Goal: Task Accomplishment & Management: Use online tool/utility

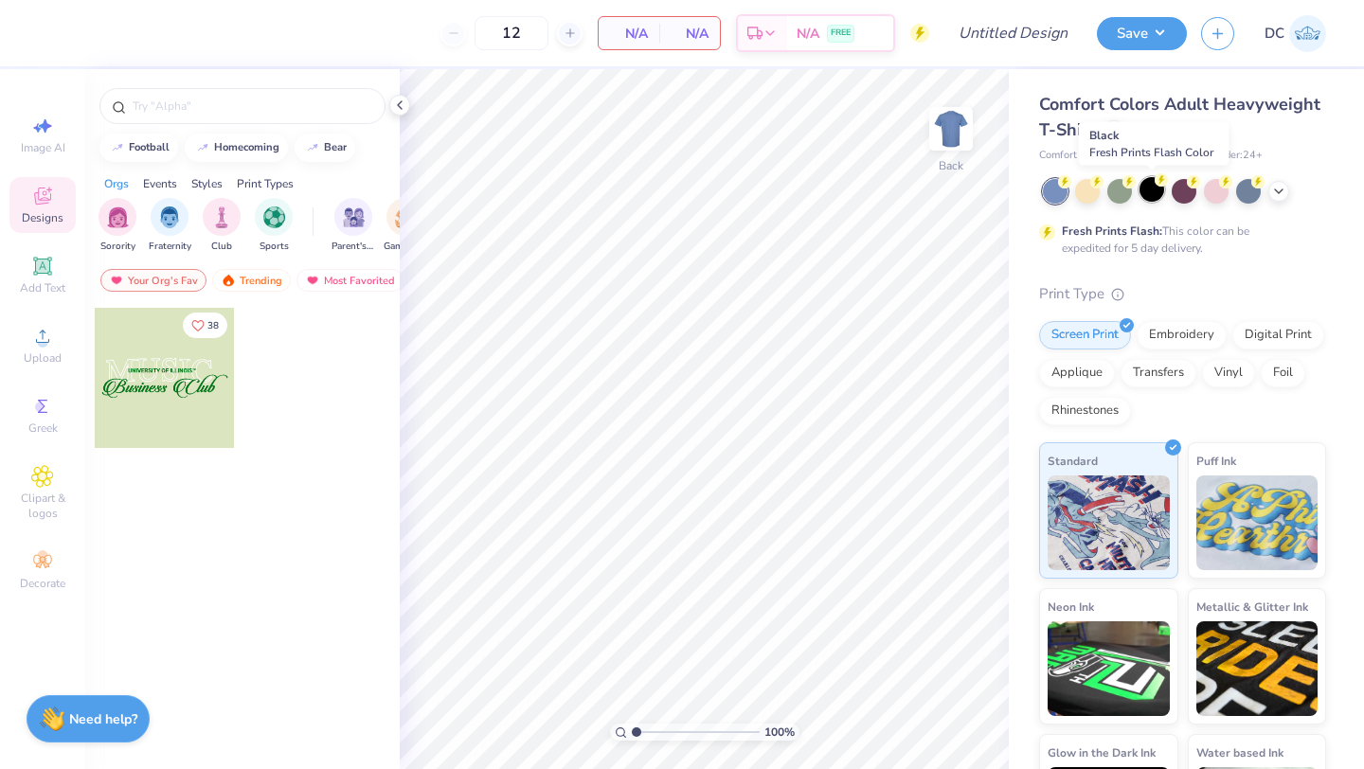
click at [1164, 193] on div at bounding box center [1152, 189] width 25 height 25
click at [39, 283] on span "Add Text" at bounding box center [42, 287] width 45 height 15
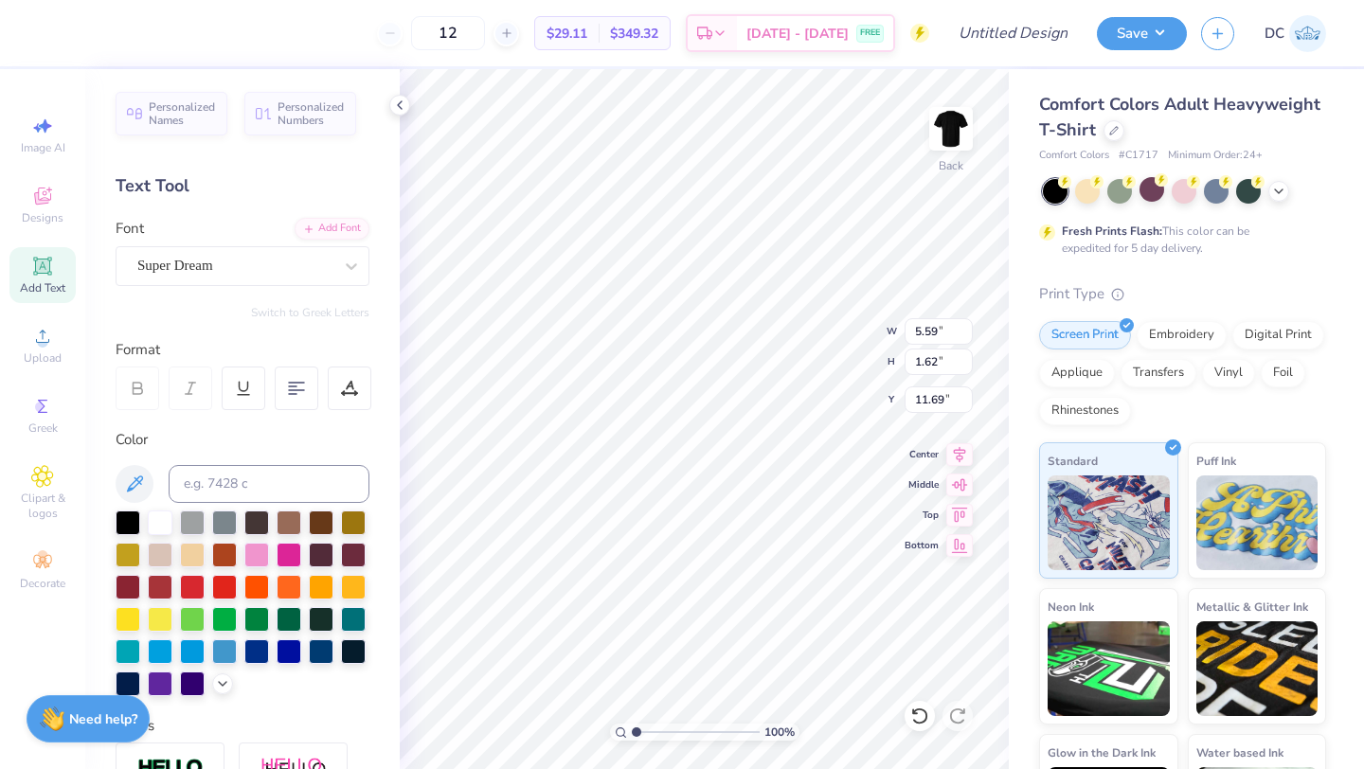
type input "3.66"
click at [239, 261] on div "Super Dream" at bounding box center [234, 265] width 199 height 29
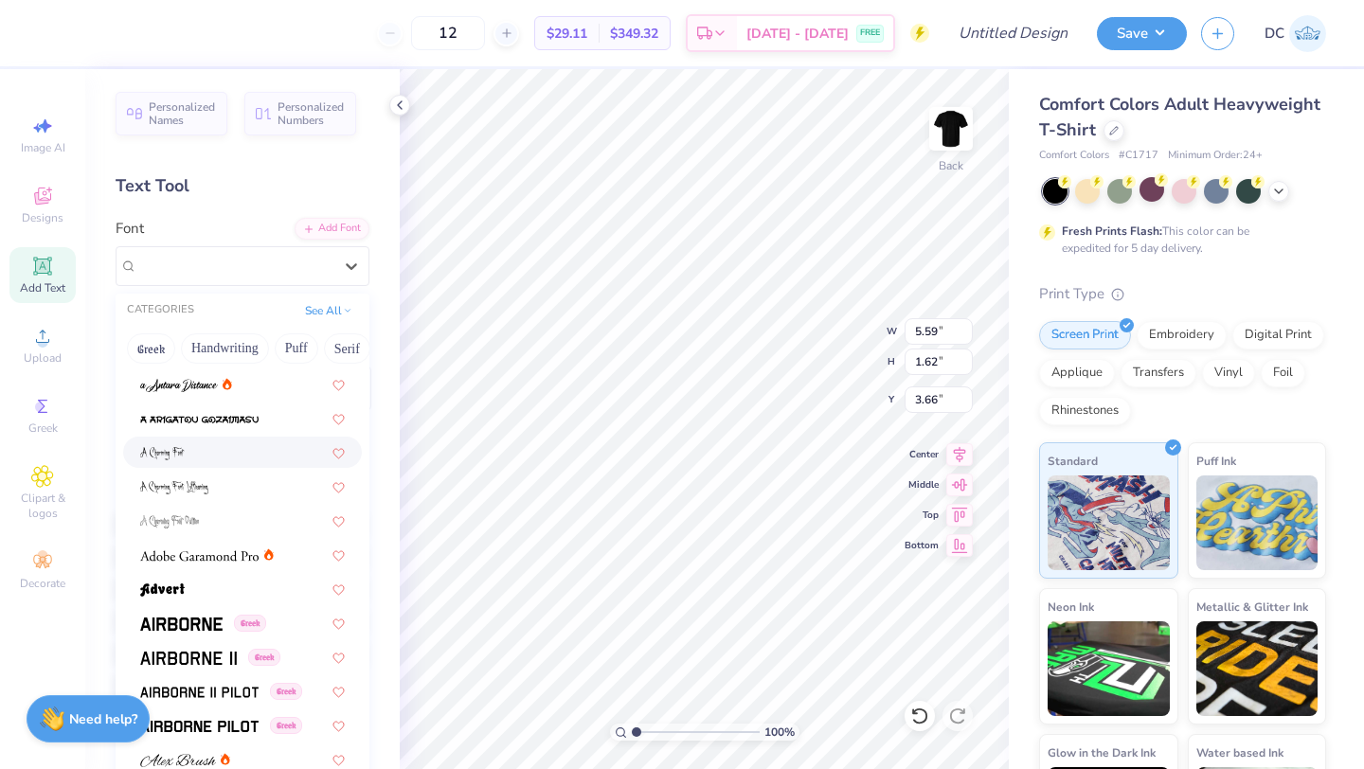
scroll to position [140, 0]
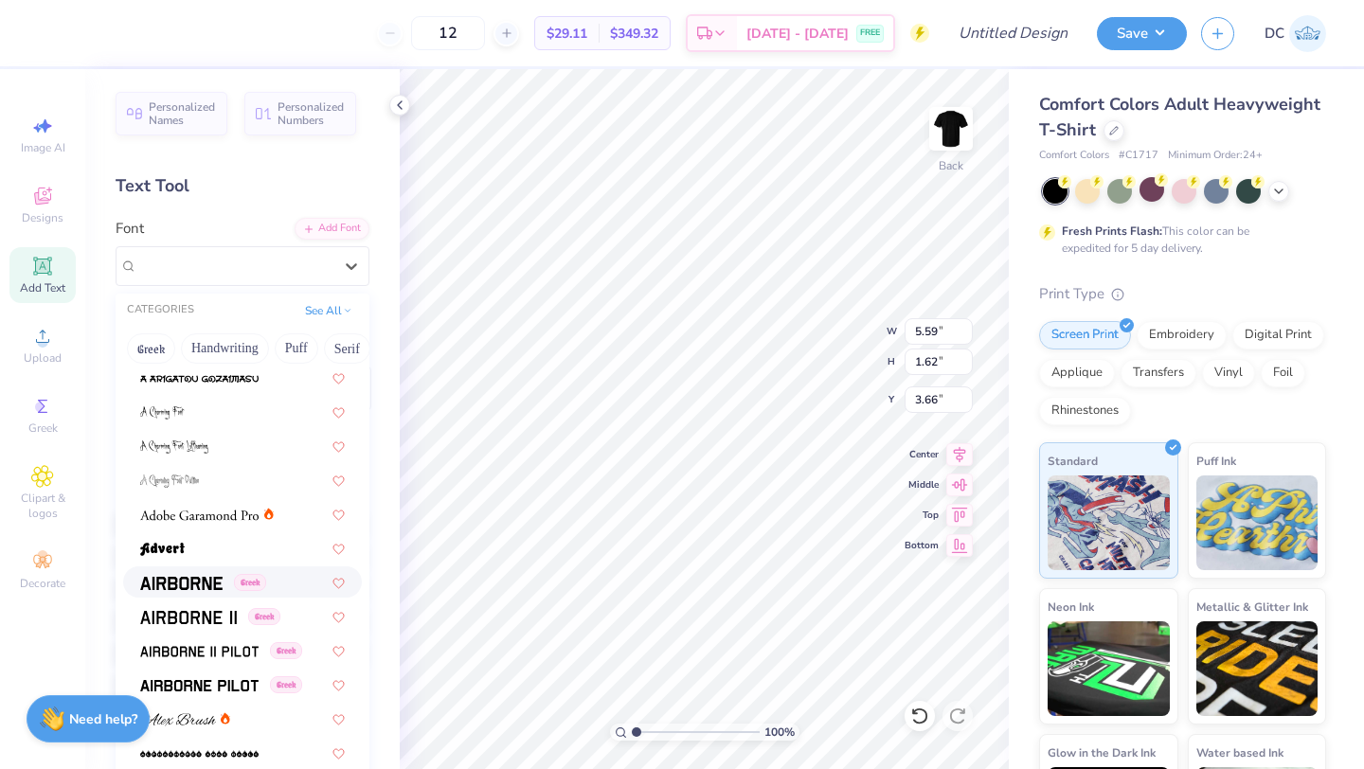
click at [195, 586] on img at bounding box center [181, 583] width 82 height 13
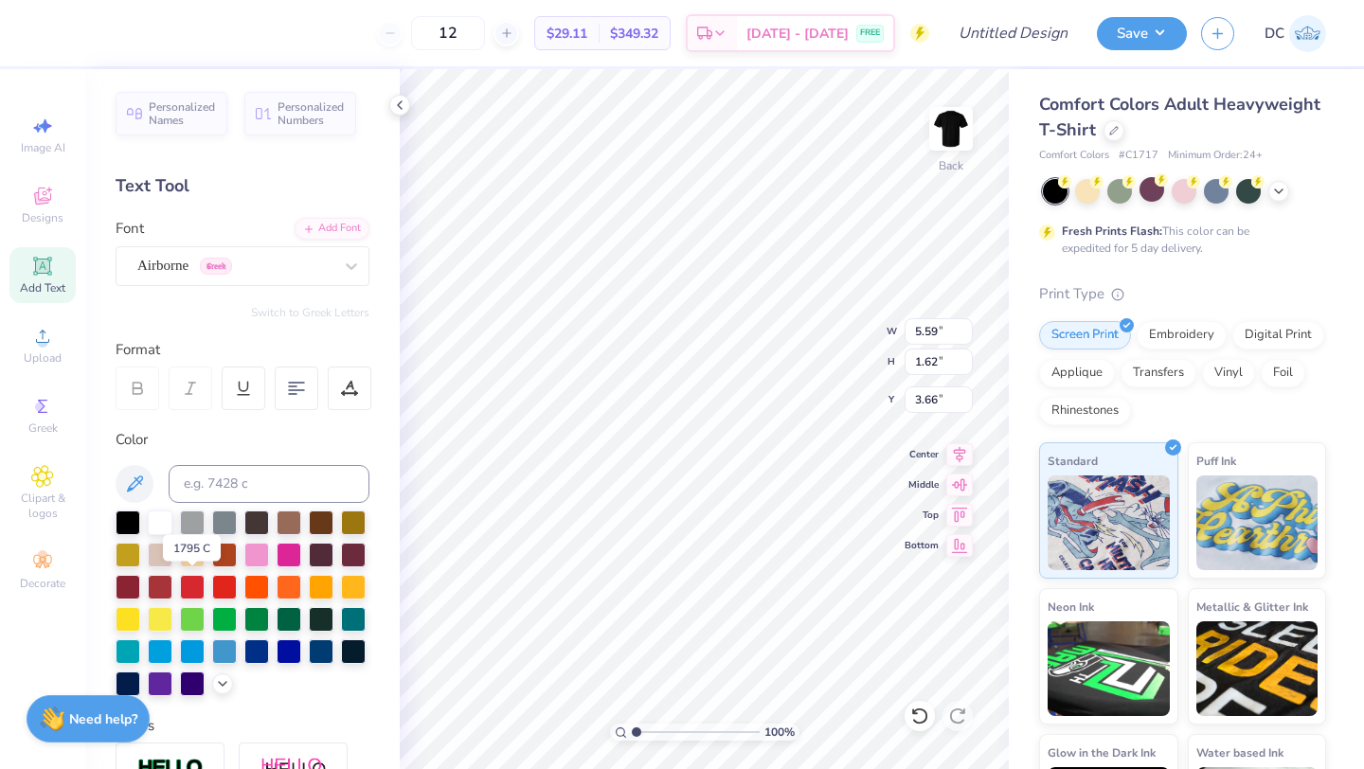
scroll to position [0, 0]
type textarea "F"
type textarea "C"
type textarea "FIC"
type input "1.75"
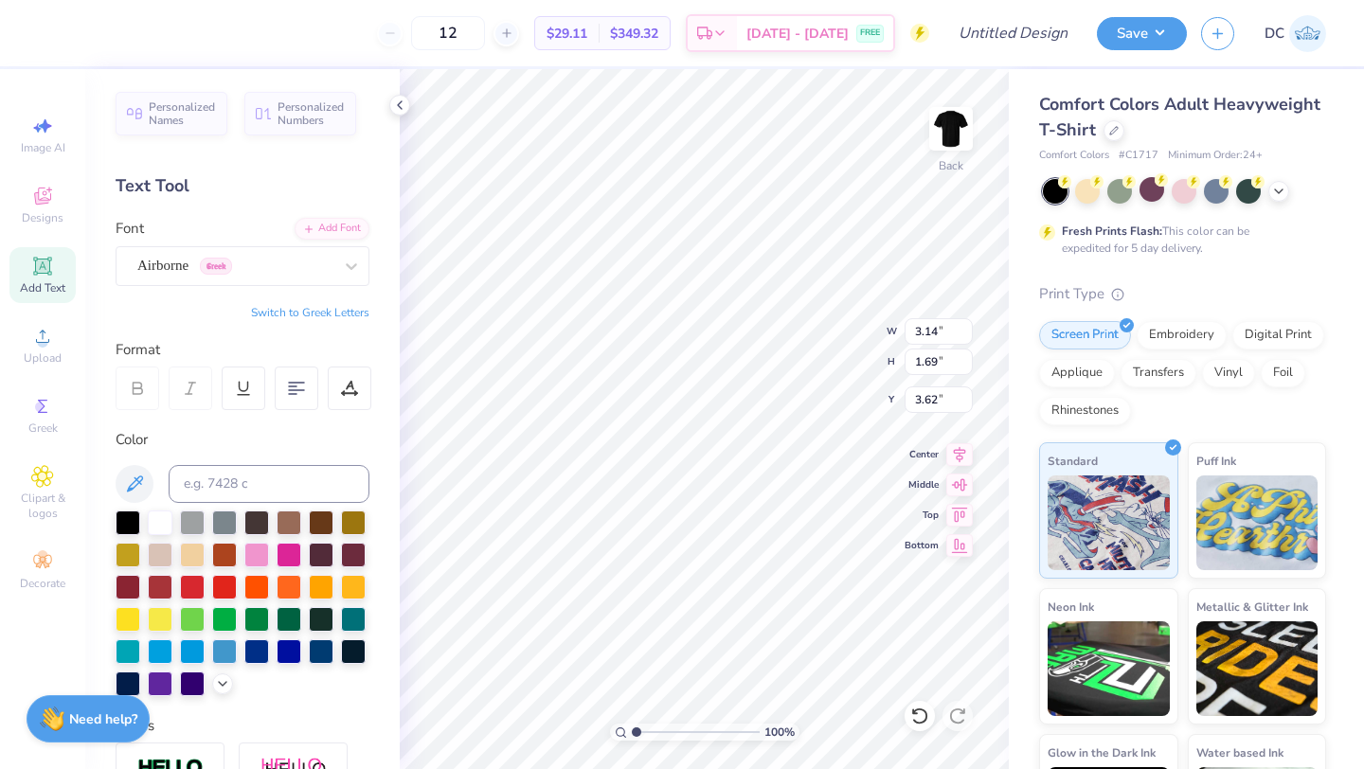
type input "0.94"
type input "4.37"
click at [815, 357] on div "100 % Back W 1.75 1.75 " H 0.94 0.94 " Y 4.37 4.37 " Center Middle Top Bottom" at bounding box center [704, 419] width 609 height 700
click at [247, 272] on div "Airborne Greek" at bounding box center [234, 265] width 199 height 29
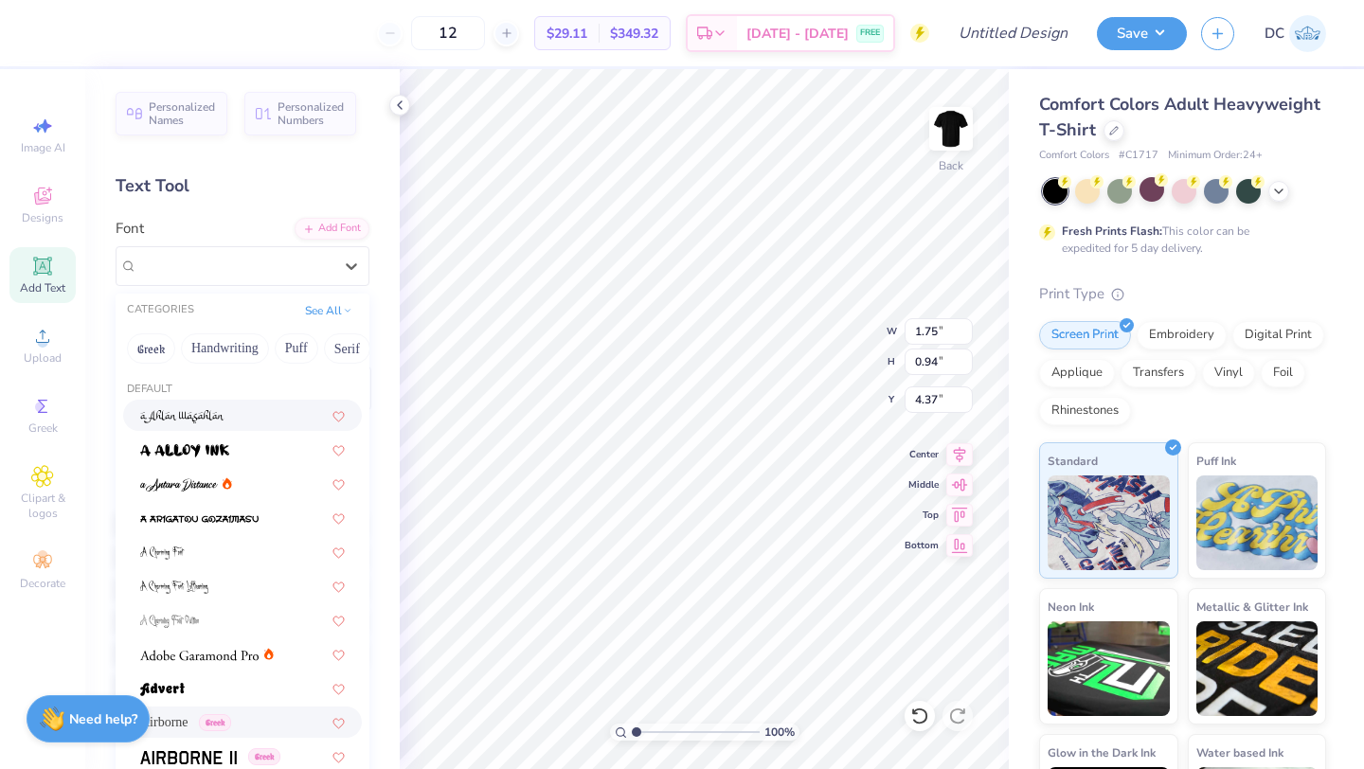
click at [258, 416] on div at bounding box center [242, 416] width 205 height 20
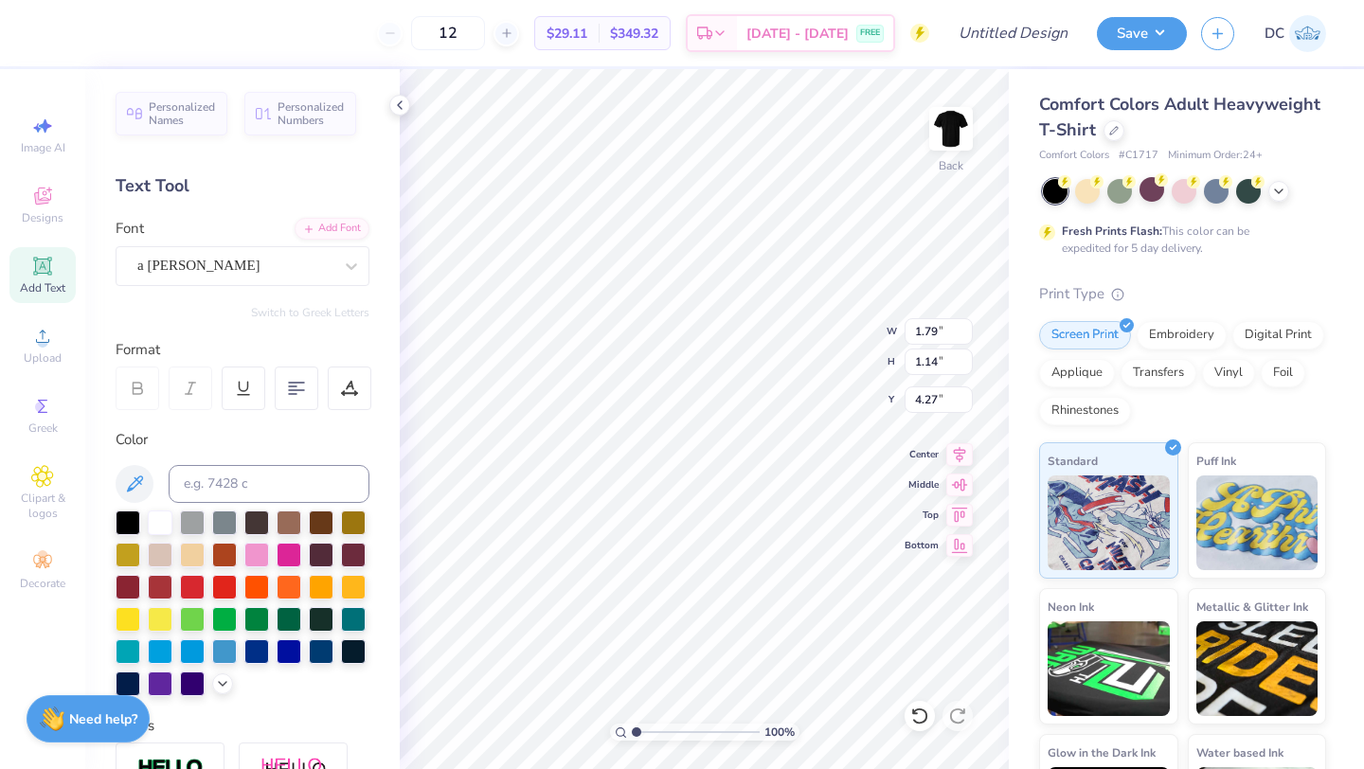
type input "1.79"
type input "1.14"
type input "4.27"
click at [251, 266] on div "a Ahlan Wasahlan" at bounding box center [234, 265] width 199 height 29
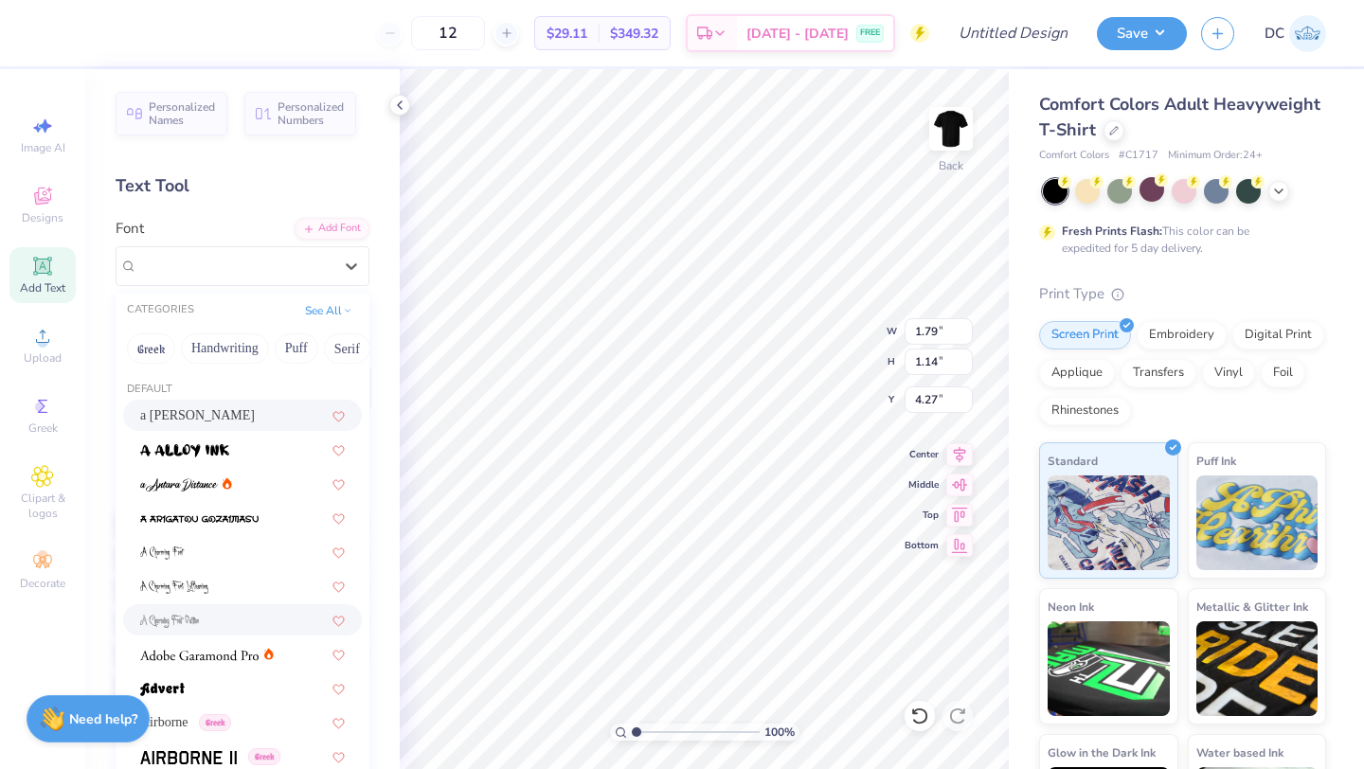
scroll to position [324, 0]
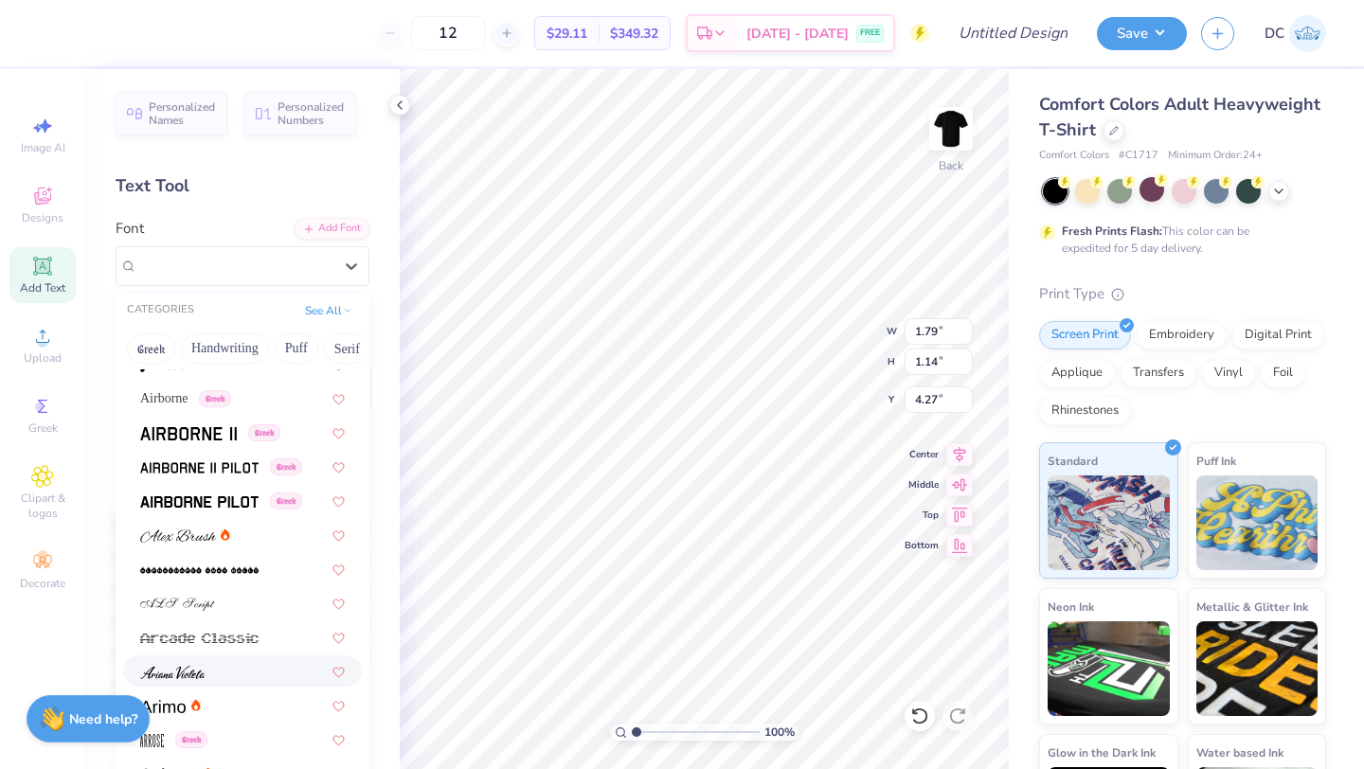
click at [231, 672] on div at bounding box center [242, 671] width 205 height 20
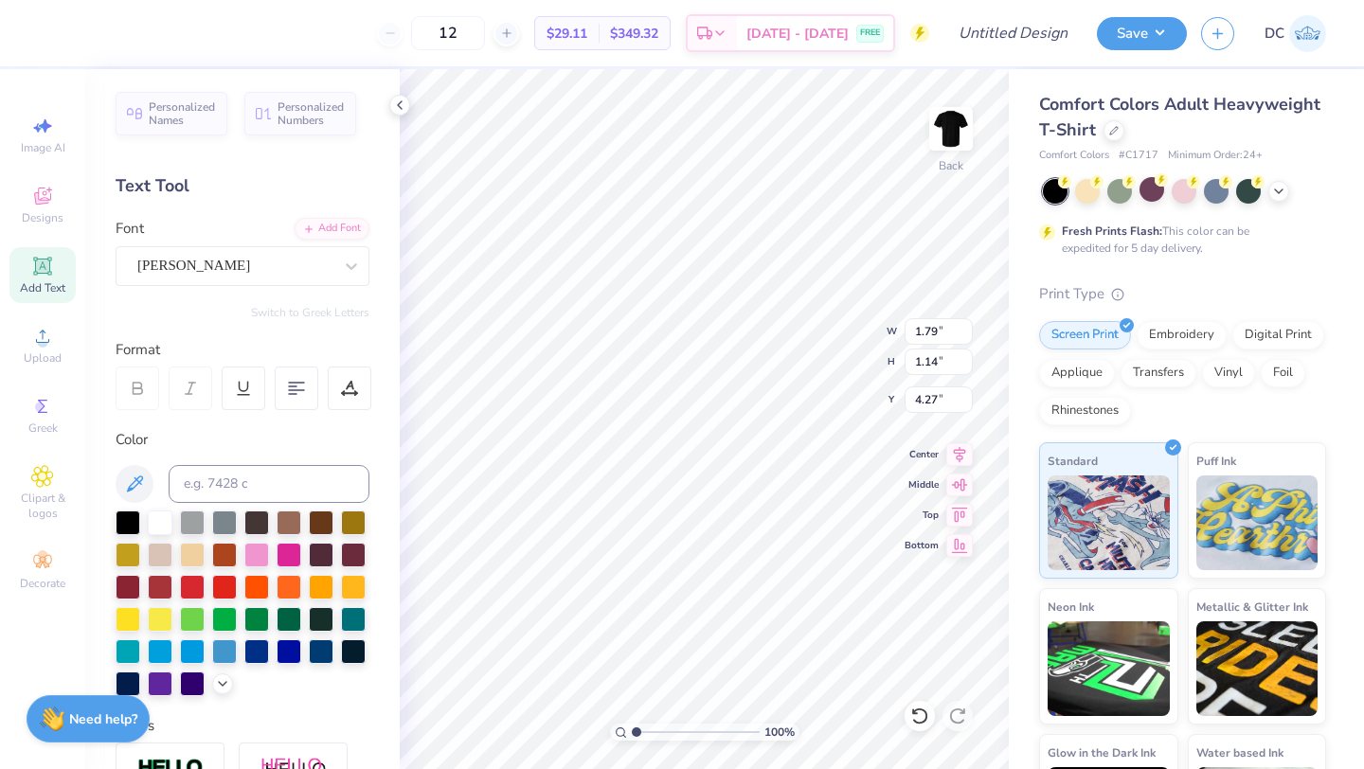
type input "1.94"
type input "1.04"
type input "4.33"
click at [251, 271] on div "Ariana Violeta" at bounding box center [234, 265] width 199 height 29
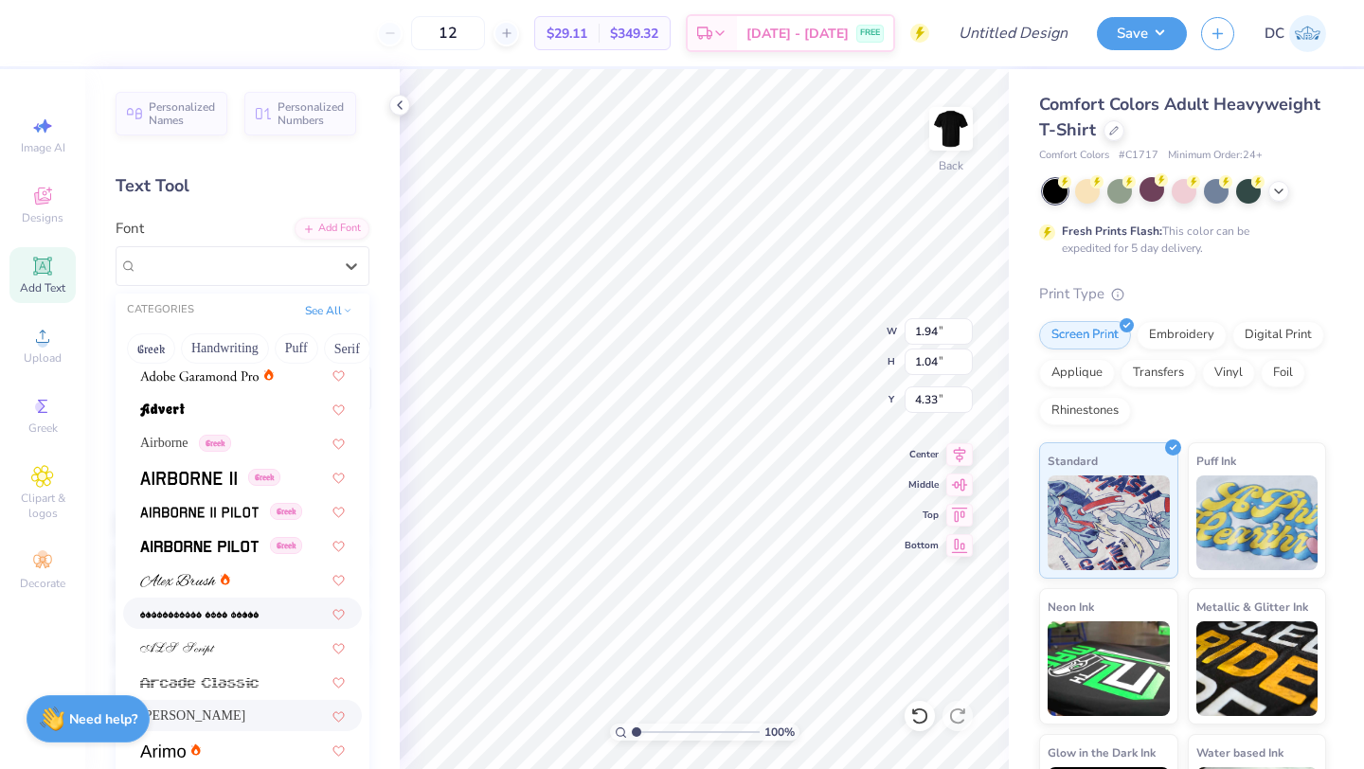
scroll to position [366, 0]
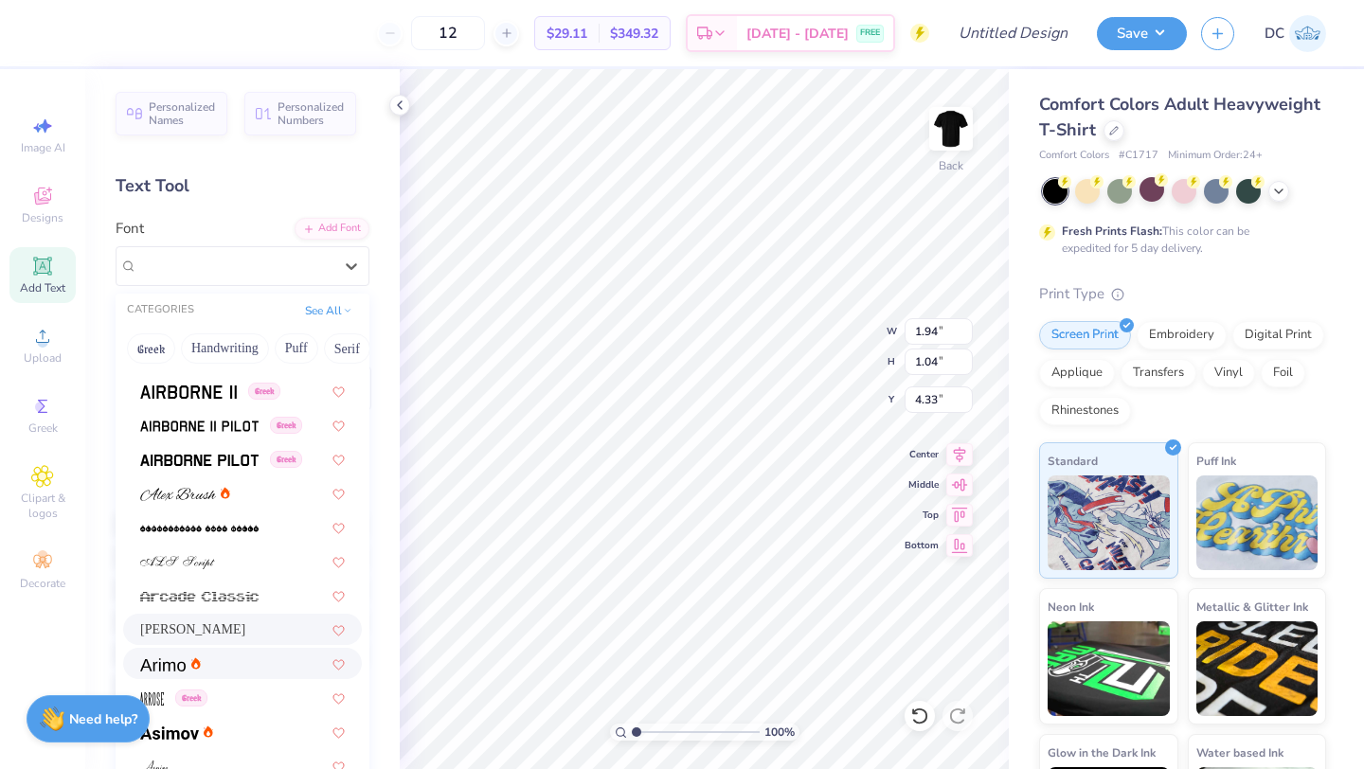
click at [247, 669] on div at bounding box center [242, 664] width 205 height 20
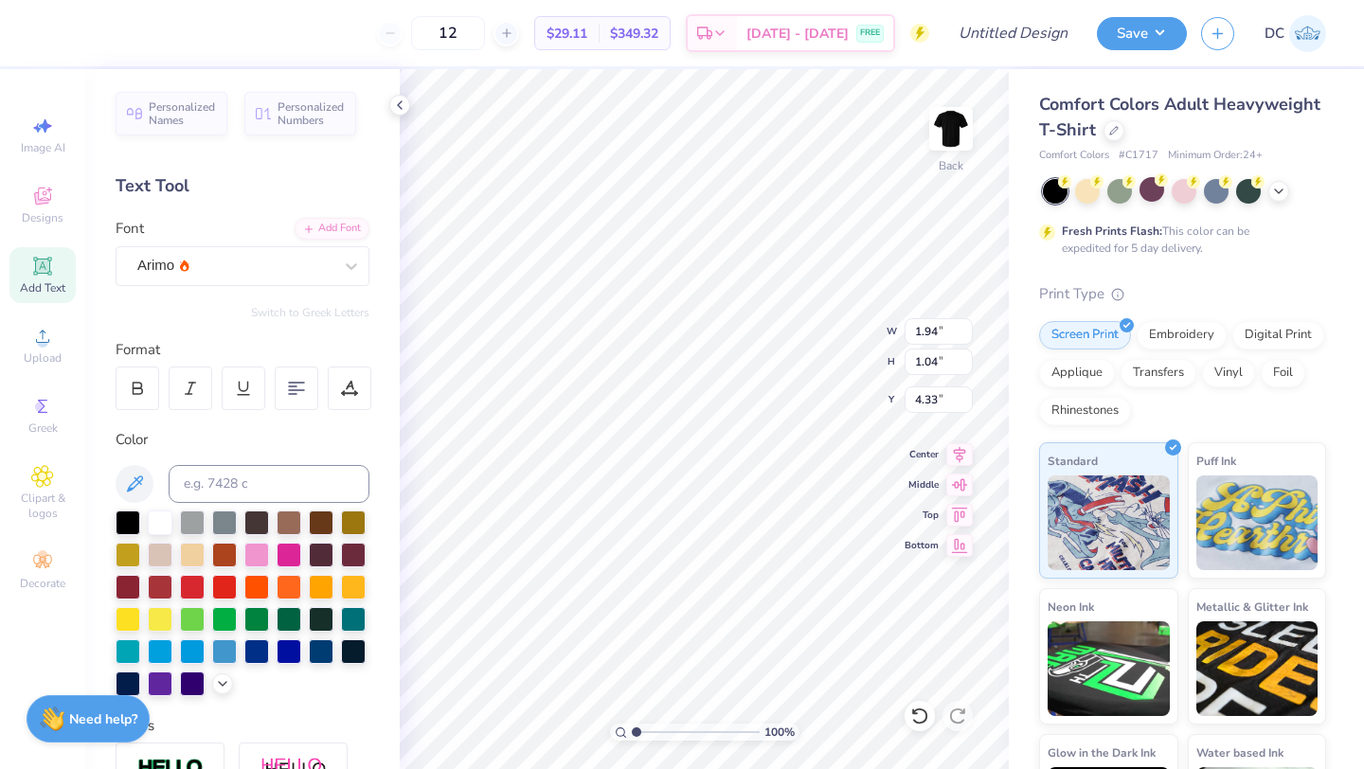
type input "1.92"
type input "0.91"
type input "4.39"
click at [230, 248] on div "Arimo" at bounding box center [243, 266] width 254 height 40
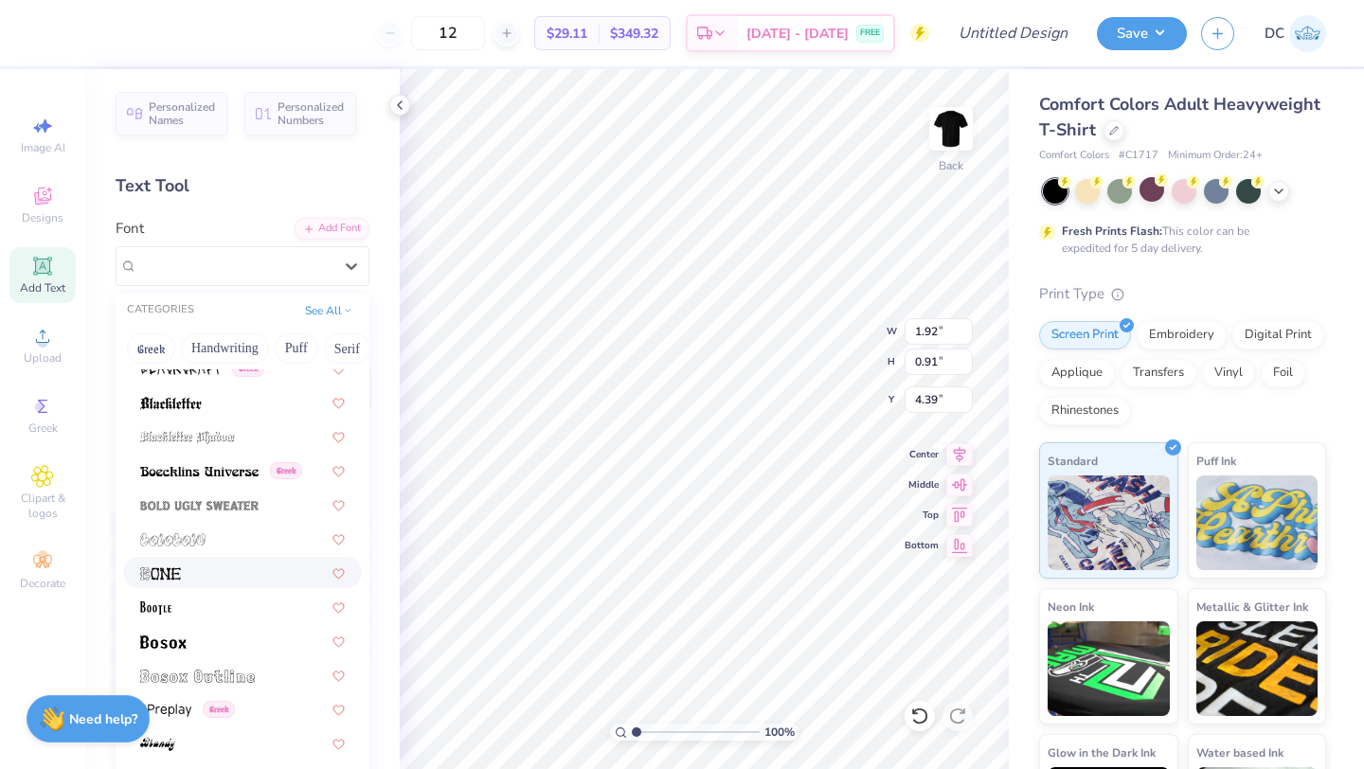
scroll to position [1039, 0]
click at [226, 645] on div at bounding box center [242, 638] width 205 height 20
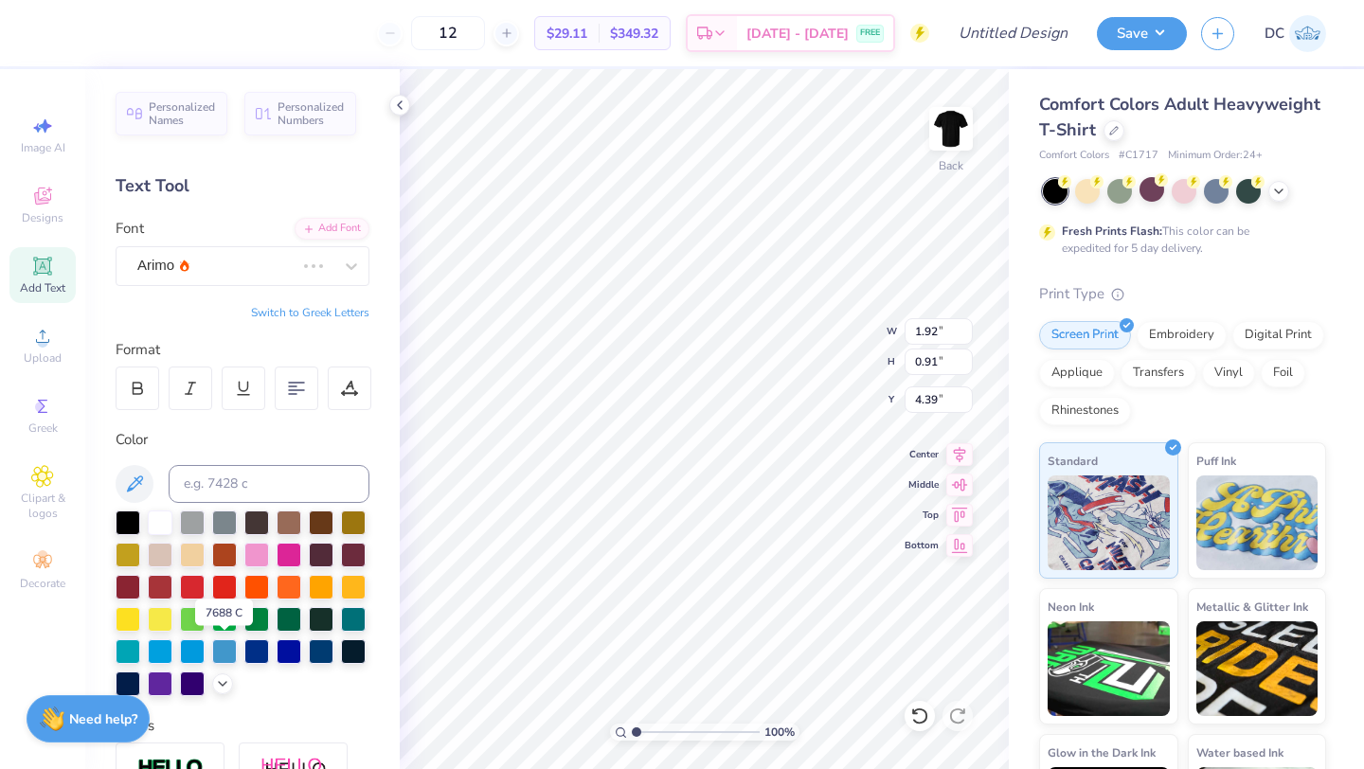
type input "1.26"
type input "0.72"
type input "4.49"
type input "2.51"
type input "1.43"
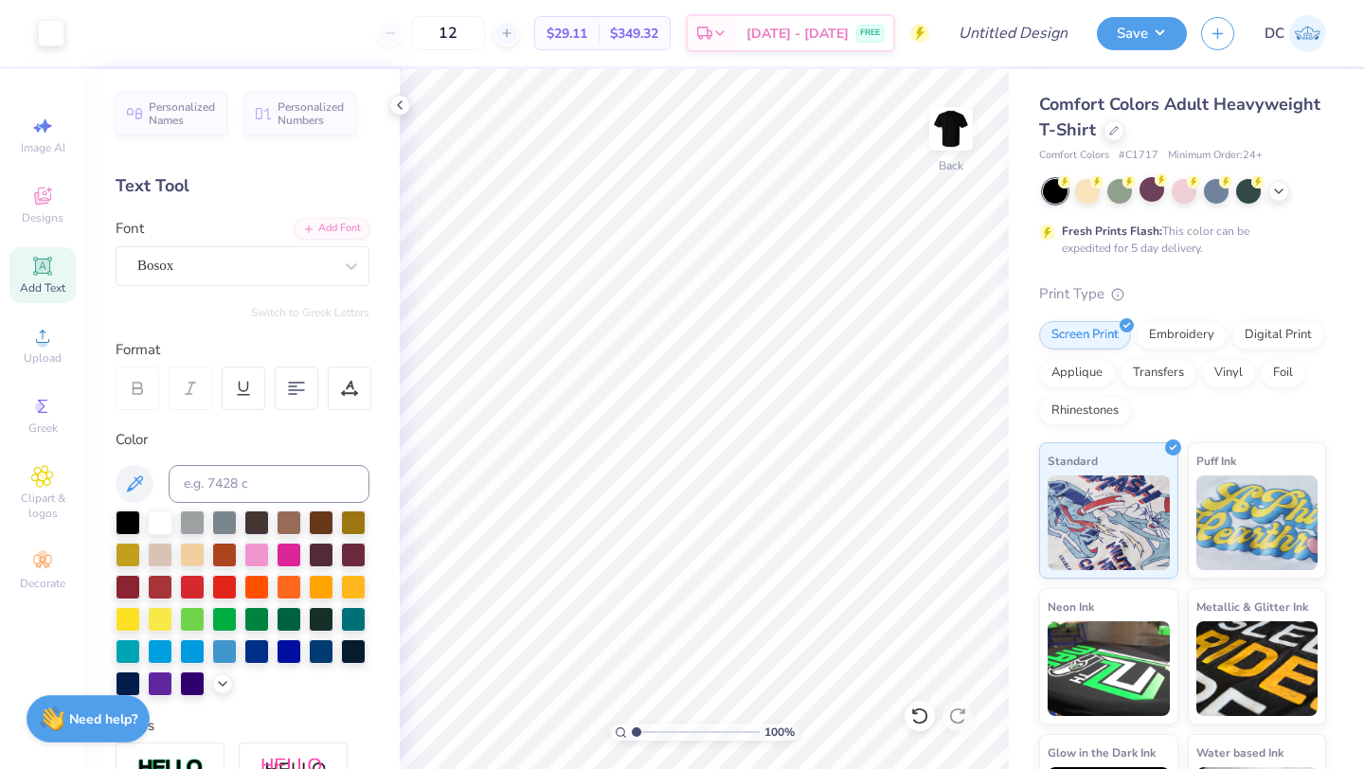
click at [41, 277] on icon at bounding box center [42, 266] width 23 height 23
type textarea "Fall 2025"
click at [195, 288] on div "Personalized Names Personalized Numbers Text Tool Add Font Font Super Dream Swi…" at bounding box center [242, 419] width 315 height 700
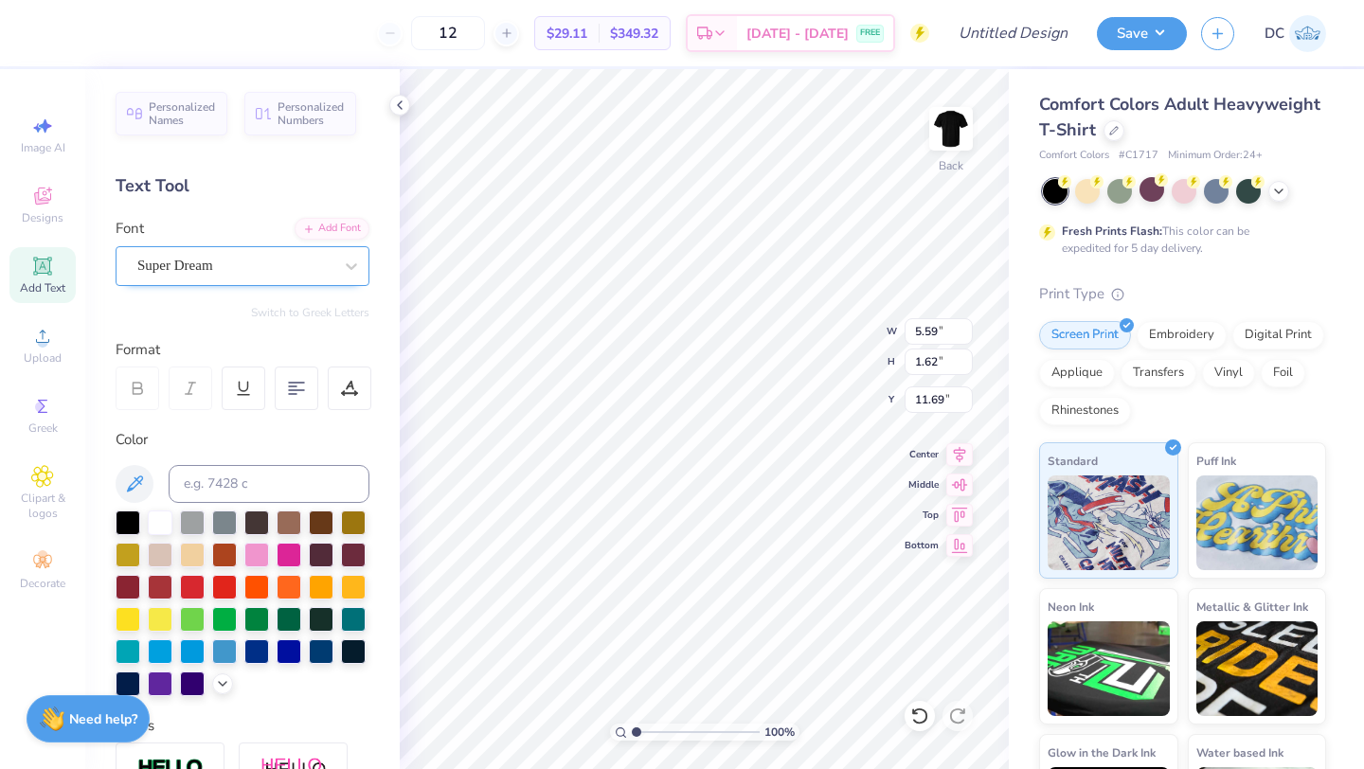
click at [199, 268] on div "Super Dream" at bounding box center [234, 265] width 199 height 29
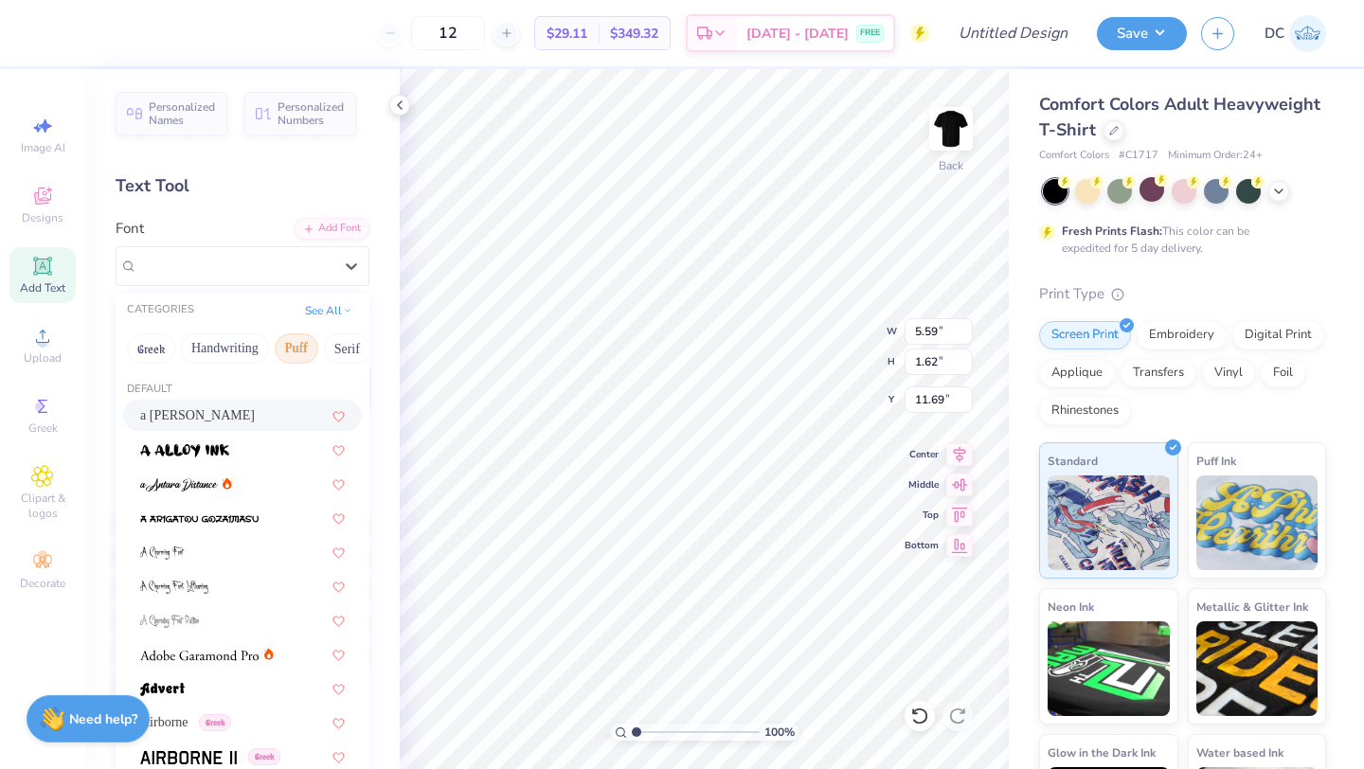
click at [288, 346] on button "Puff" at bounding box center [297, 349] width 44 height 30
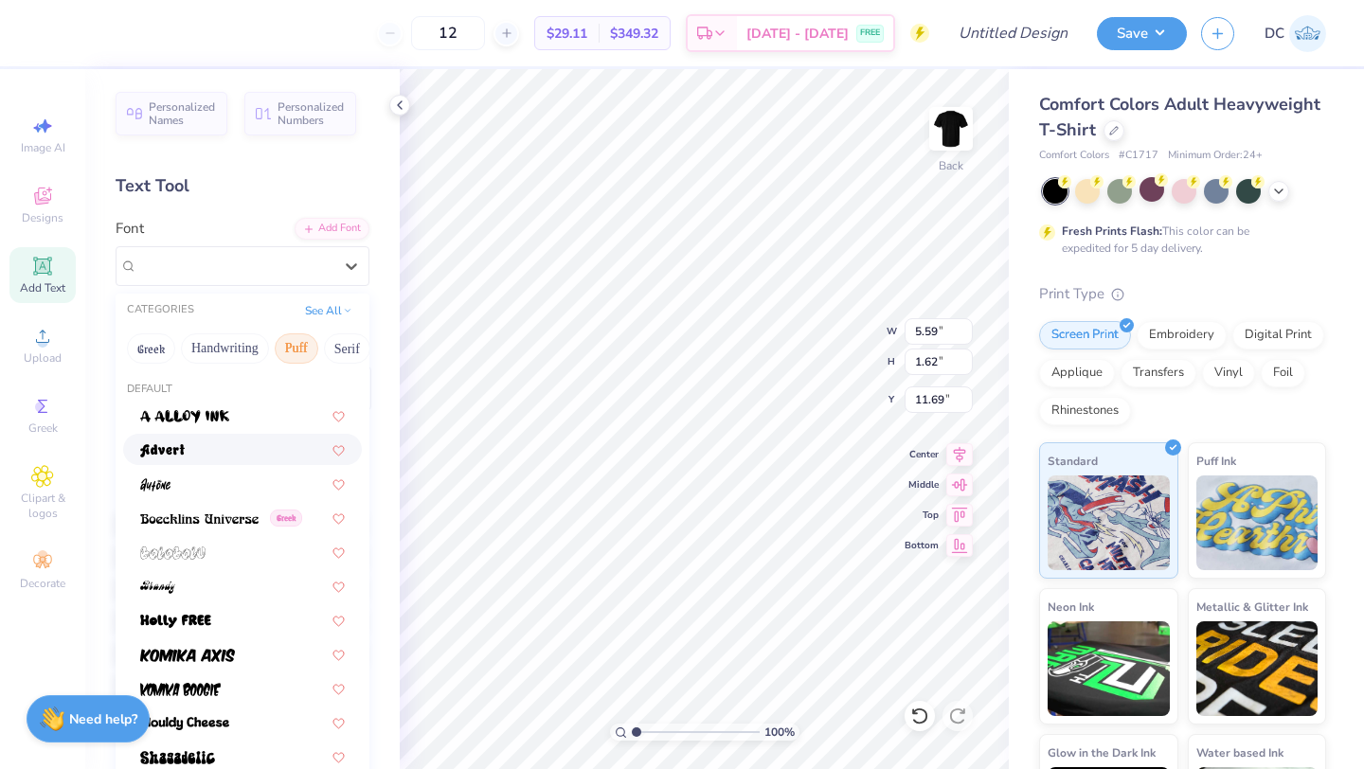
click at [249, 450] on div at bounding box center [242, 450] width 205 height 20
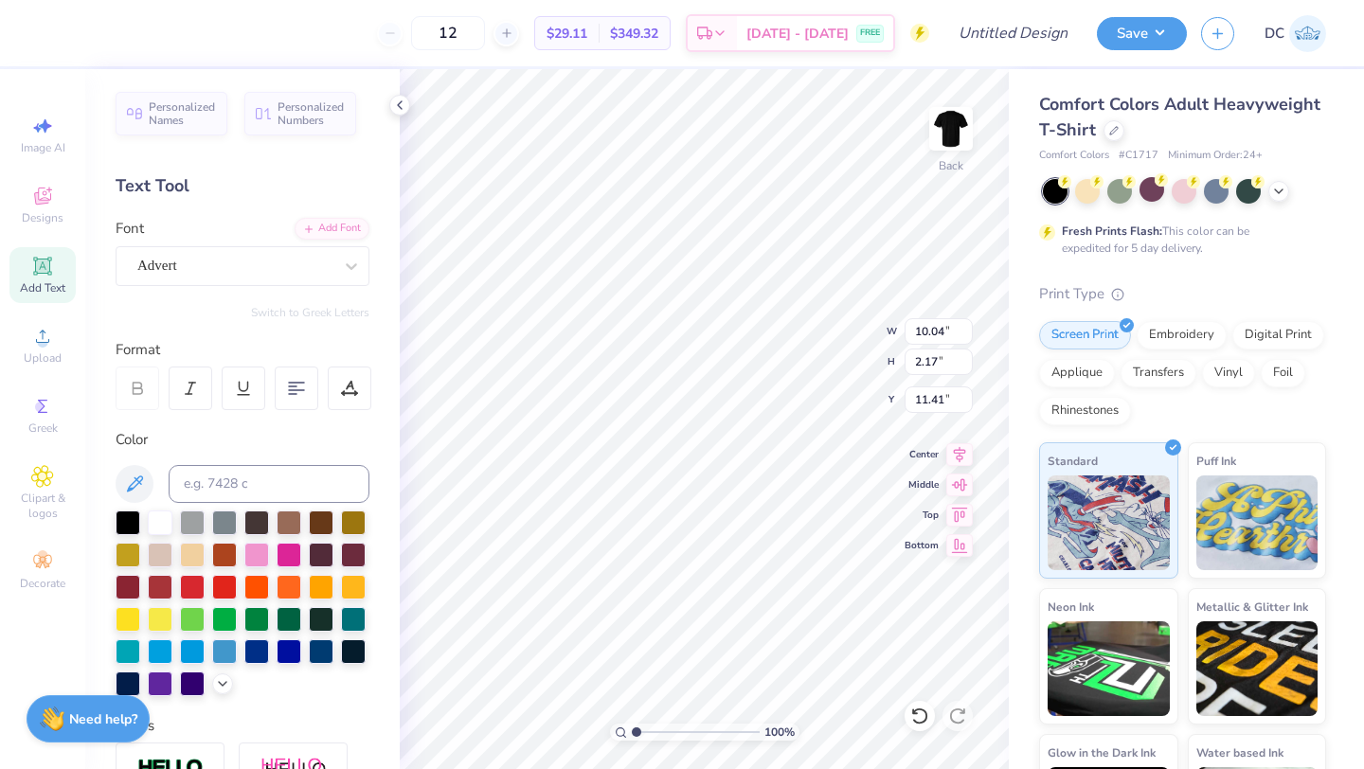
type input "4.37"
type input "0.94"
type input "6.30"
click at [904, 247] on div "Hold “Option ⌥” to see the space between elements." at bounding box center [846, 260] width 190 height 44
click at [945, 158] on img at bounding box center [951, 129] width 76 height 76
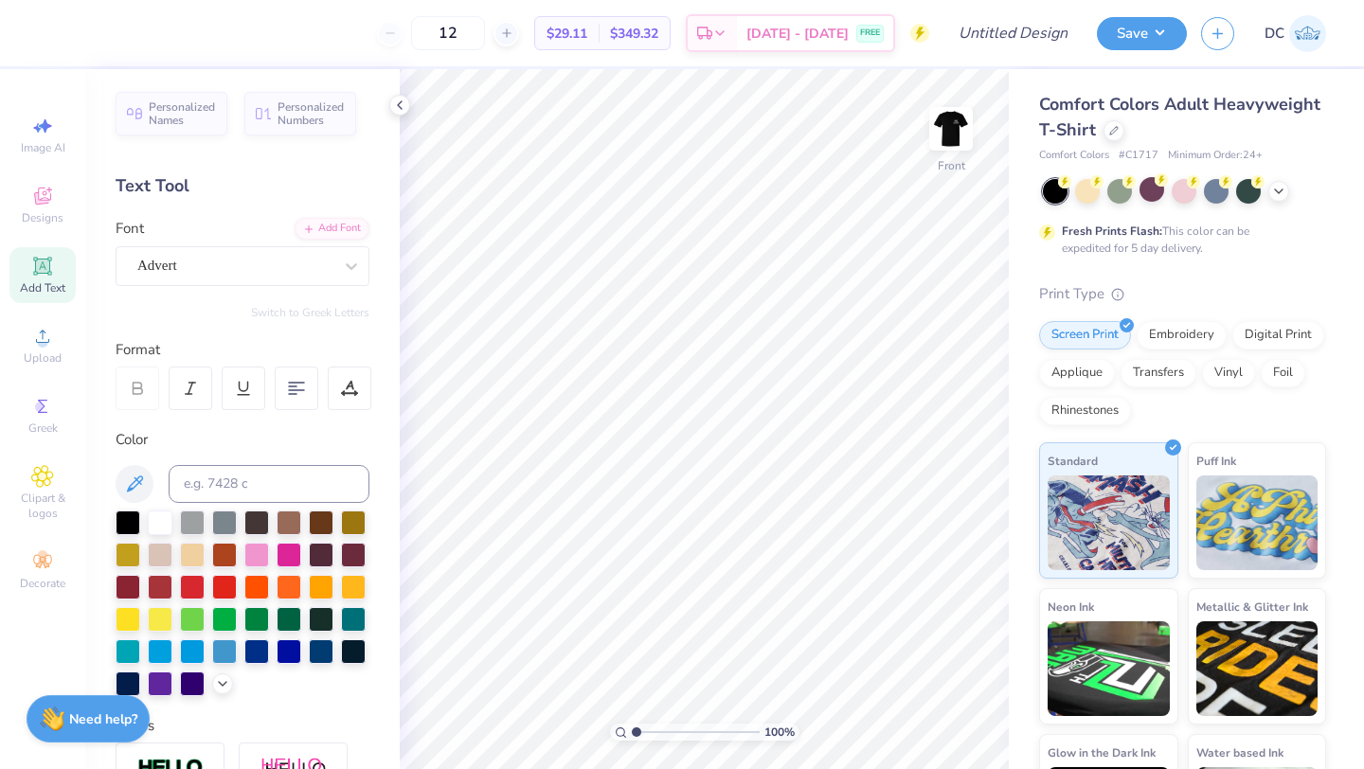
click at [67, 277] on div "Add Text" at bounding box center [42, 275] width 66 height 56
click at [271, 255] on div "Super Dream" at bounding box center [234, 265] width 199 height 29
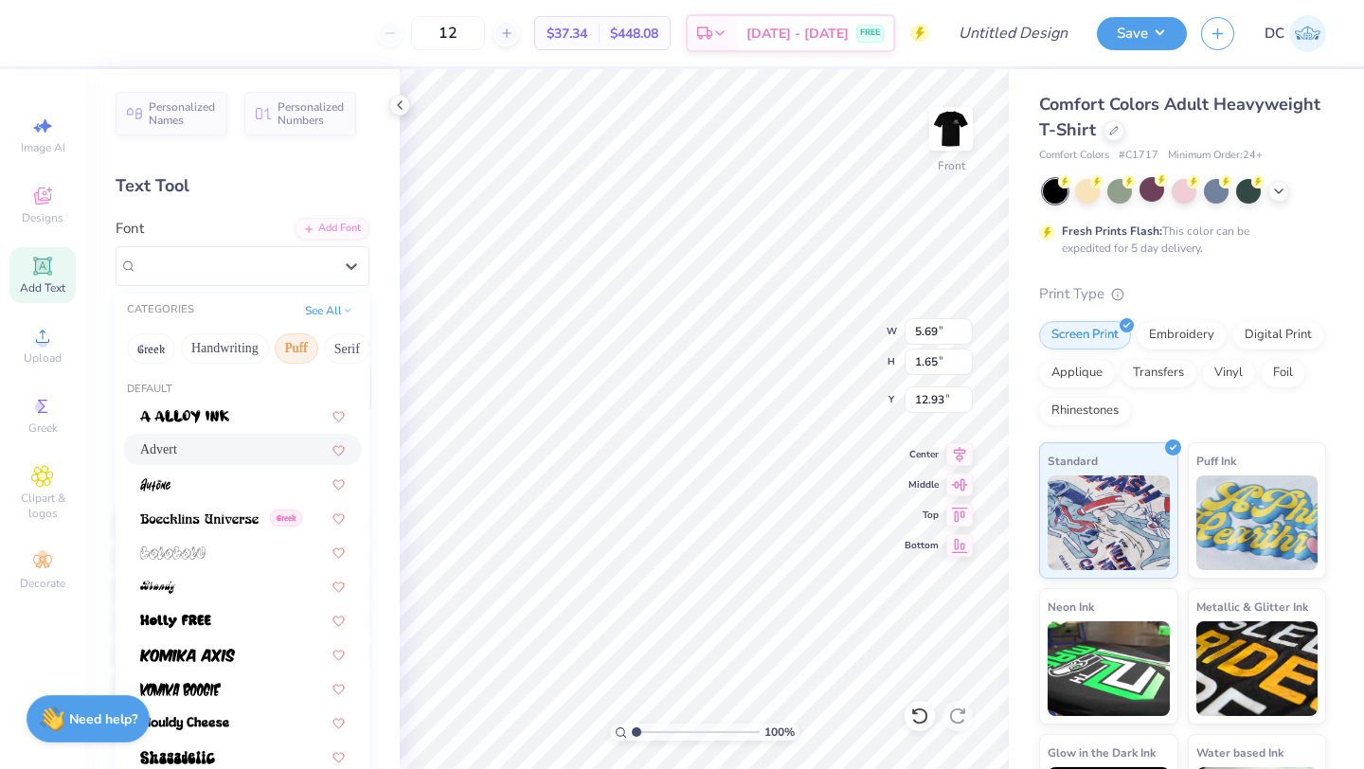
click at [245, 449] on div "Advert" at bounding box center [242, 450] width 205 height 20
type input "5.51"
type input "1.83"
type input "12.83"
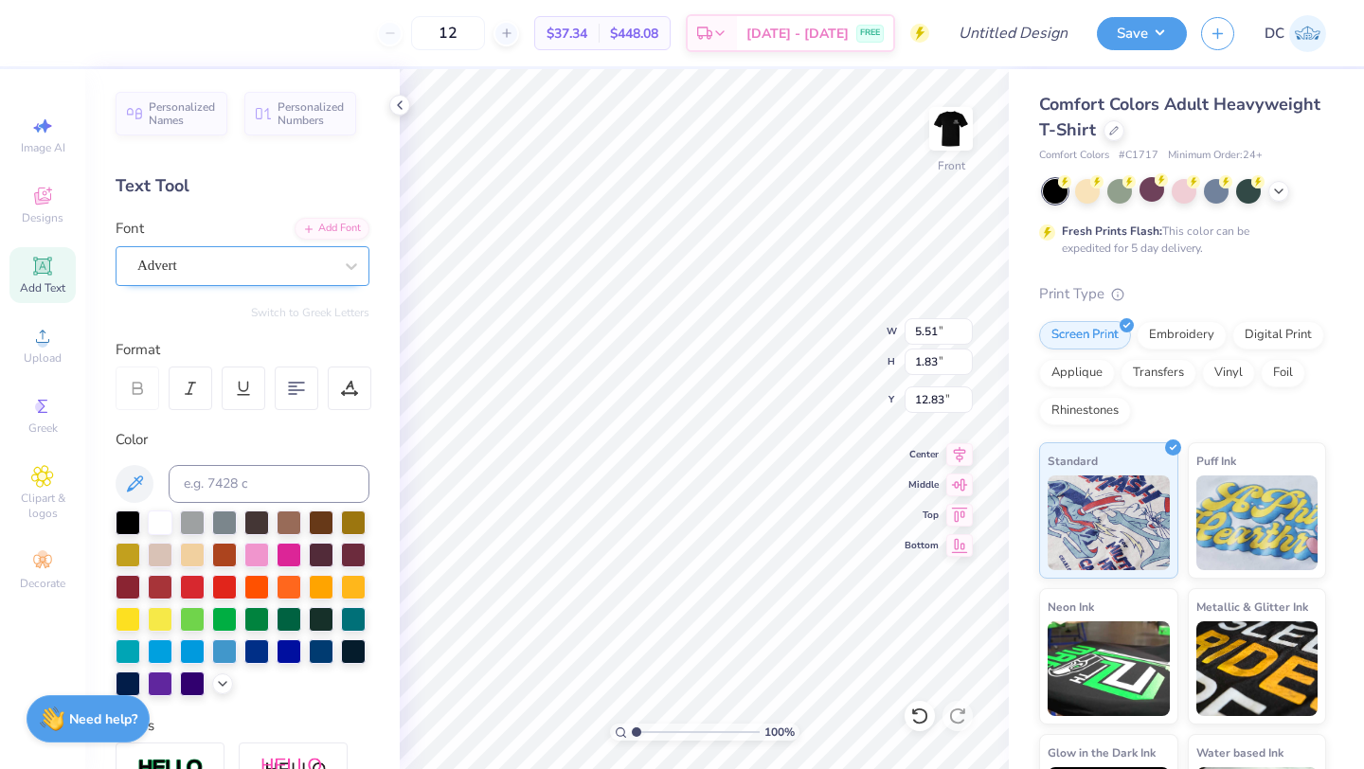
click at [309, 284] on div "Advert" at bounding box center [243, 266] width 254 height 40
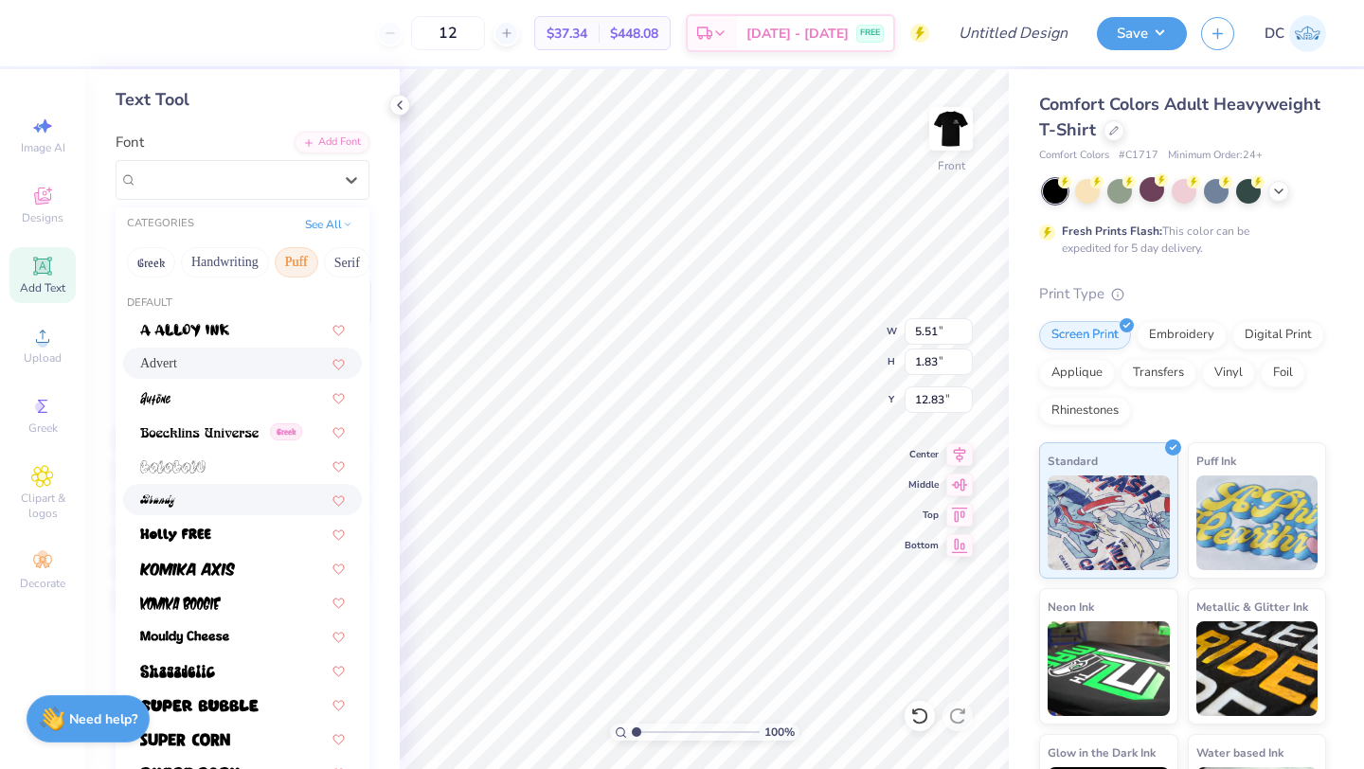
scroll to position [193, 0]
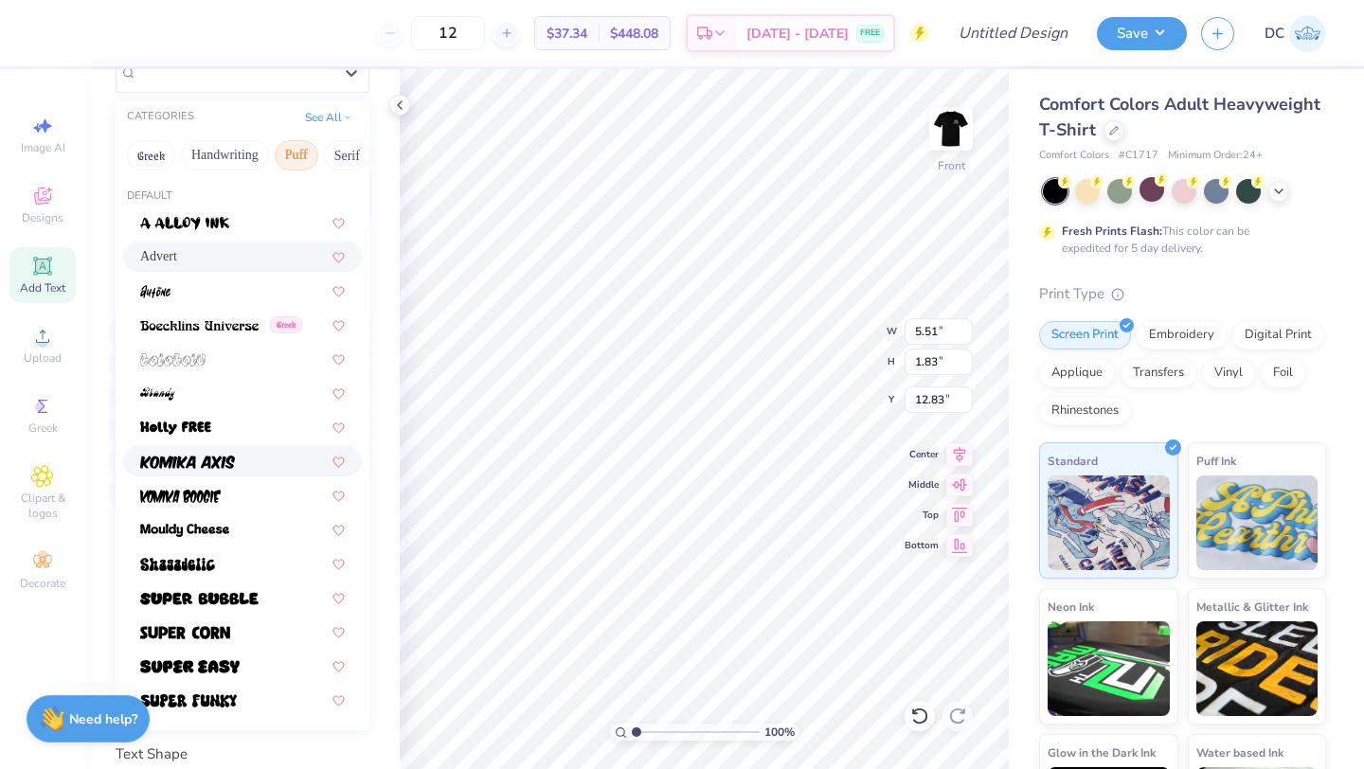
click at [238, 455] on div at bounding box center [242, 461] width 205 height 20
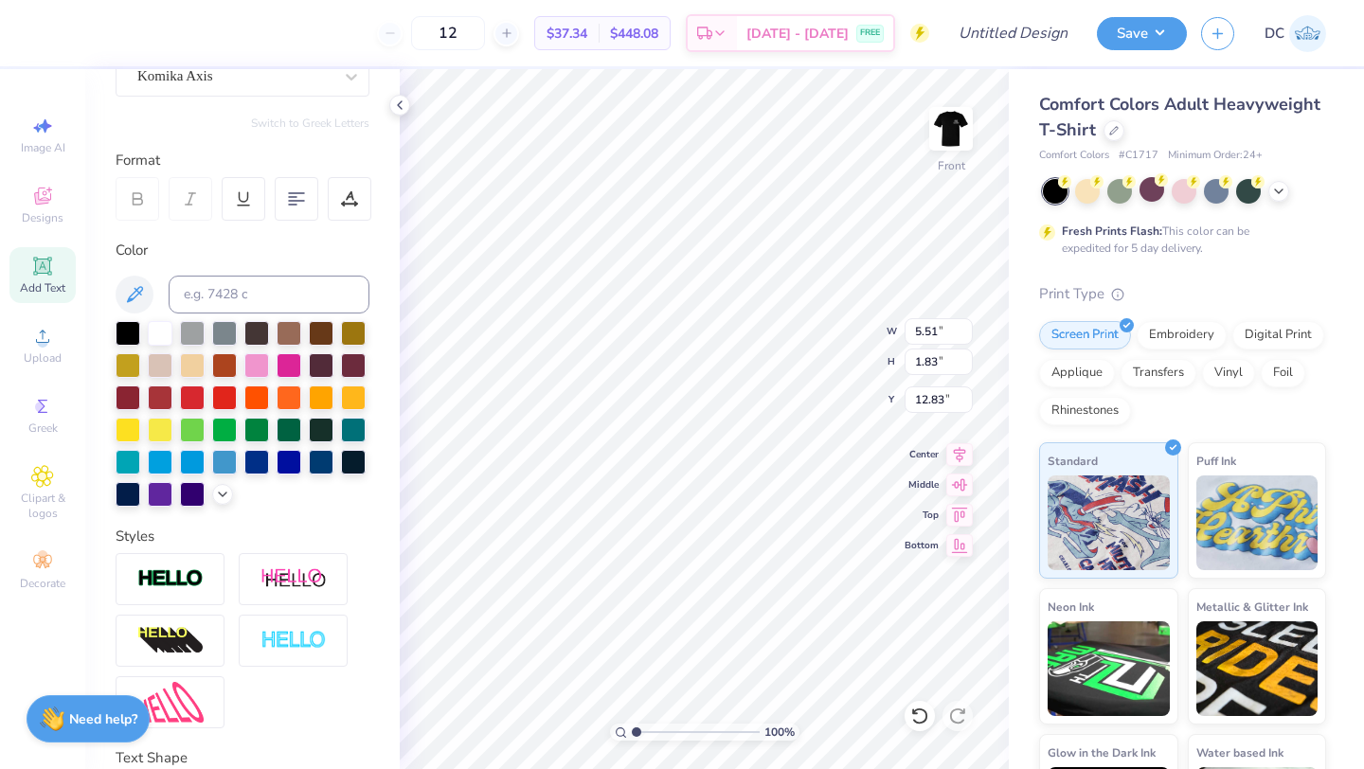
scroll to position [0, 9]
type textarea "Finance & Investment Club"
click at [356, 205] on icon at bounding box center [349, 198] width 17 height 17
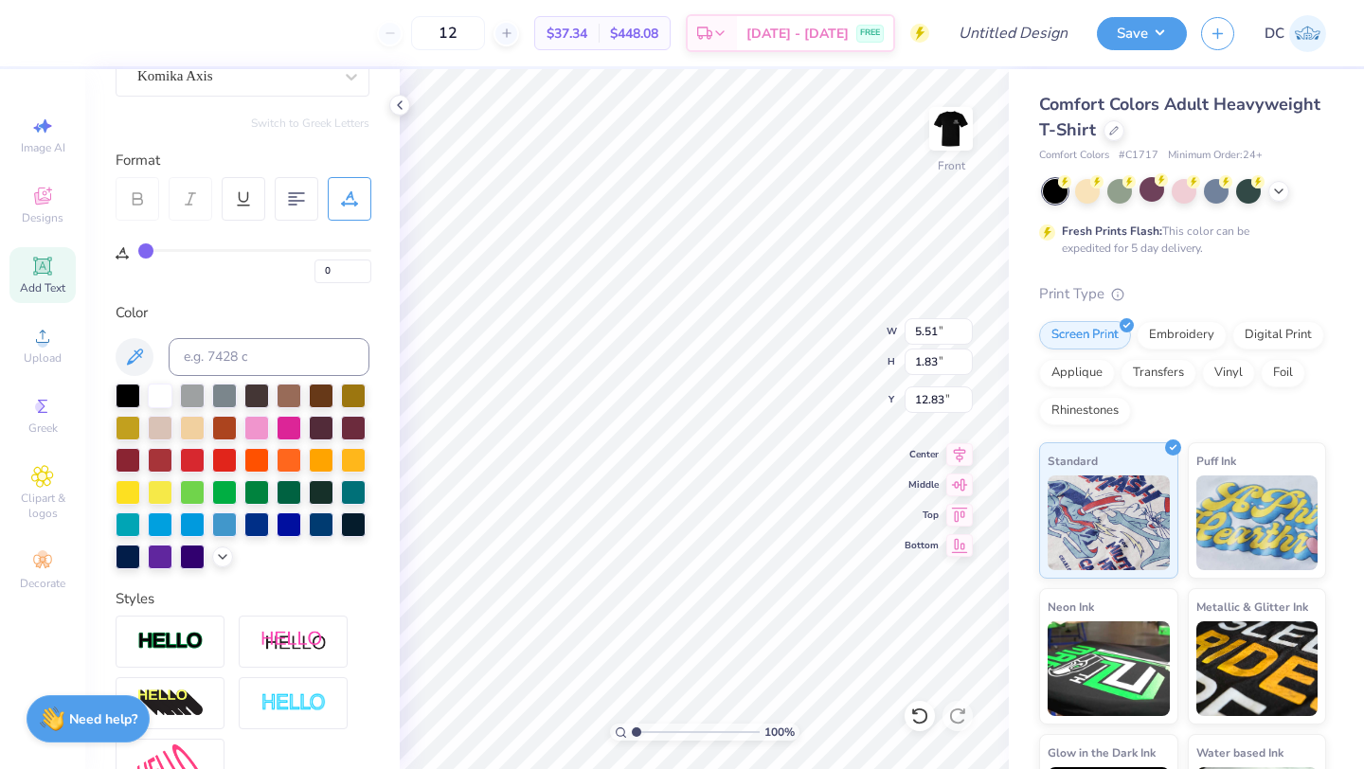
scroll to position [0, 3]
type input "4.01"
click at [45, 259] on icon at bounding box center [42, 266] width 18 height 18
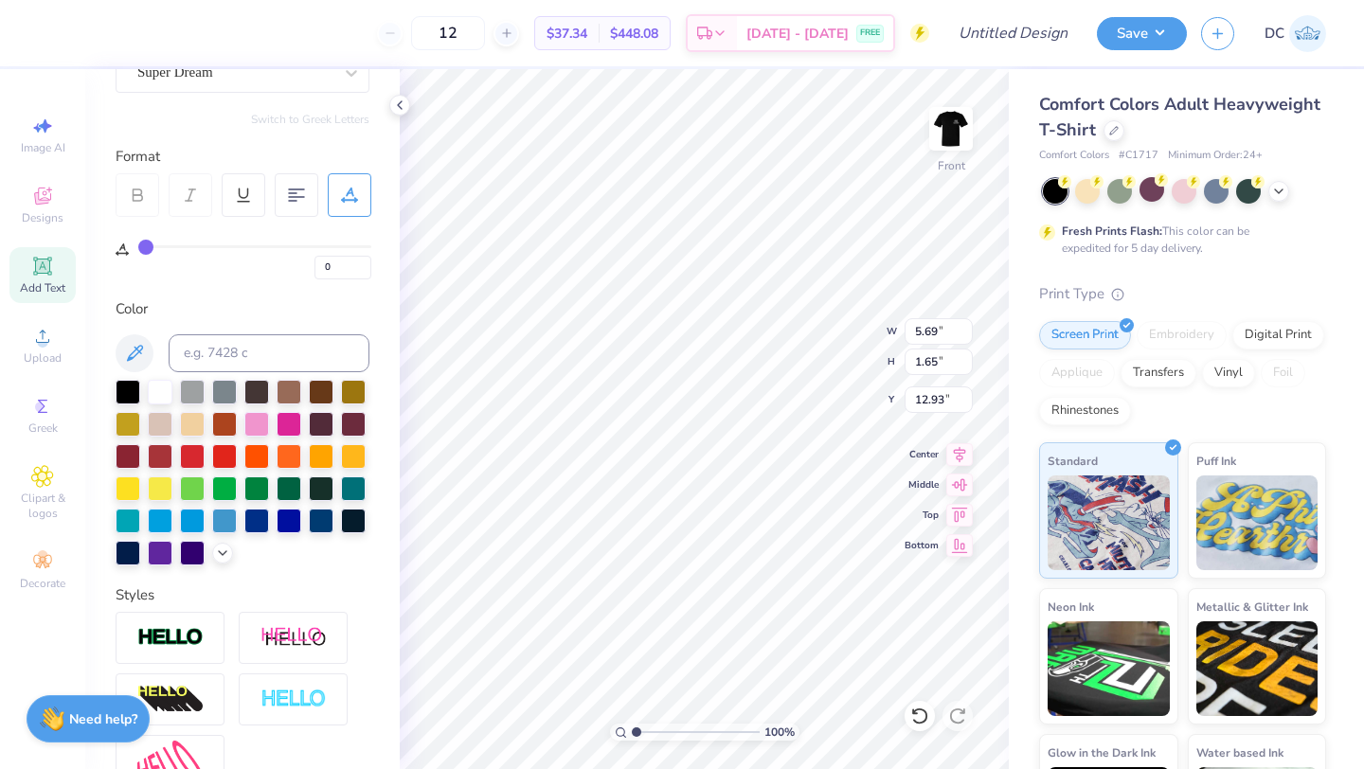
type input "5.79"
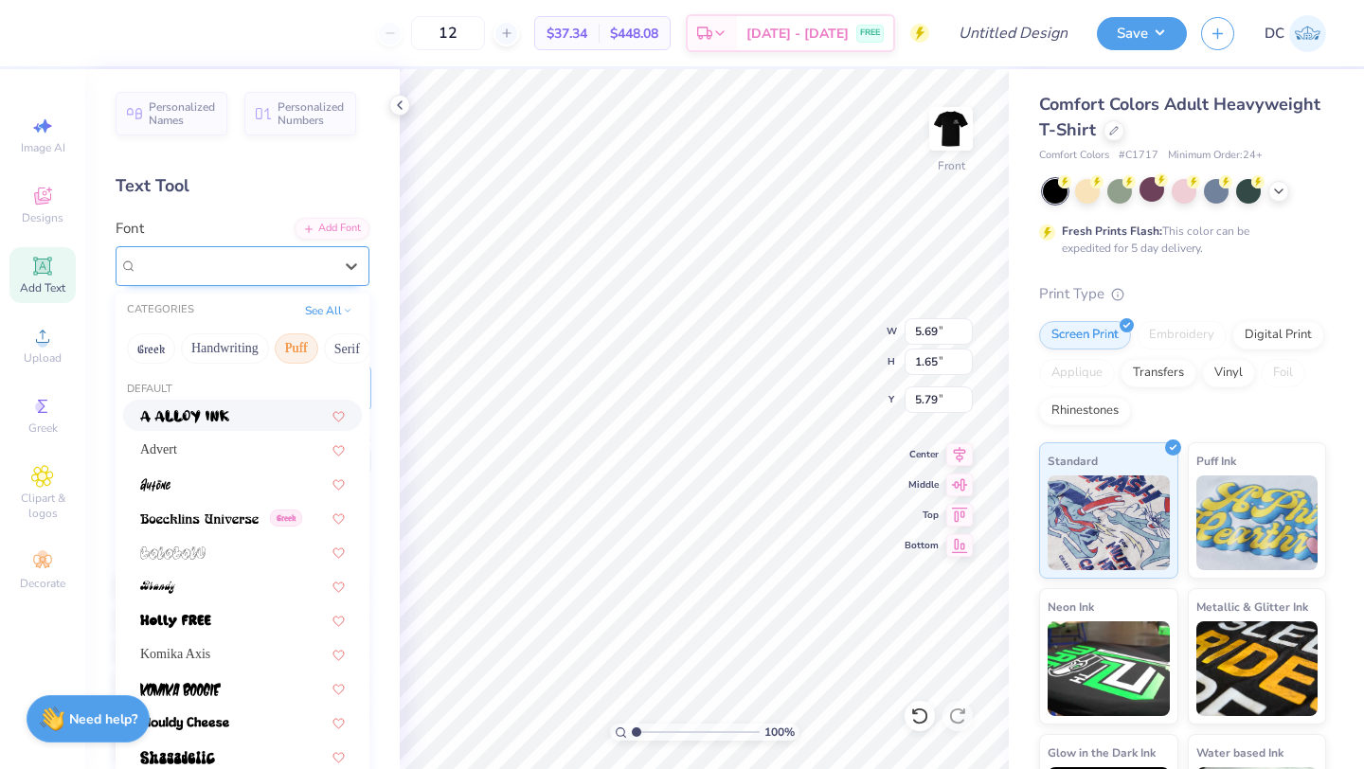
click at [283, 253] on div at bounding box center [234, 266] width 195 height 26
click at [247, 441] on div "Advert" at bounding box center [242, 450] width 205 height 20
type input "5.51"
type input "1.83"
type input "5.70"
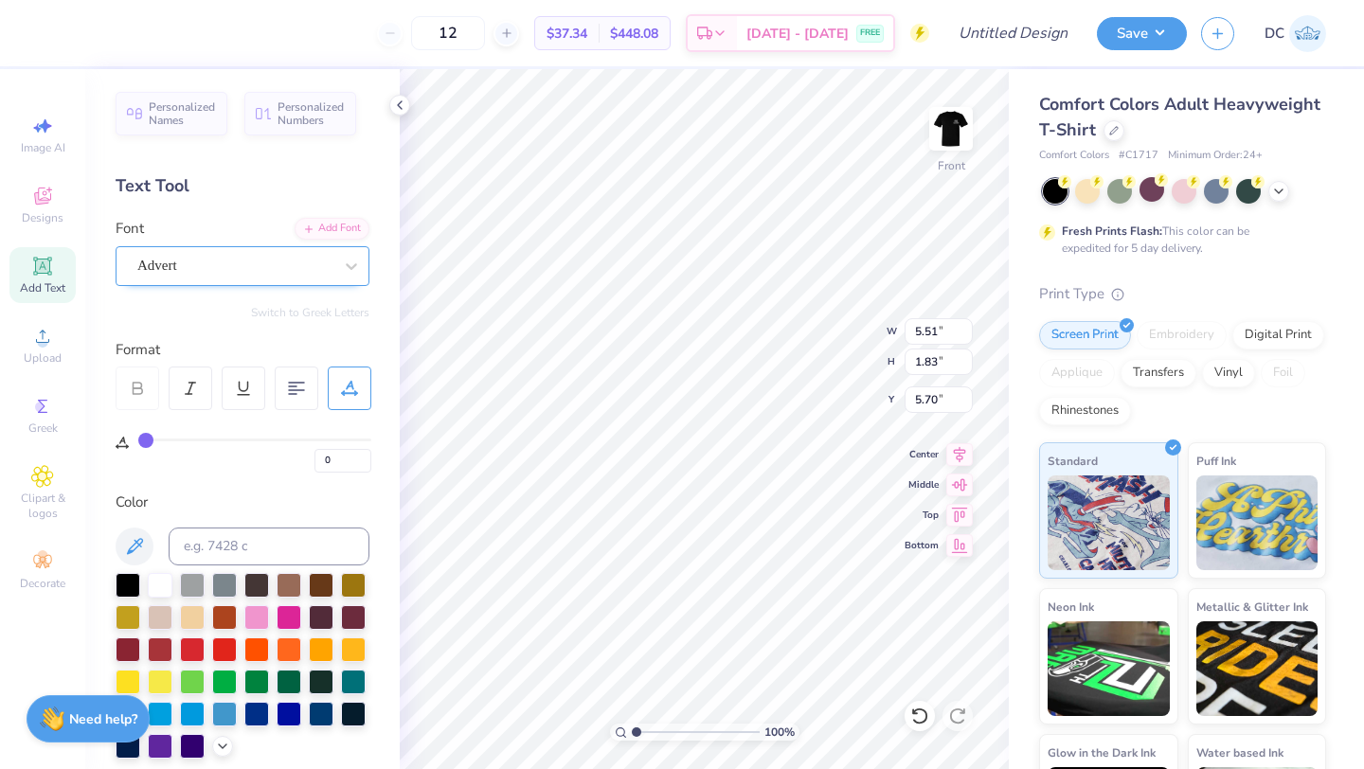
click at [297, 285] on div "Personalized Names Personalized Numbers Text Tool Add Font Font Advert Switch t…" at bounding box center [242, 419] width 315 height 700
click at [297, 273] on div "Advert" at bounding box center [234, 265] width 199 height 29
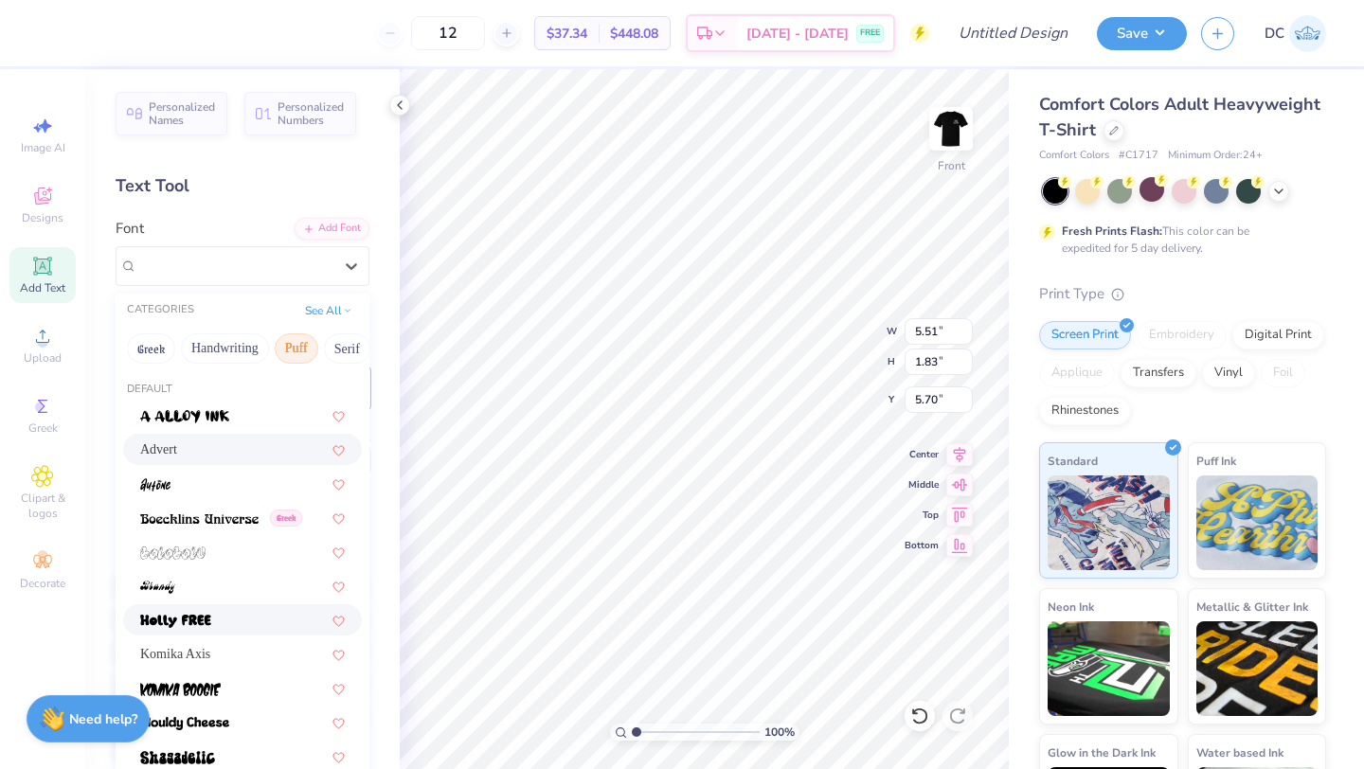
click at [261, 614] on div at bounding box center [242, 620] width 205 height 20
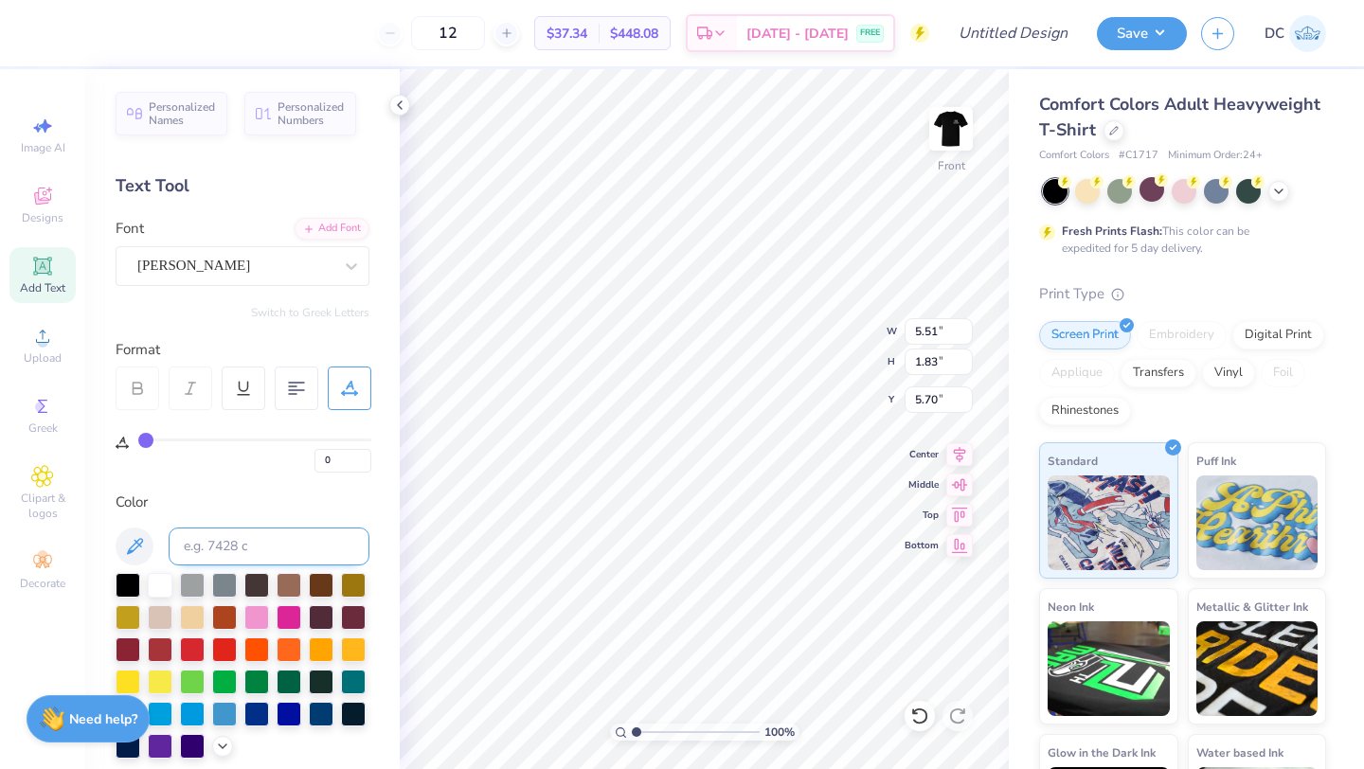
type textarea "Fall 2025"
click at [958, 111] on img at bounding box center [951, 129] width 76 height 76
click at [514, 33] on icon at bounding box center [506, 33] width 13 height 13
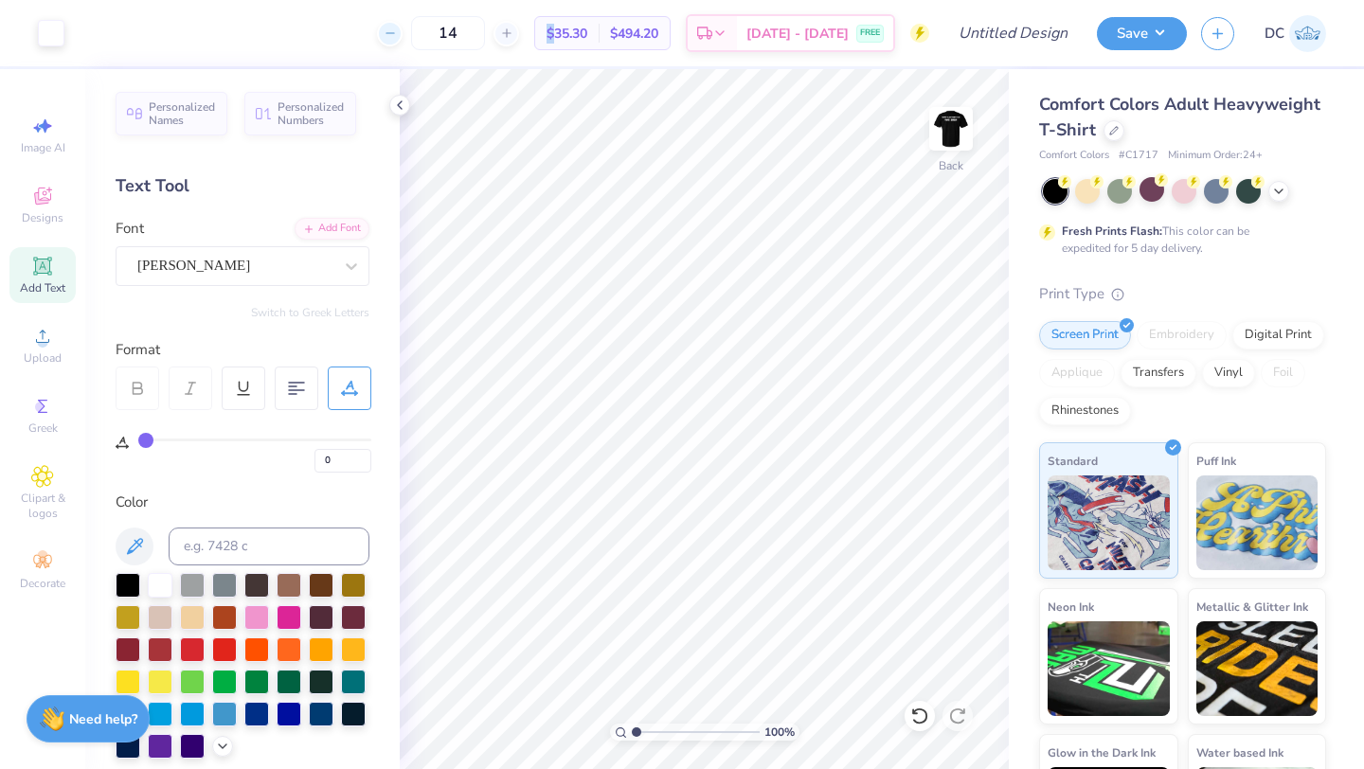
click at [403, 36] on div at bounding box center [390, 34] width 26 height 26
type input "12"
click at [424, 36] on div "12" at bounding box center [448, 33] width 142 height 34
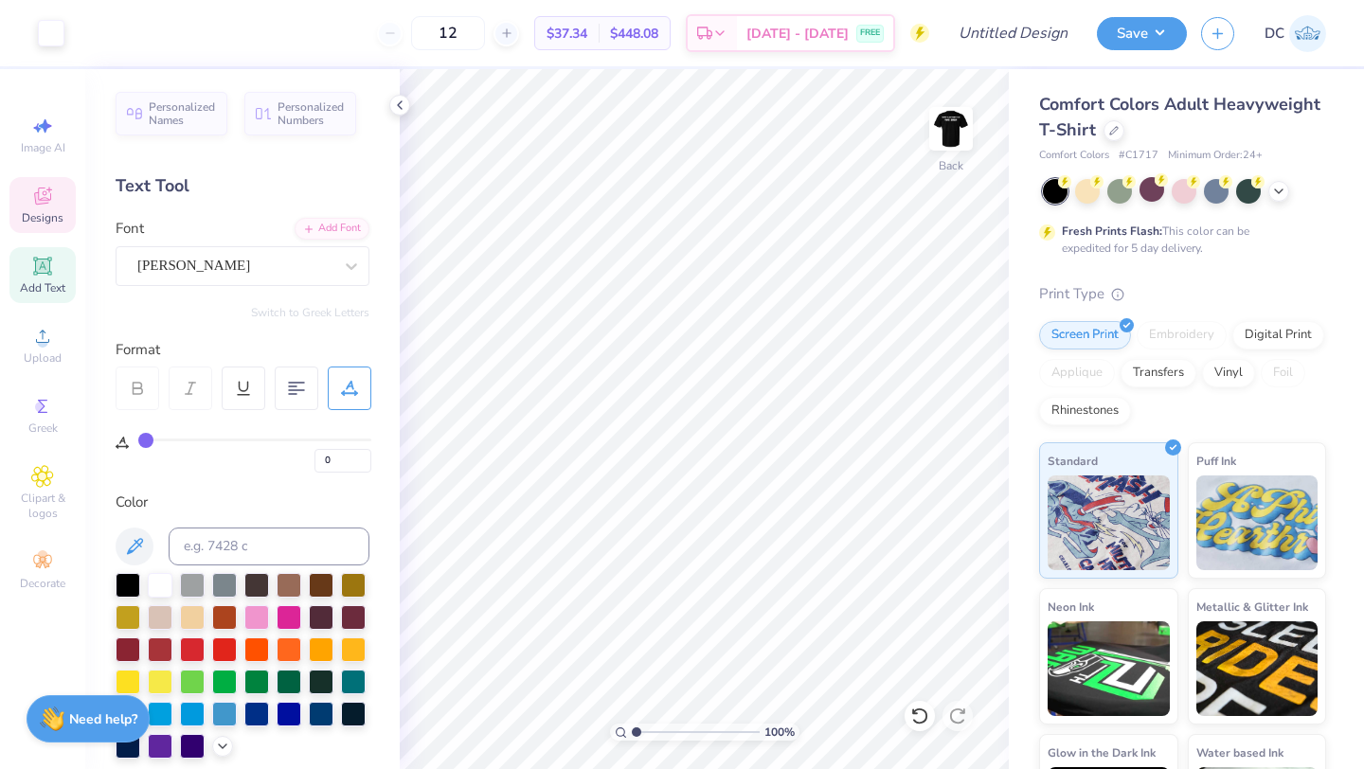
click at [46, 198] on icon at bounding box center [42, 196] width 17 height 17
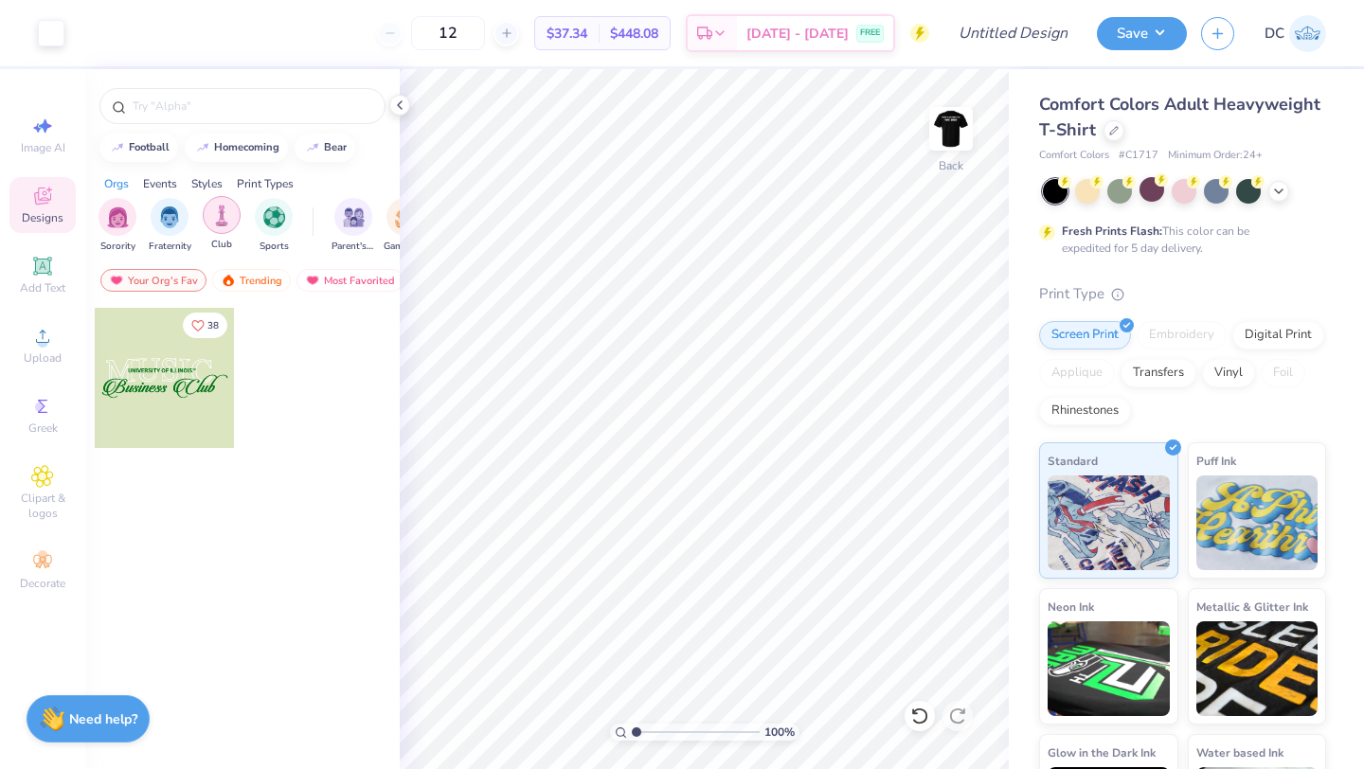
click at [226, 203] on div "filter for Club" at bounding box center [222, 215] width 38 height 38
click at [314, 147] on img at bounding box center [312, 145] width 15 height 11
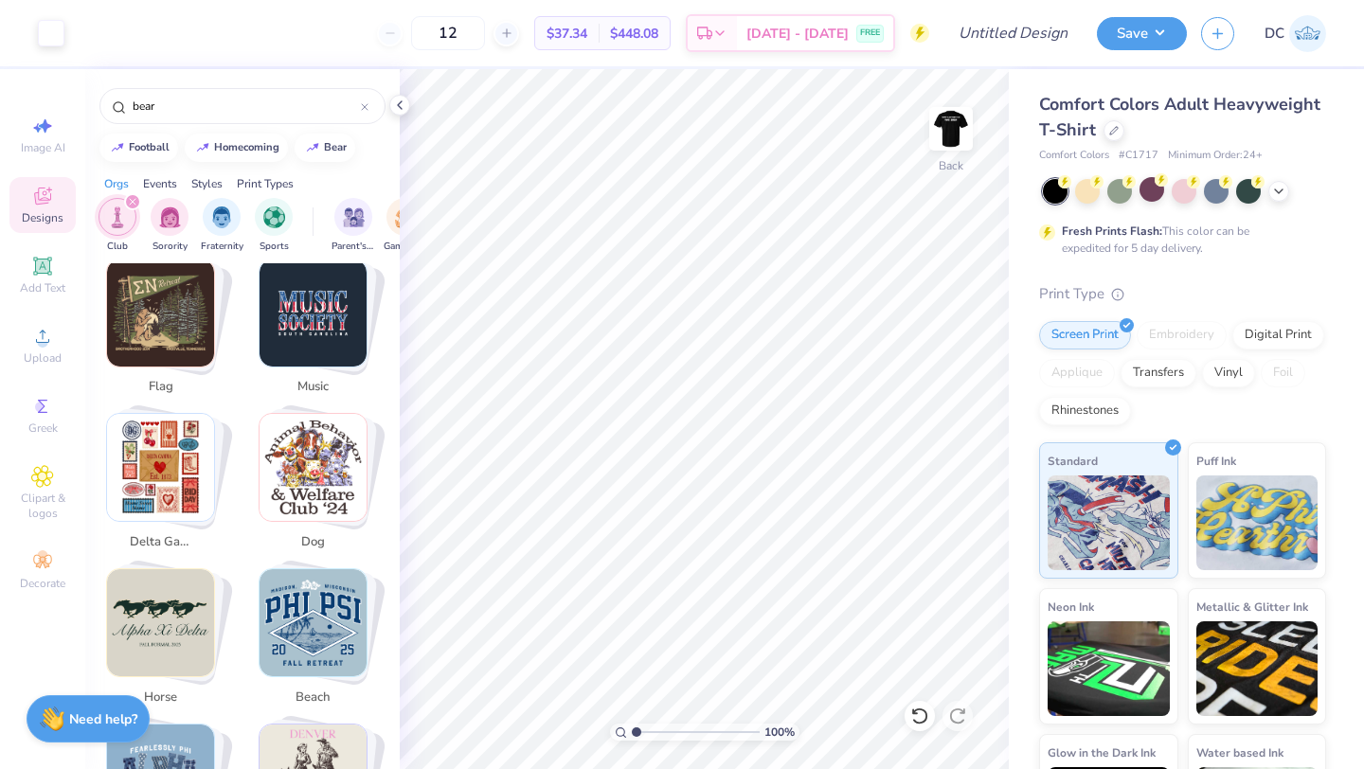
scroll to position [1225, 0]
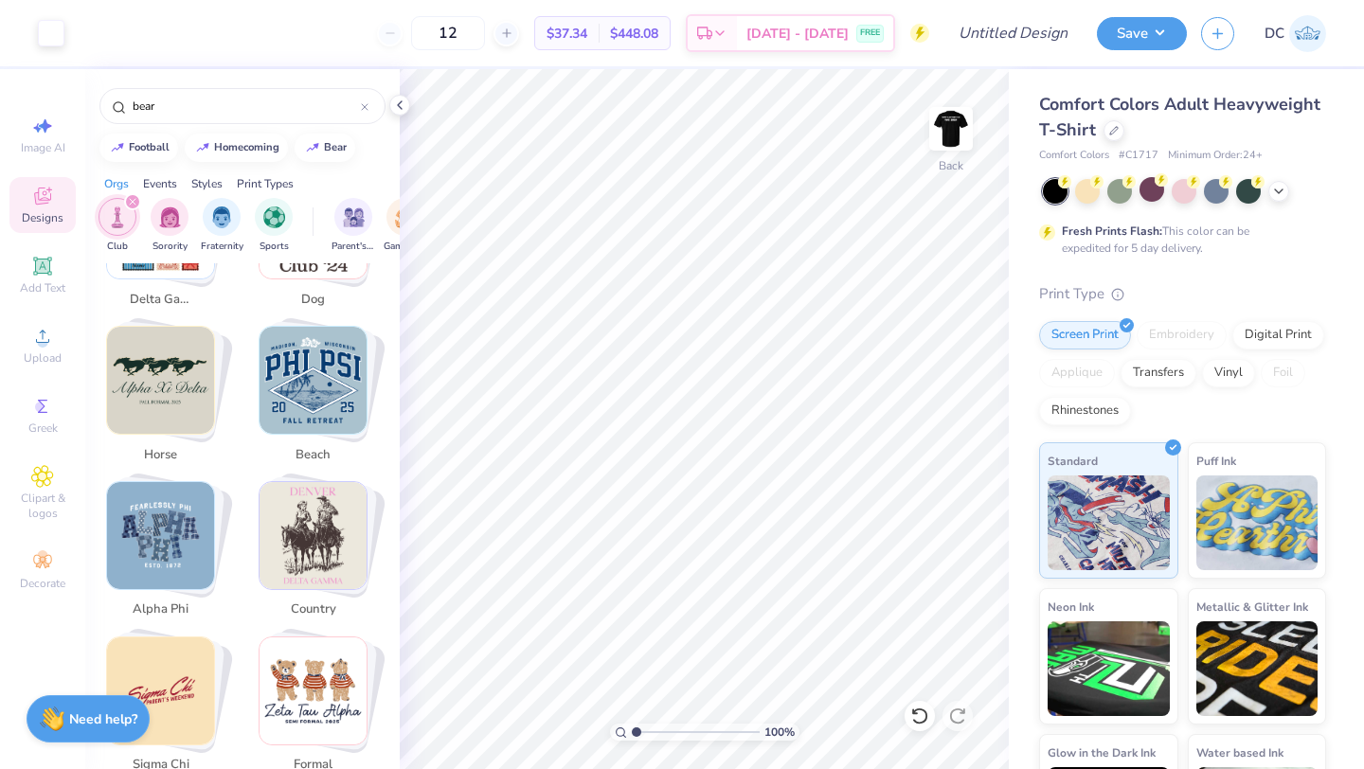
click at [132, 202] on icon "filter for Club" at bounding box center [133, 202] width 6 height 6
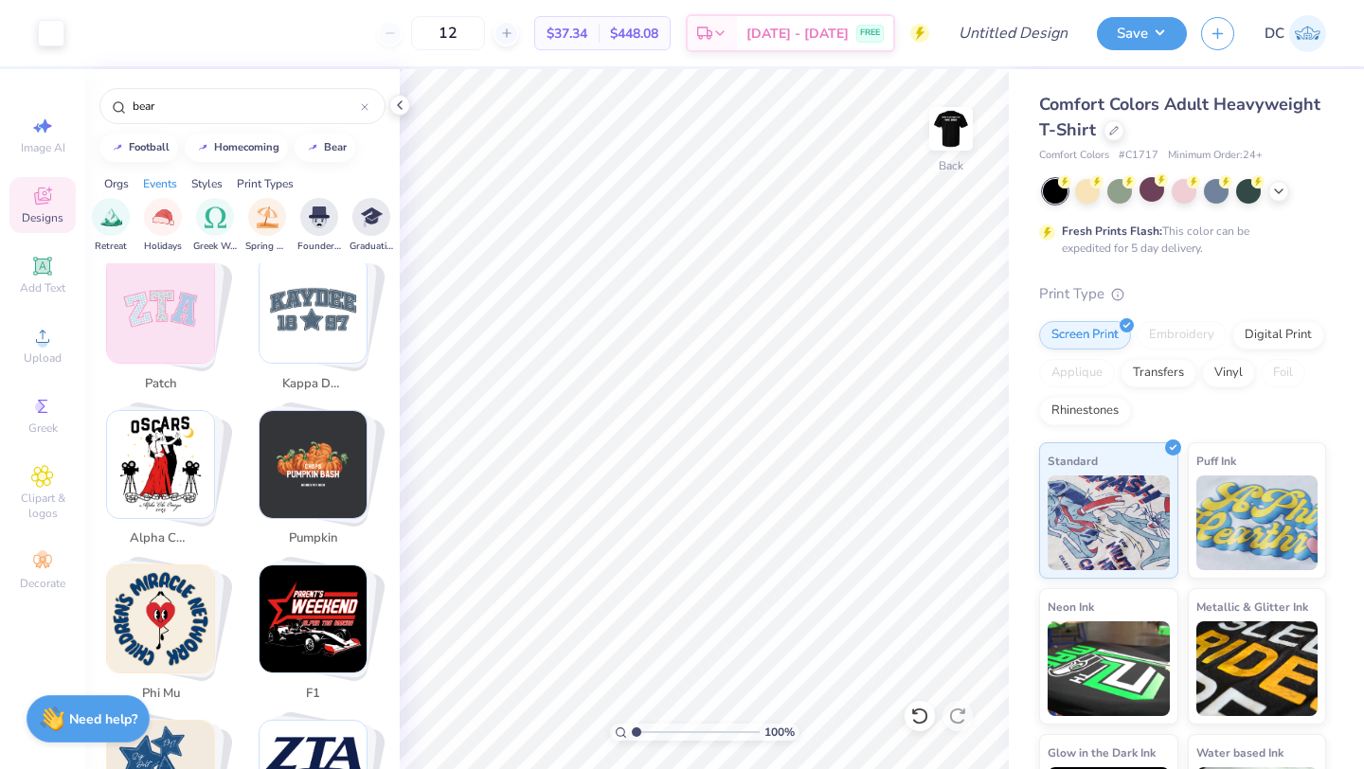
scroll to position [3300, 0]
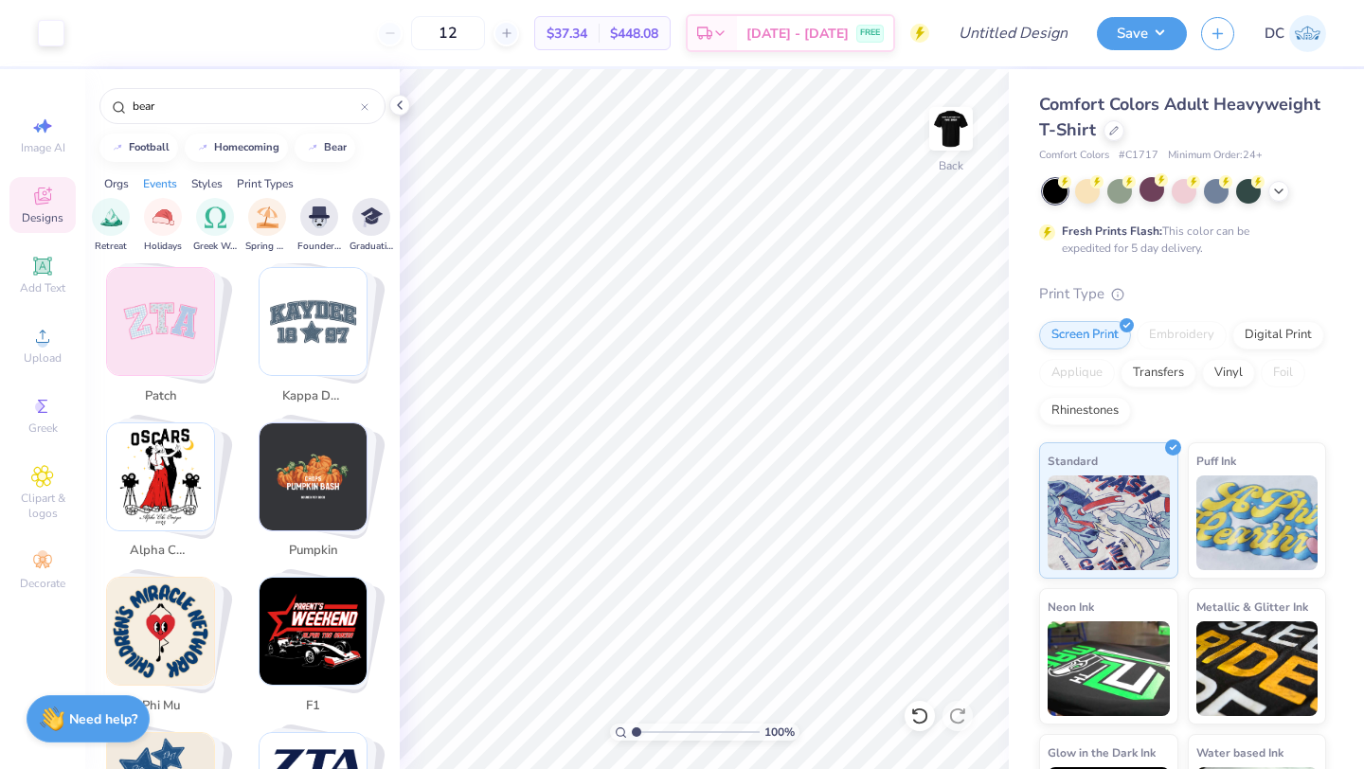
click at [302, 478] on img "Stack Card Button pumpkin" at bounding box center [313, 477] width 107 height 107
type input "pumpkin"
click at [320, 453] on img "Stack Card Button pumpkin" at bounding box center [313, 477] width 107 height 107
click at [316, 542] on span "pumpkin" at bounding box center [313, 551] width 62 height 19
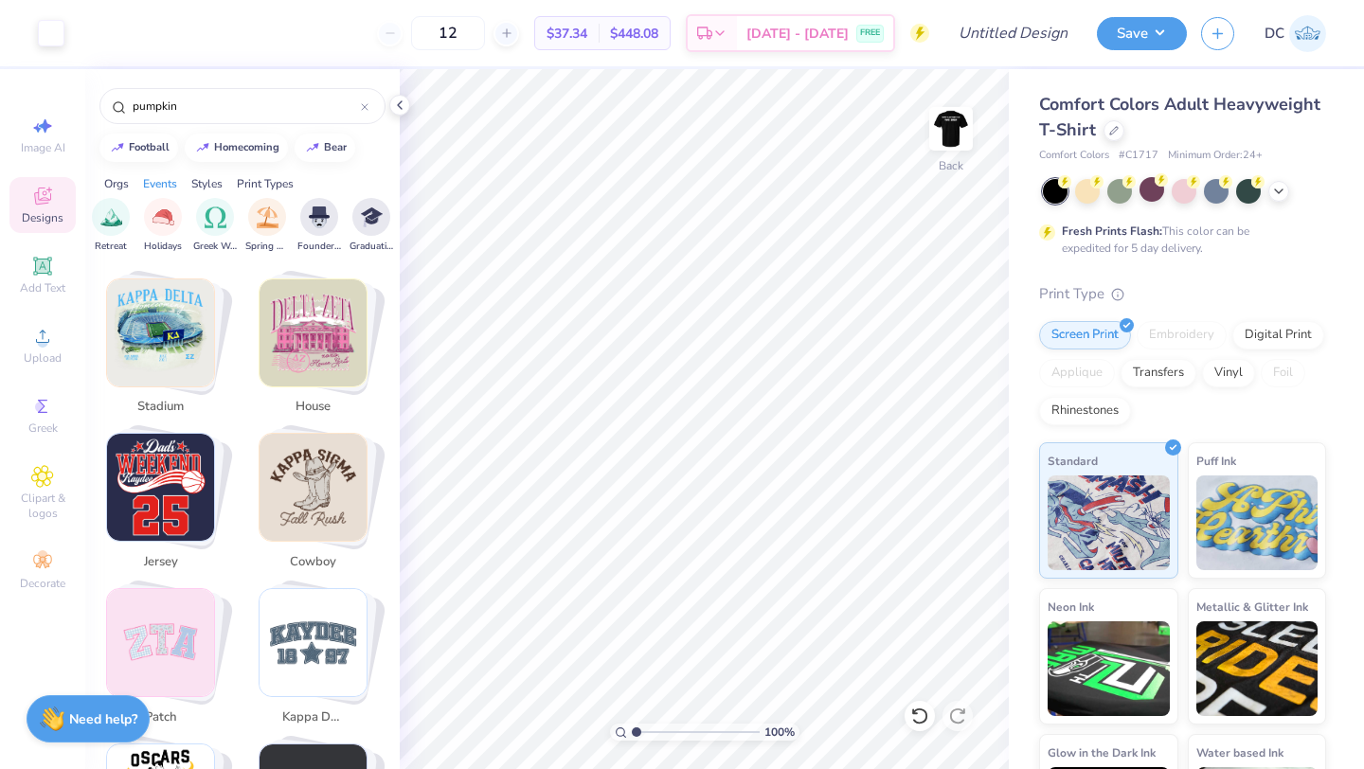
scroll to position [2953, 0]
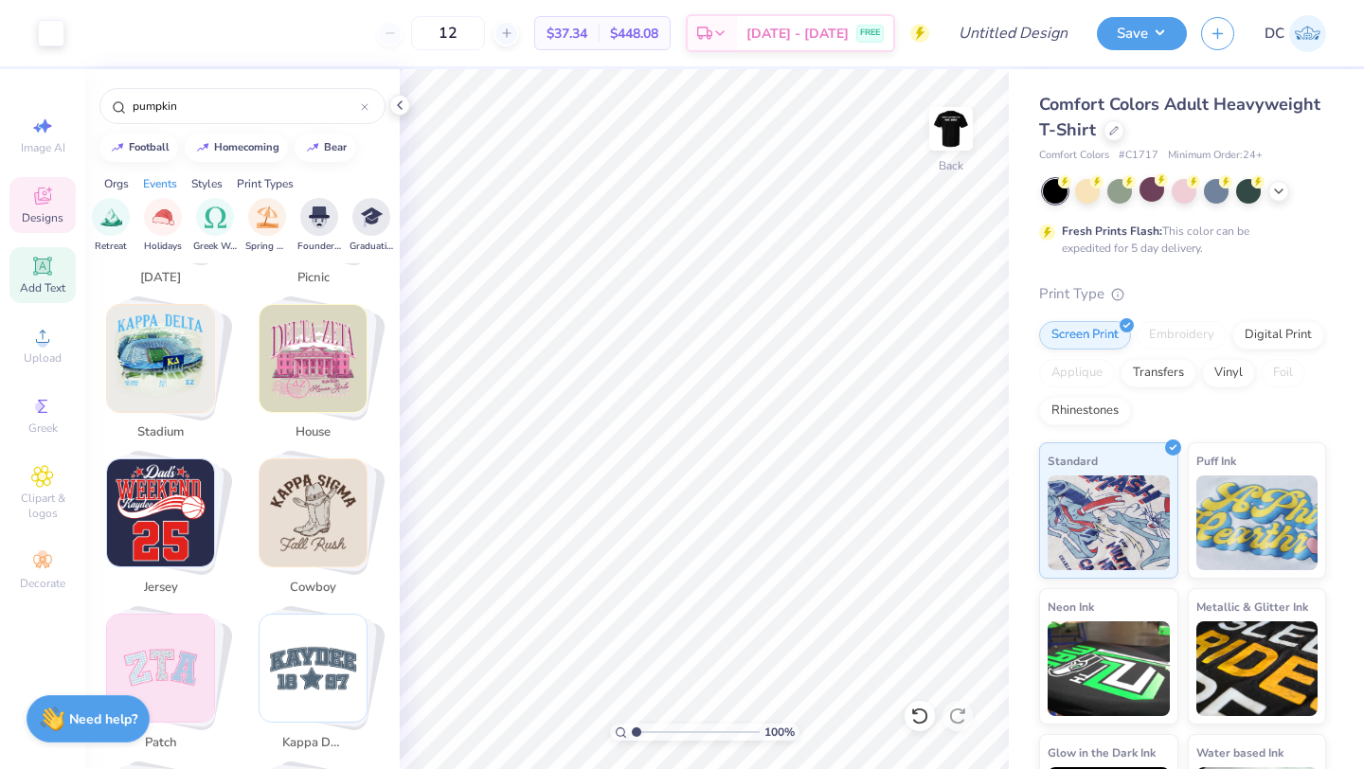
click at [43, 257] on icon at bounding box center [42, 266] width 23 height 23
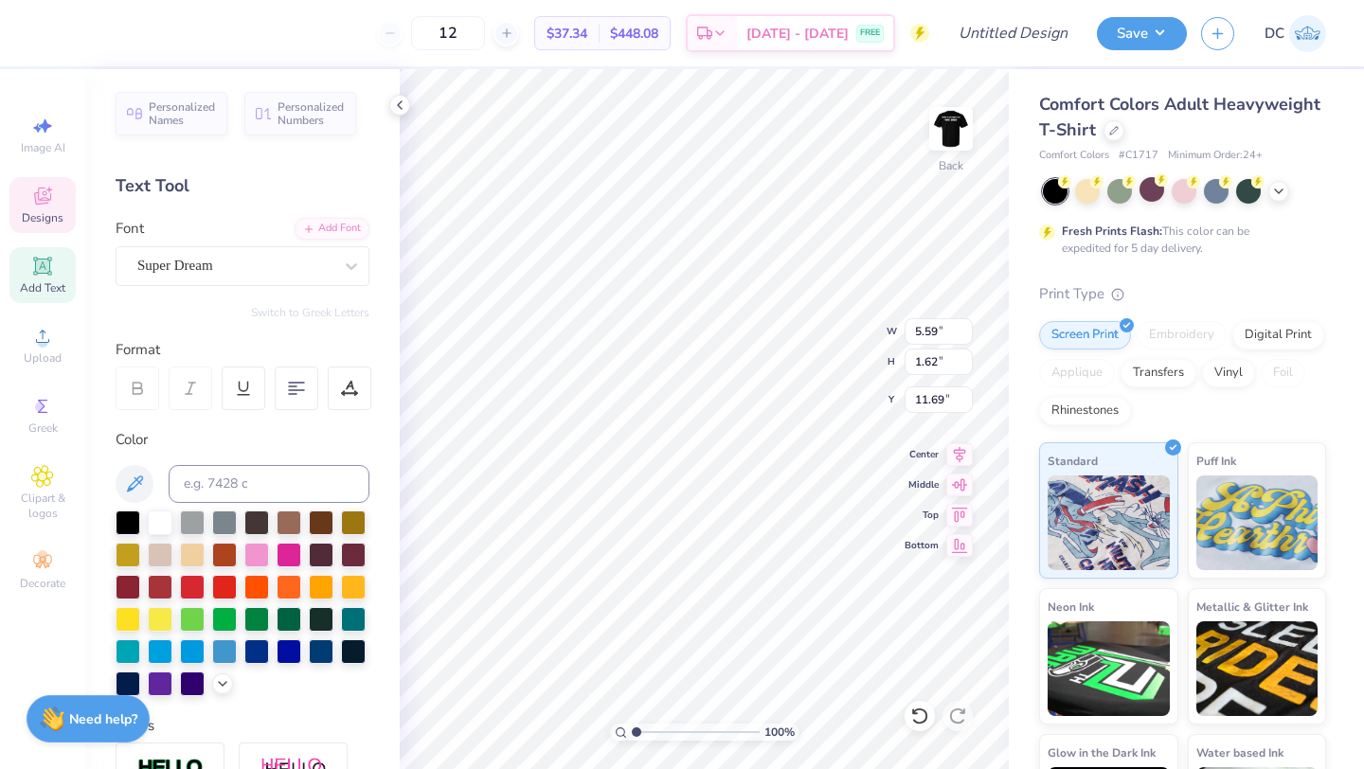
click at [44, 207] on icon at bounding box center [42, 196] width 23 height 23
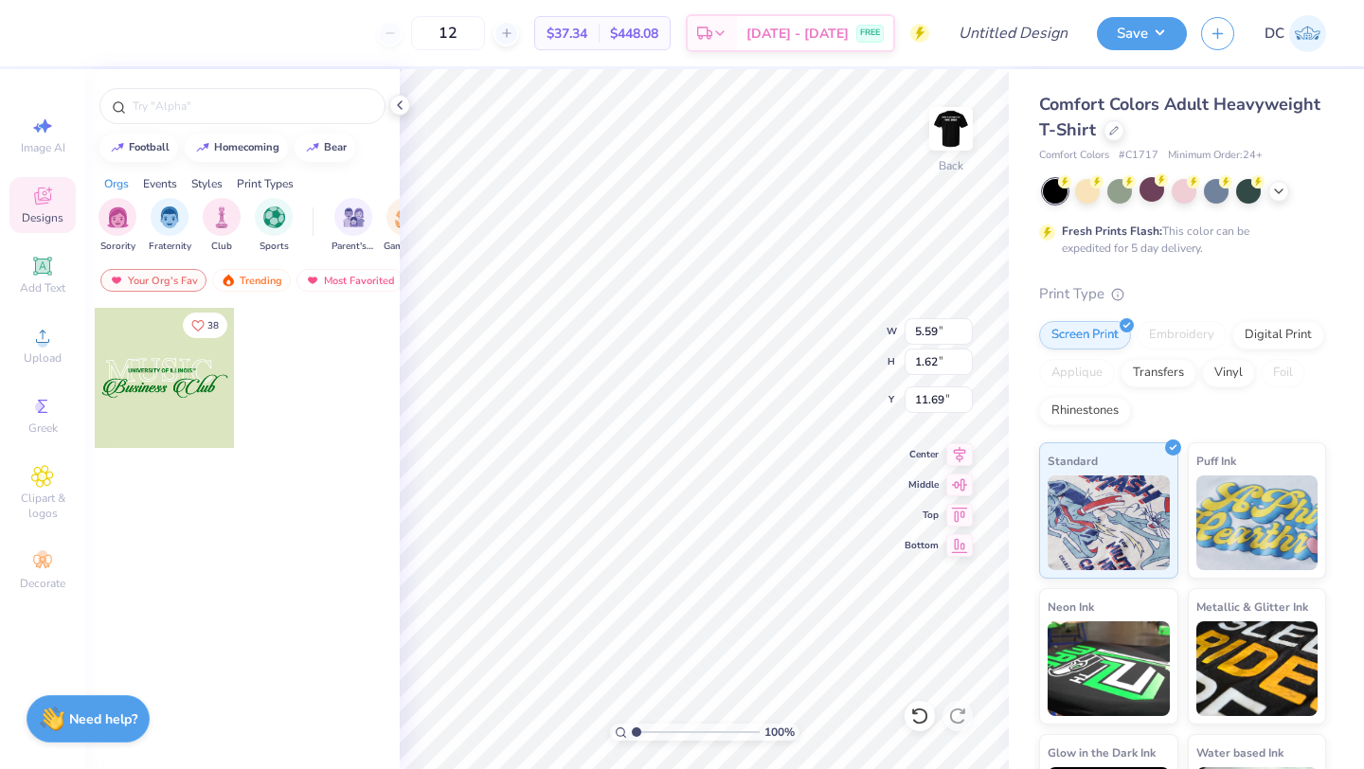
type textarea "TXT"
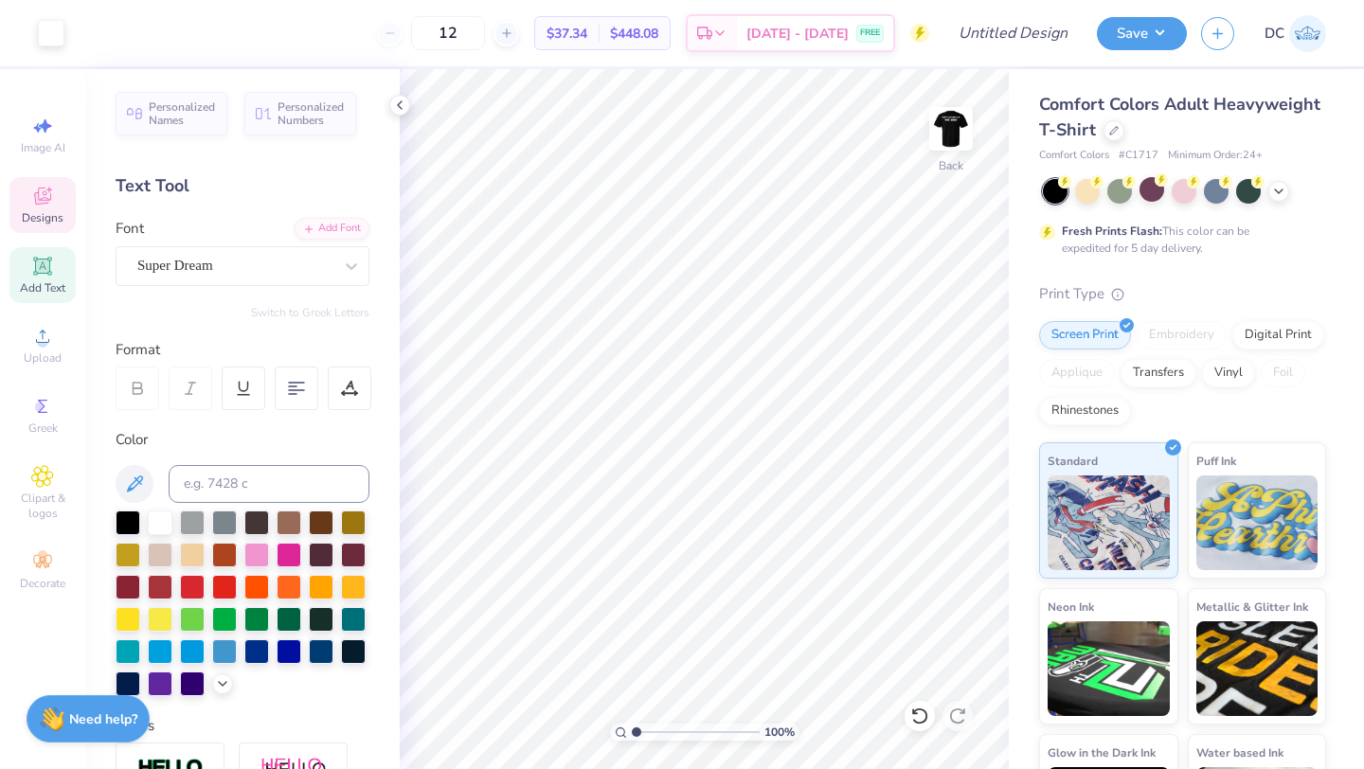
click at [52, 207] on icon at bounding box center [42, 196] width 23 height 23
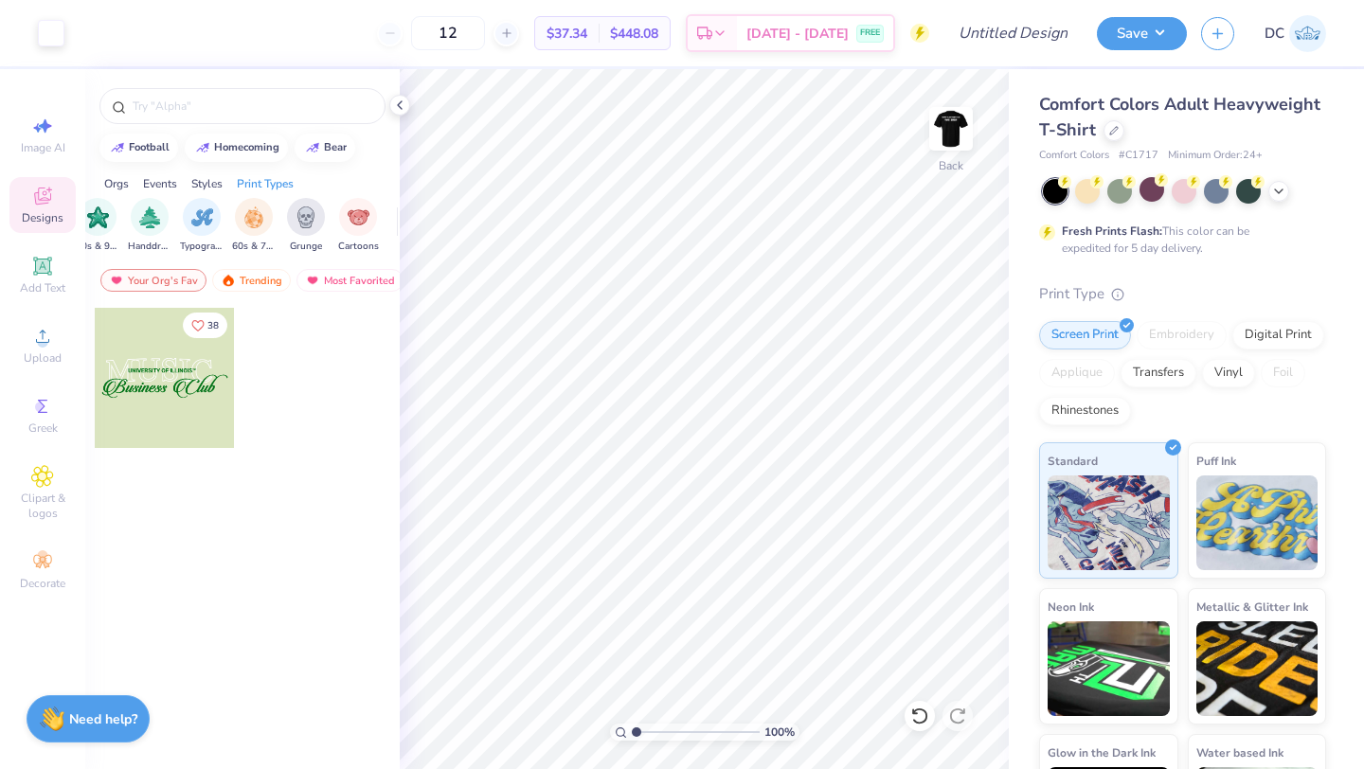
scroll to position [0, 1604]
click at [123, 210] on div "filter for Screen Print" at bounding box center [107, 215] width 38 height 38
click at [162, 274] on div "Your Org's Fav" at bounding box center [134, 280] width 106 height 23
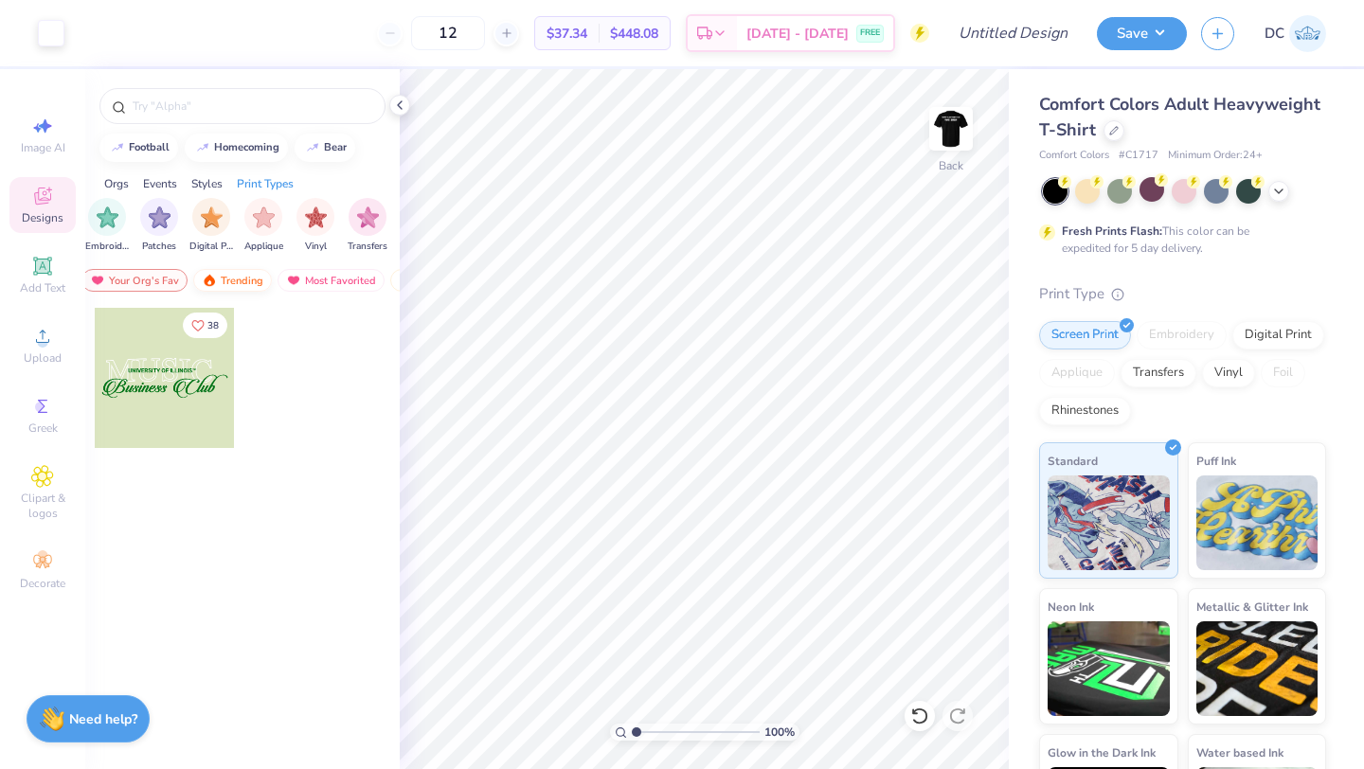
click at [230, 281] on div "Trending" at bounding box center [232, 280] width 79 height 23
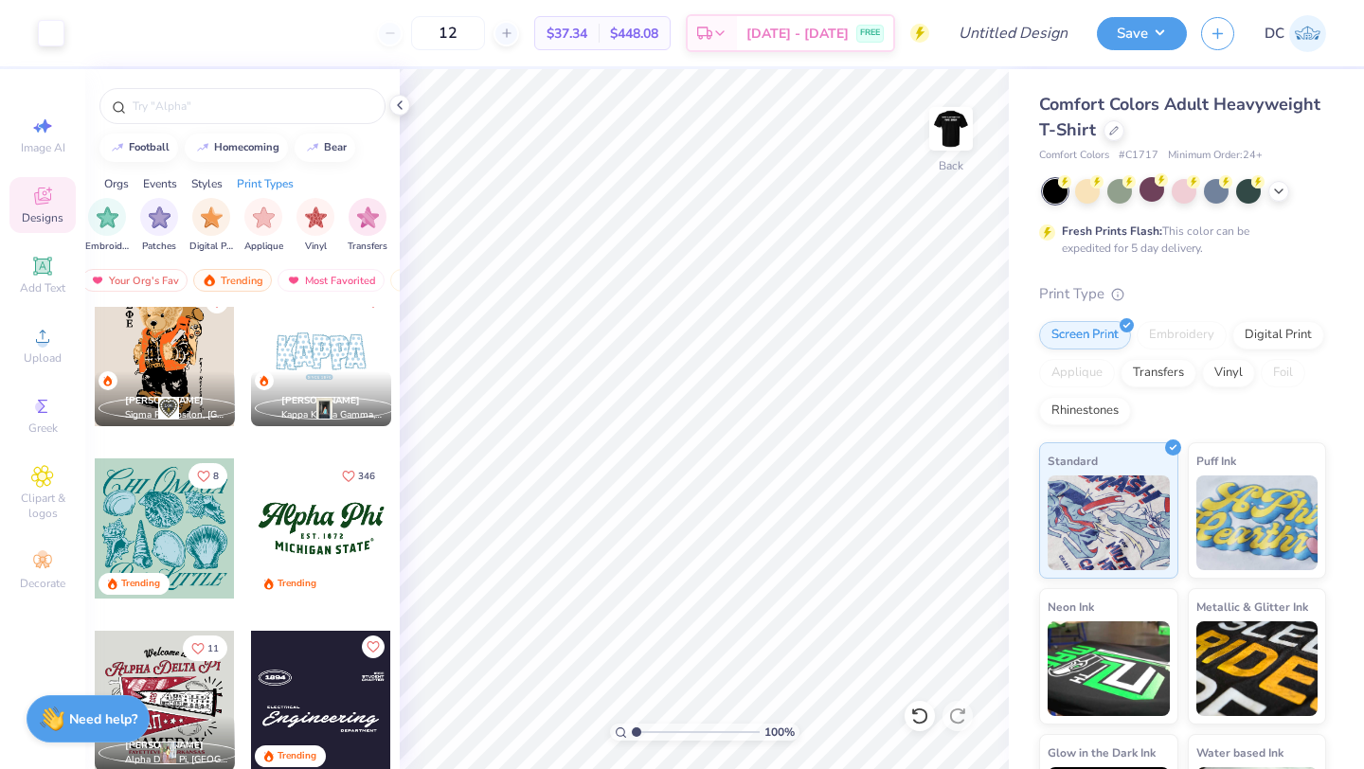
scroll to position [1395, 0]
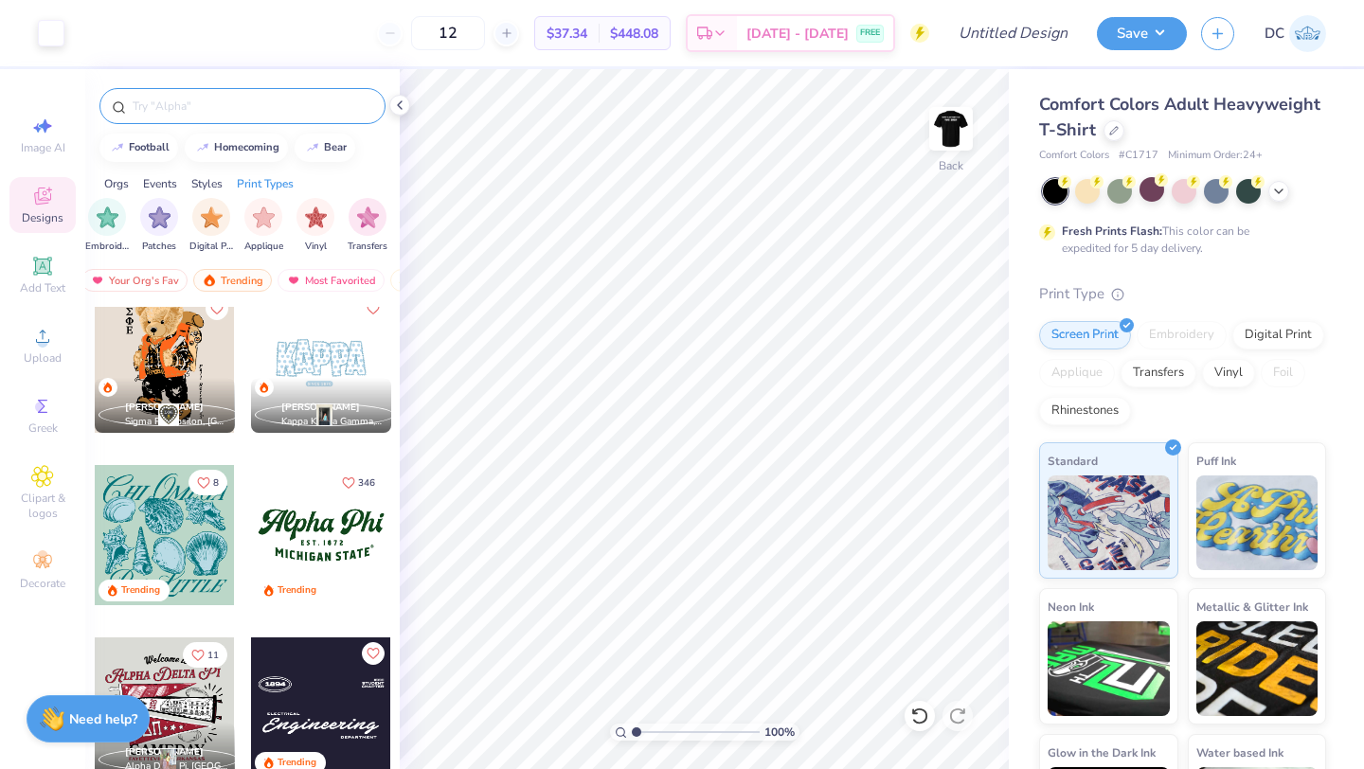
click at [223, 108] on input "text" at bounding box center [252, 106] width 243 height 19
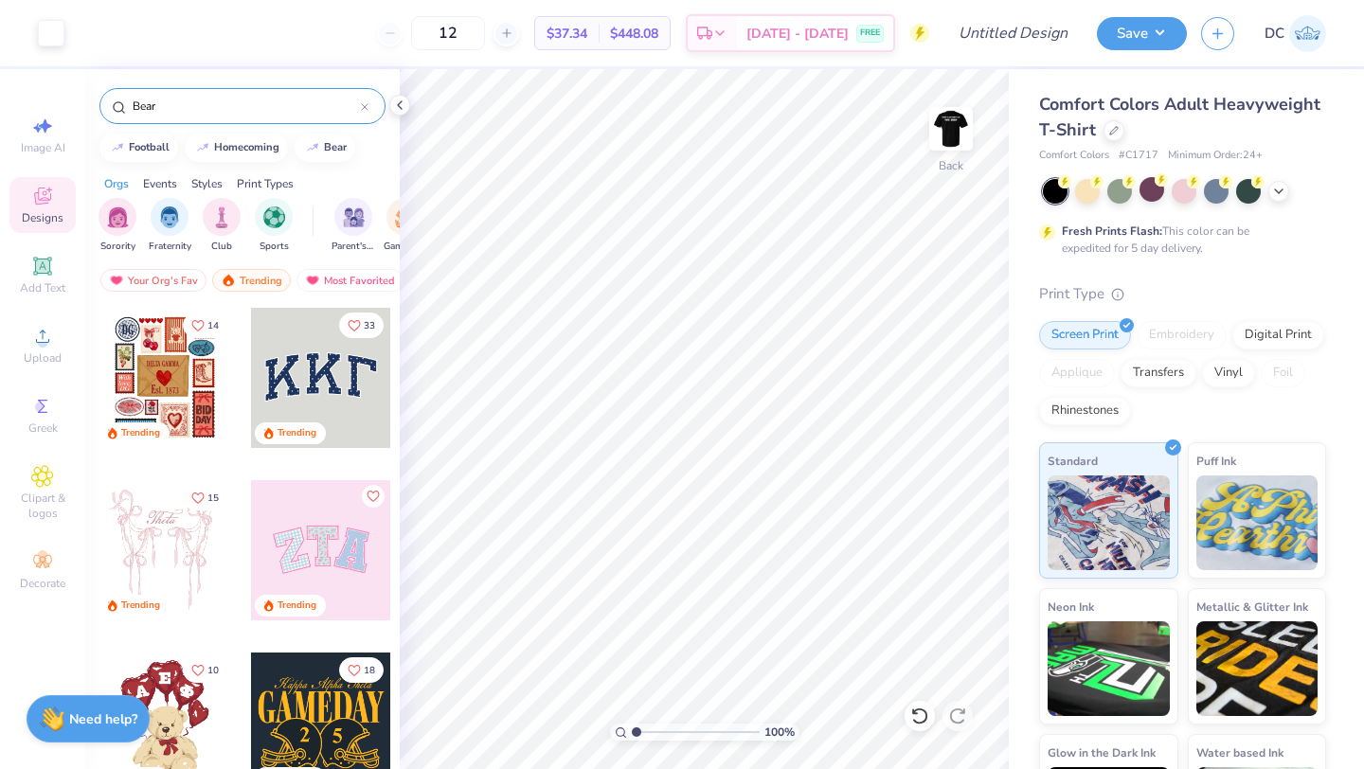
type input "Bear"
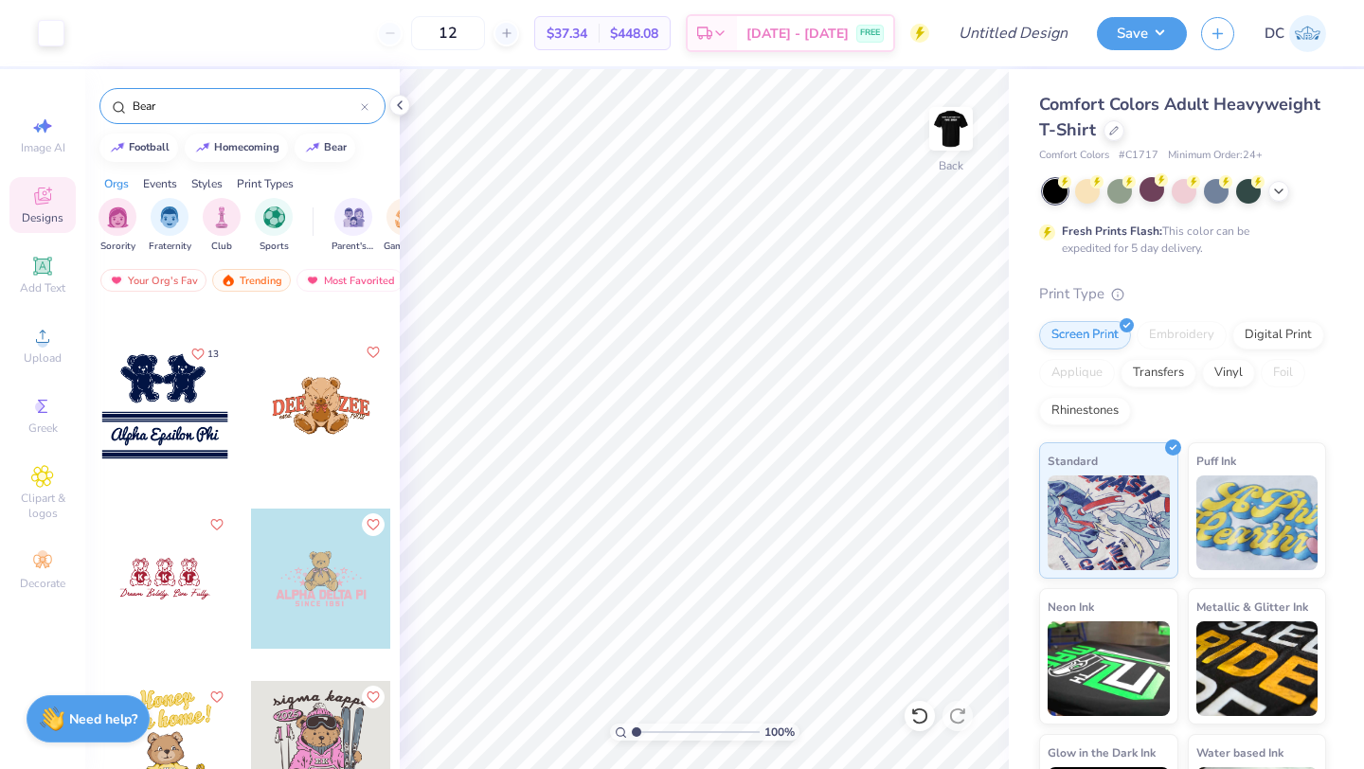
scroll to position [2102, 0]
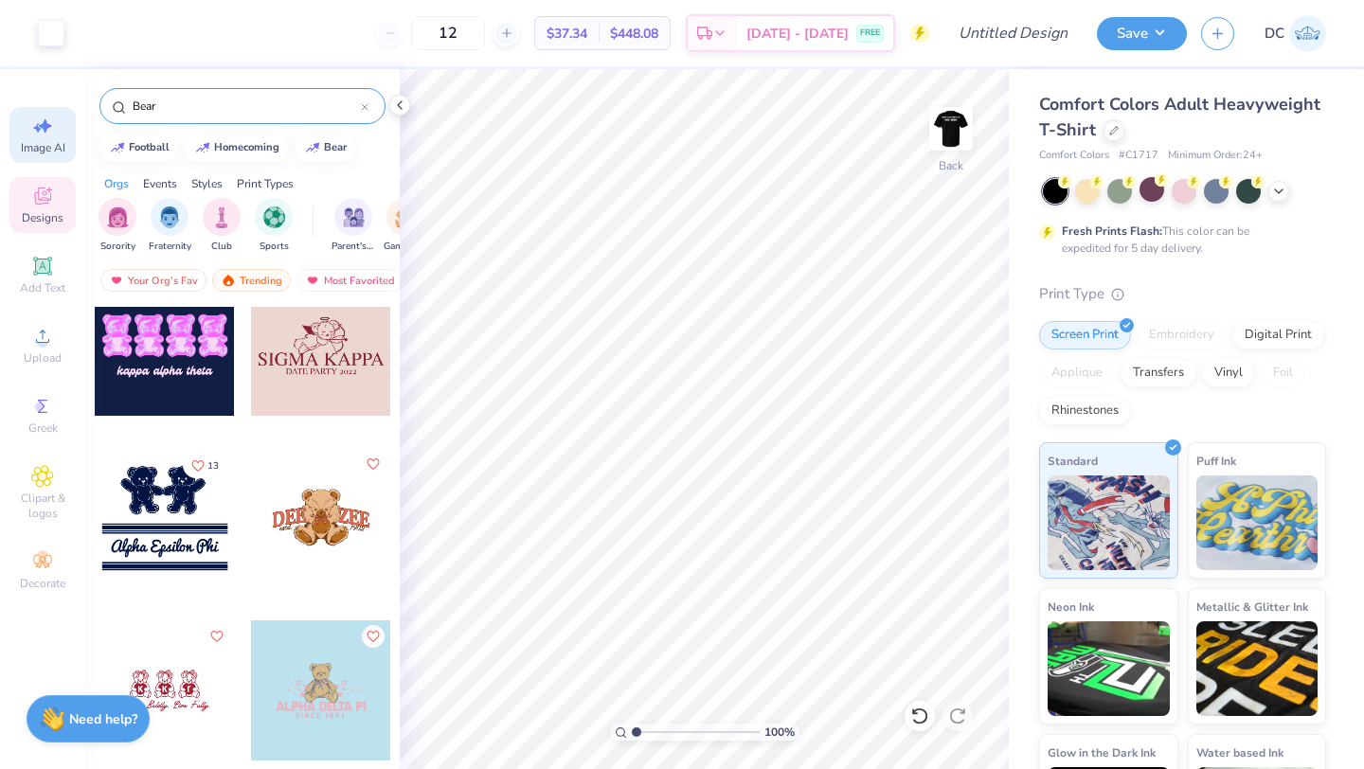
click at [45, 133] on icon at bounding box center [42, 126] width 23 height 23
select select "4"
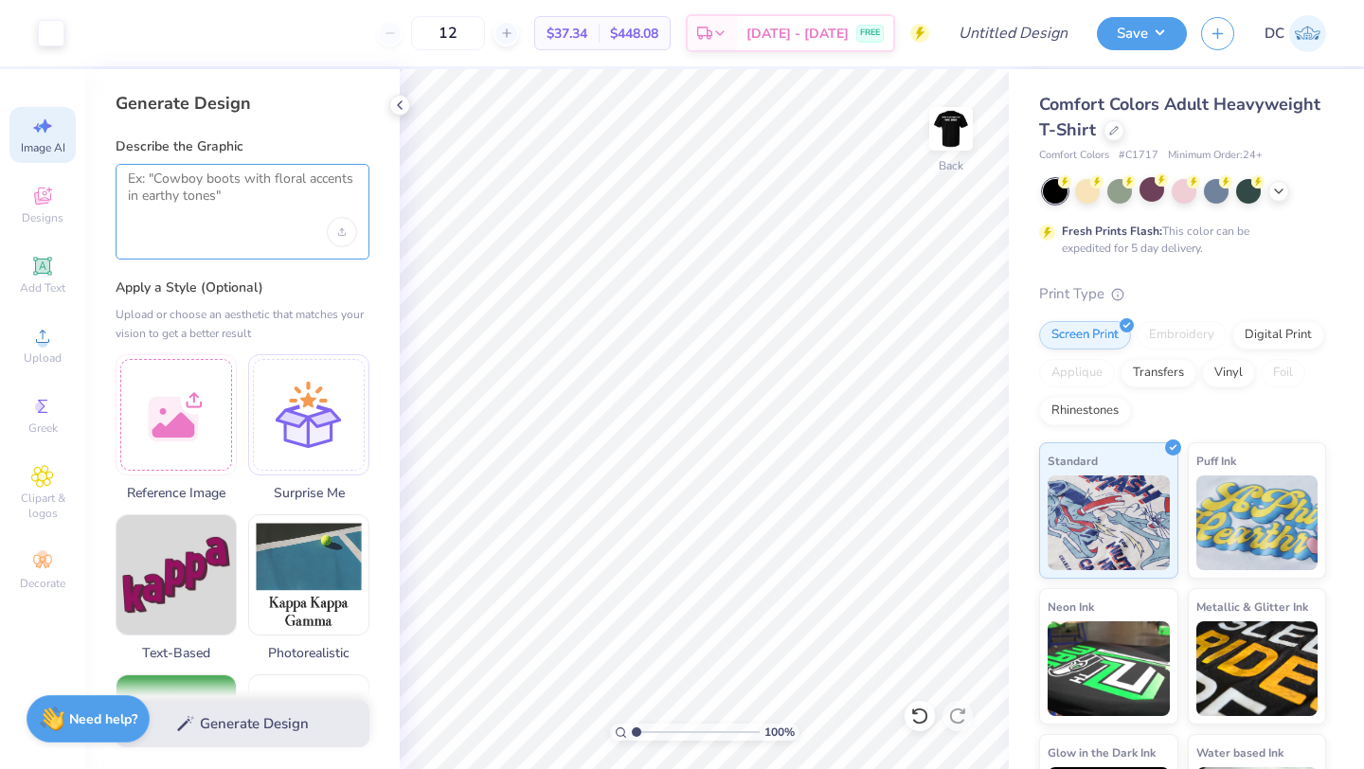
click at [175, 215] on textarea at bounding box center [242, 194] width 229 height 47
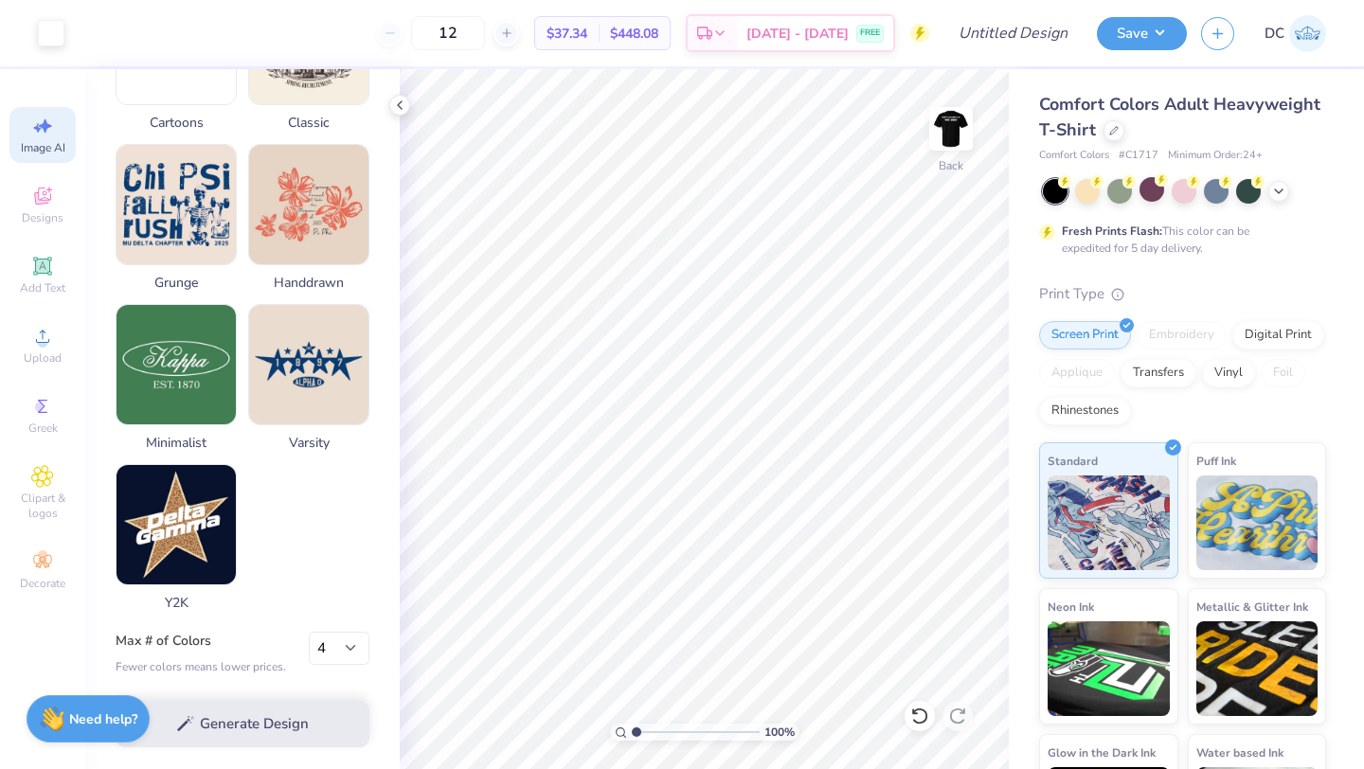
scroll to position [0, 0]
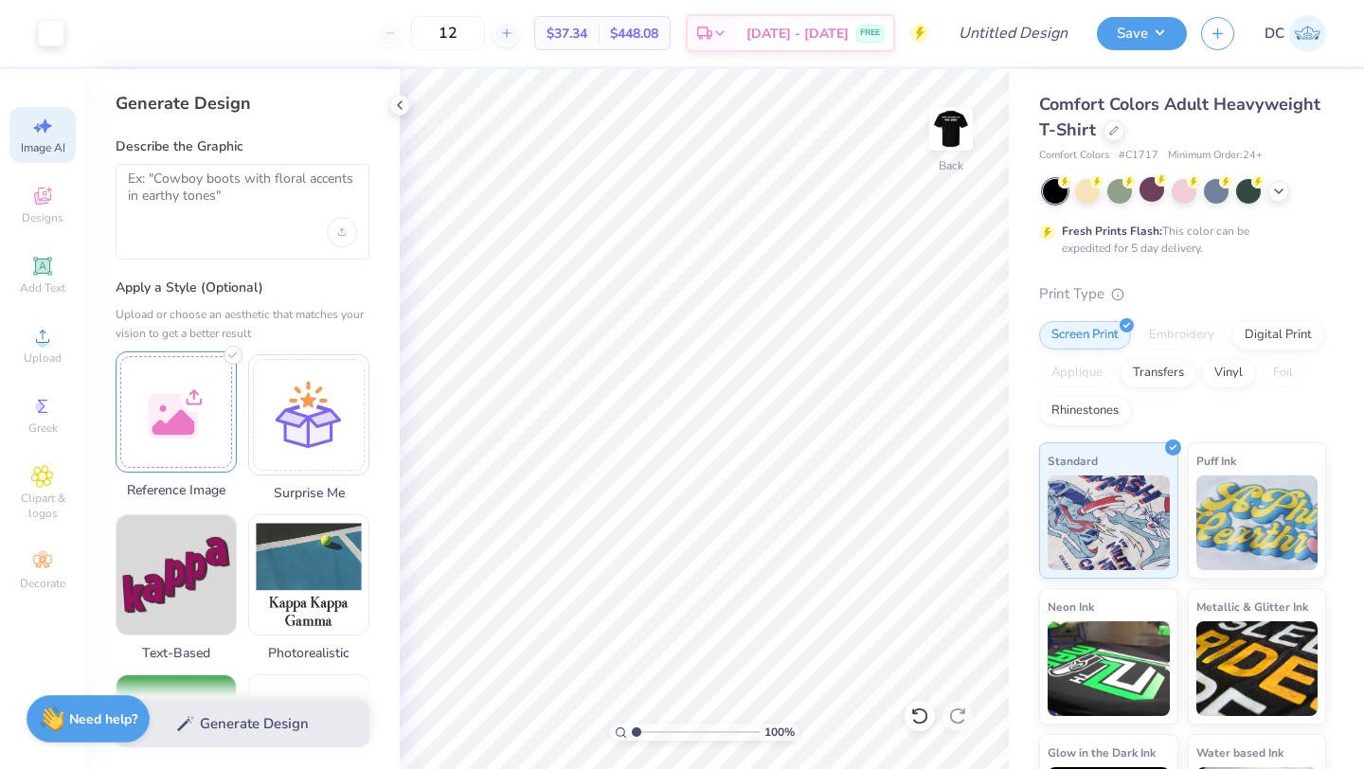
click at [195, 406] on div at bounding box center [176, 412] width 121 height 121
click at [252, 736] on div "Generate Design" at bounding box center [242, 724] width 315 height 92
click at [242, 728] on div "Generate Design" at bounding box center [242, 724] width 315 height 92
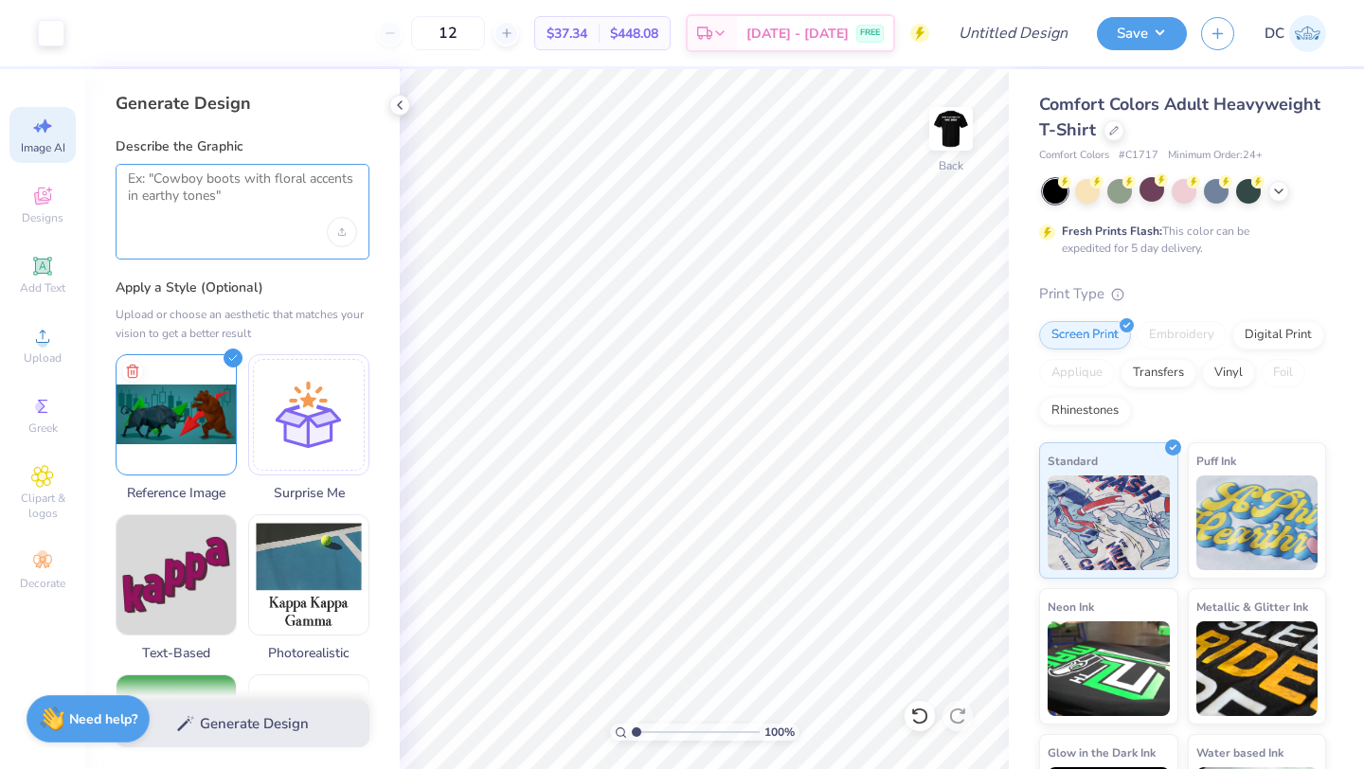
click at [210, 204] on textarea at bounding box center [242, 194] width 229 height 47
click at [226, 422] on img at bounding box center [176, 411] width 119 height 119
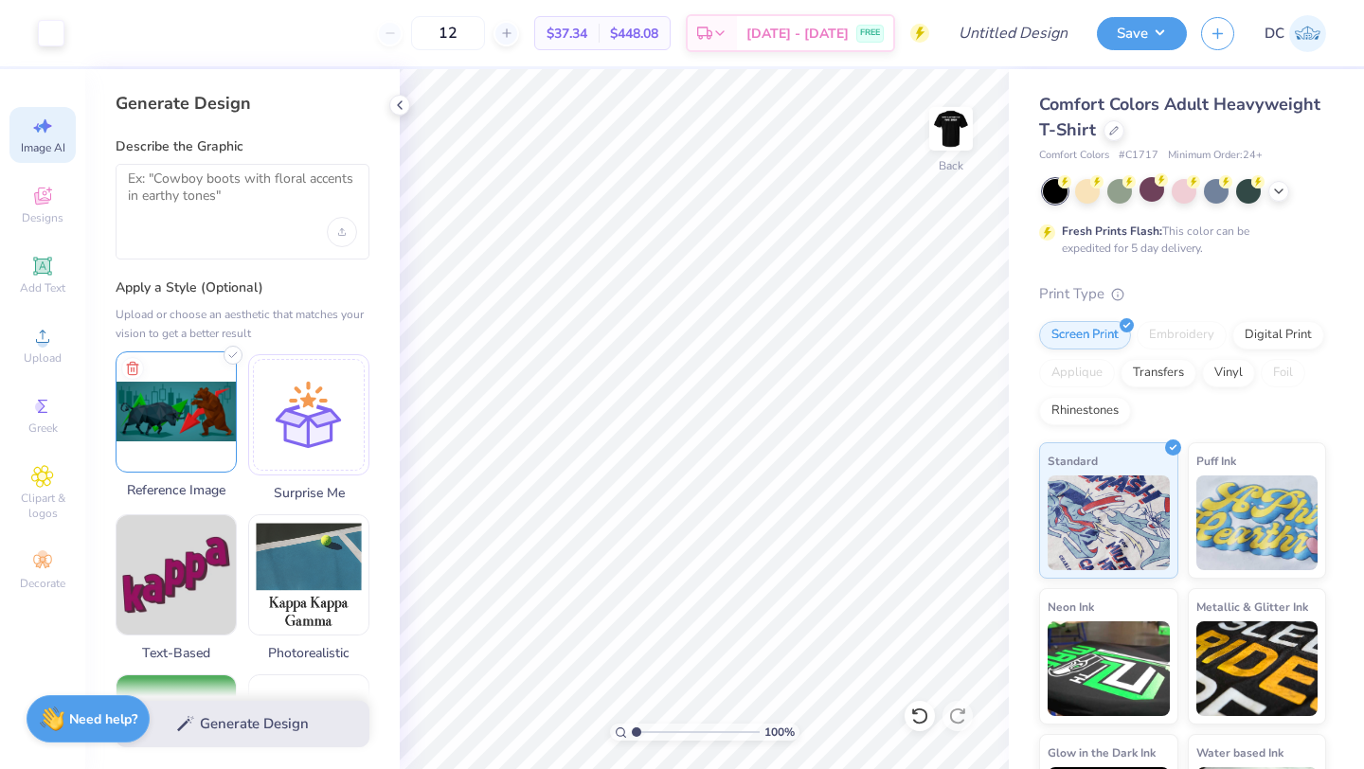
click at [226, 422] on img at bounding box center [176, 411] width 119 height 119
click at [215, 732] on div "Generate Design" at bounding box center [242, 724] width 315 height 92
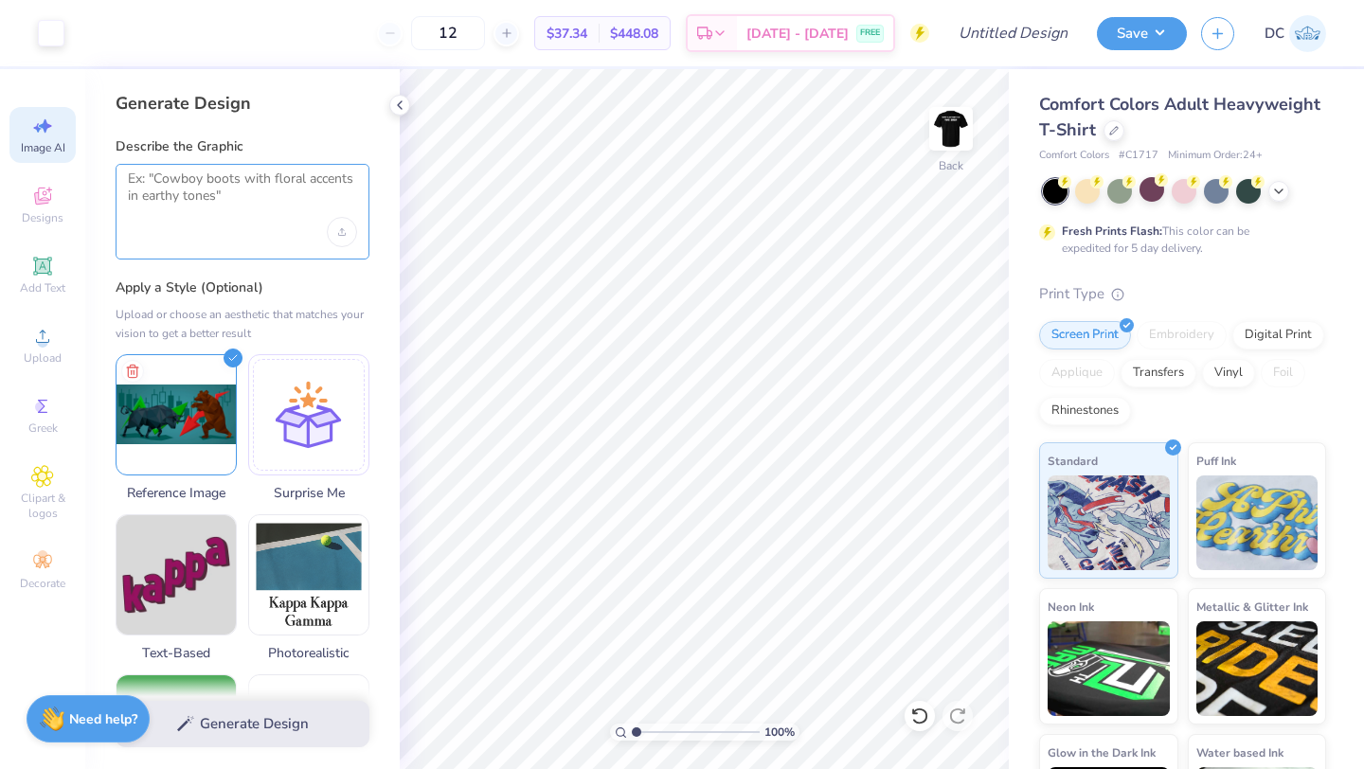
click at [191, 178] on textarea at bounding box center [242, 194] width 229 height 47
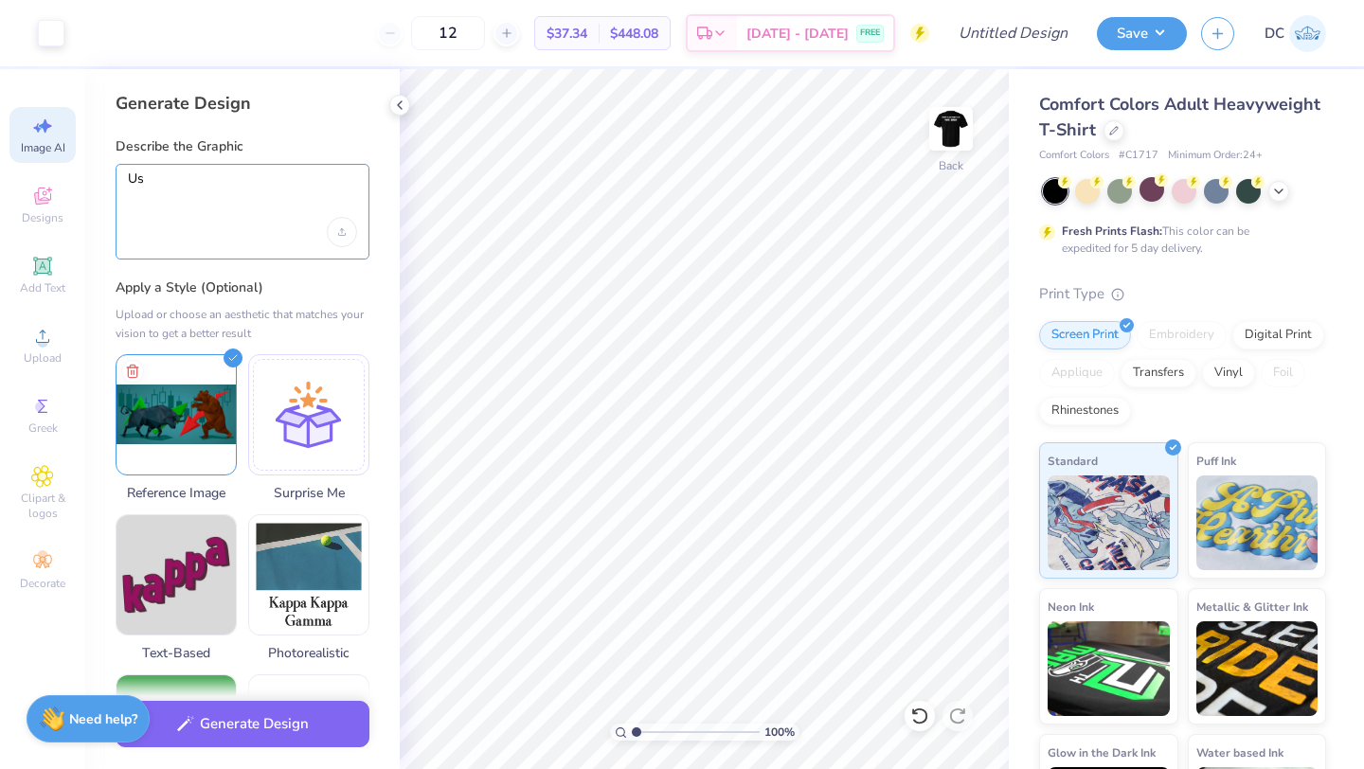
type textarea "U"
type textarea "Bear fighting a bull"
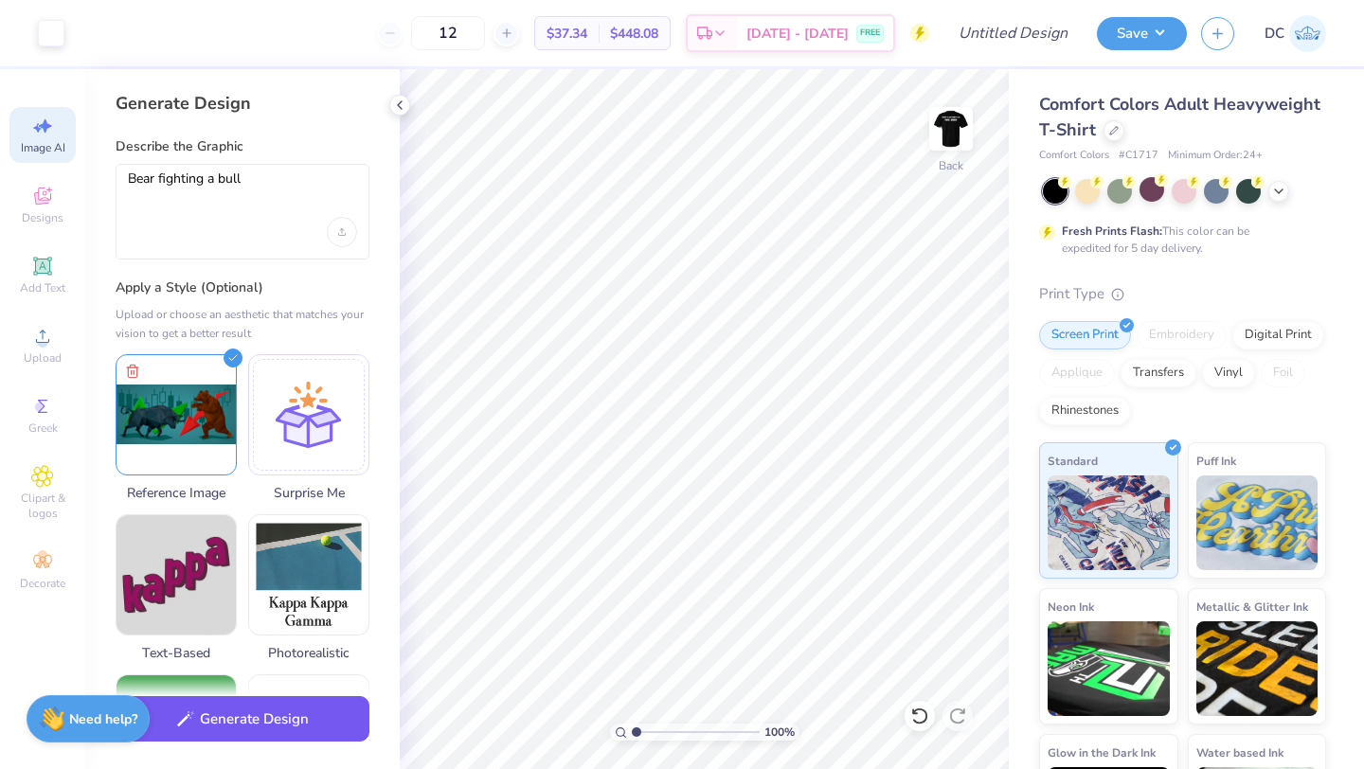
click at [261, 731] on button "Generate Design" at bounding box center [243, 719] width 254 height 46
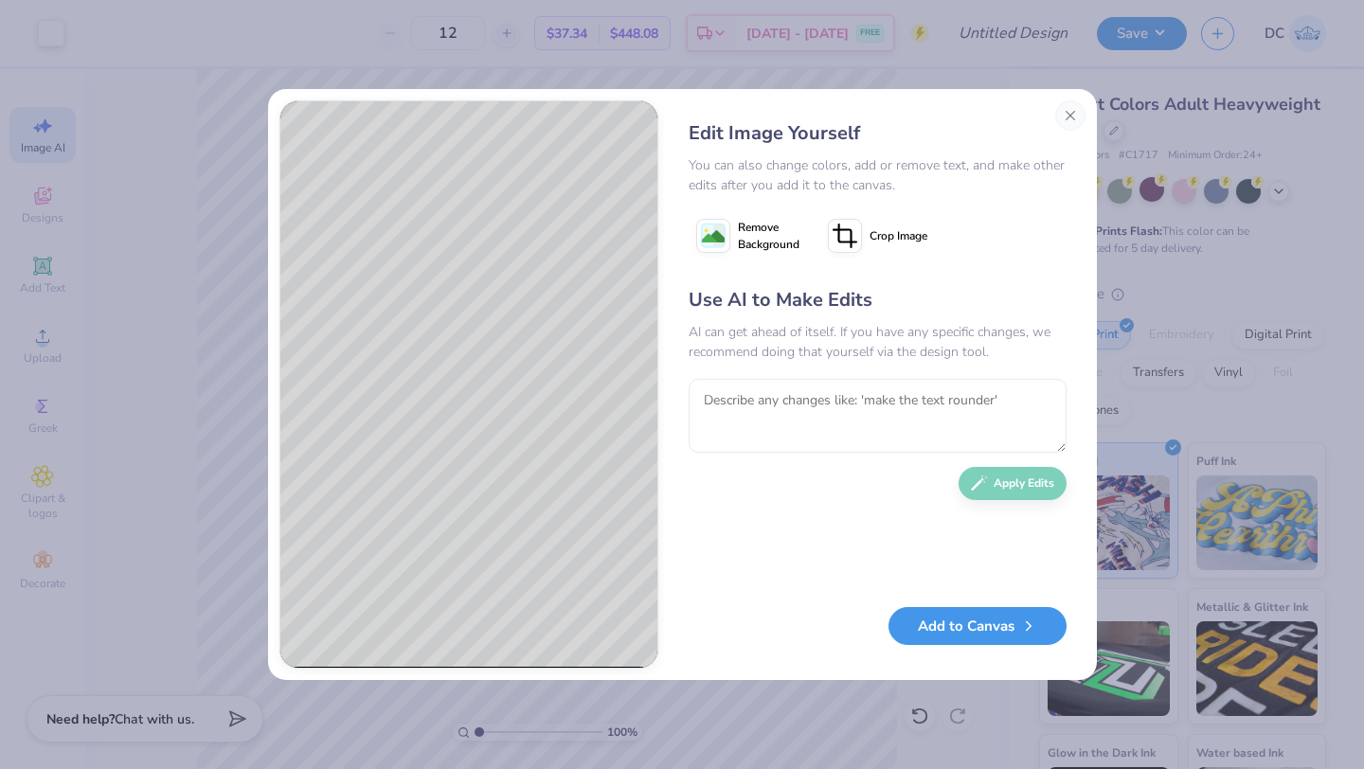
click at [977, 622] on button "Add to Canvas" at bounding box center [978, 626] width 178 height 39
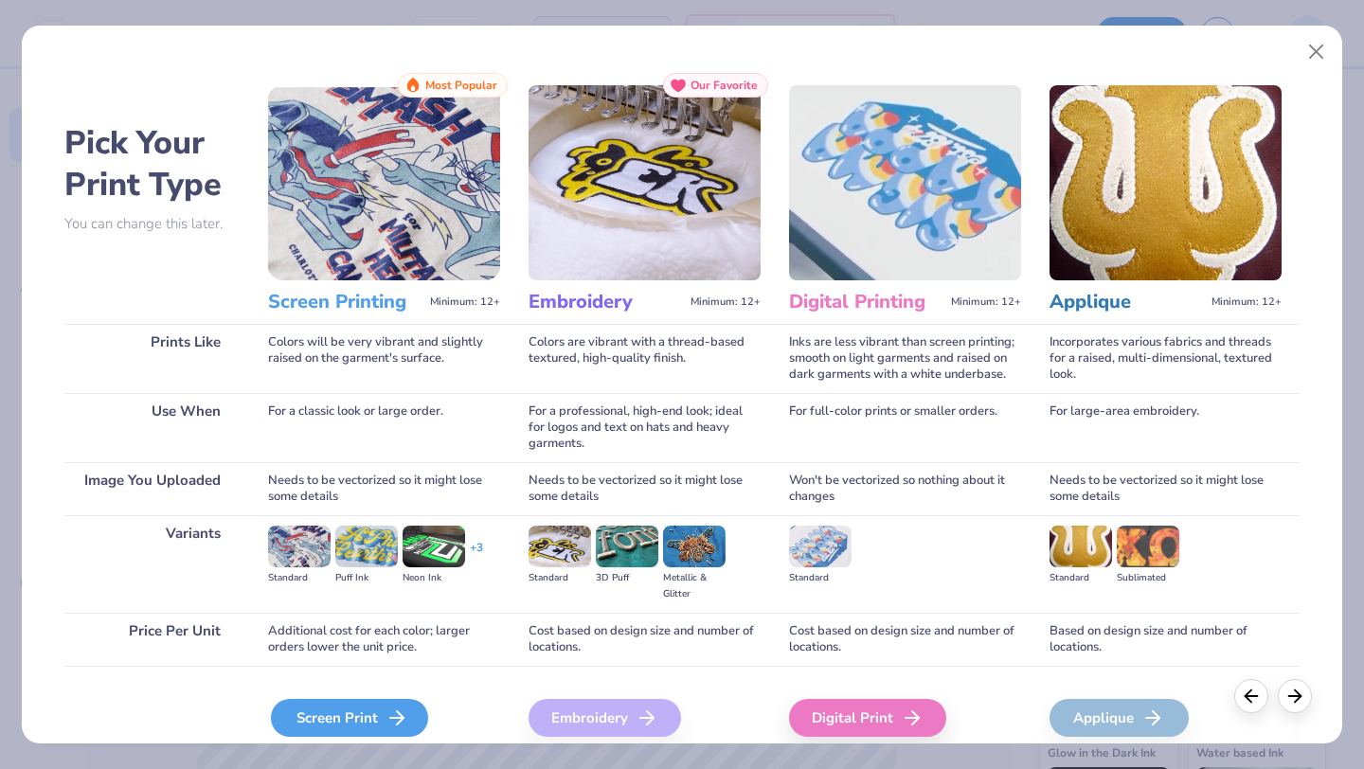
click at [367, 721] on div "Screen Print" at bounding box center [349, 718] width 157 height 38
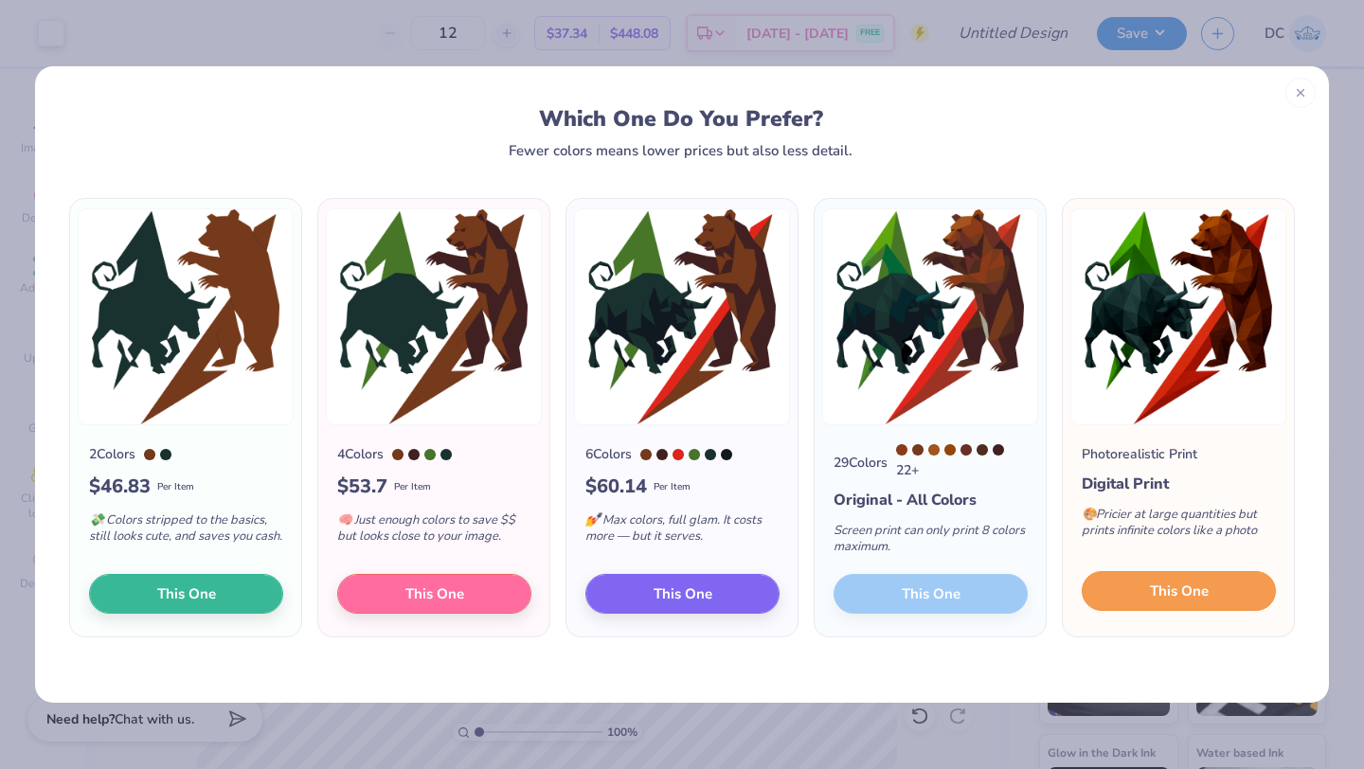
click at [1157, 592] on span "This One" at bounding box center [1179, 592] width 59 height 22
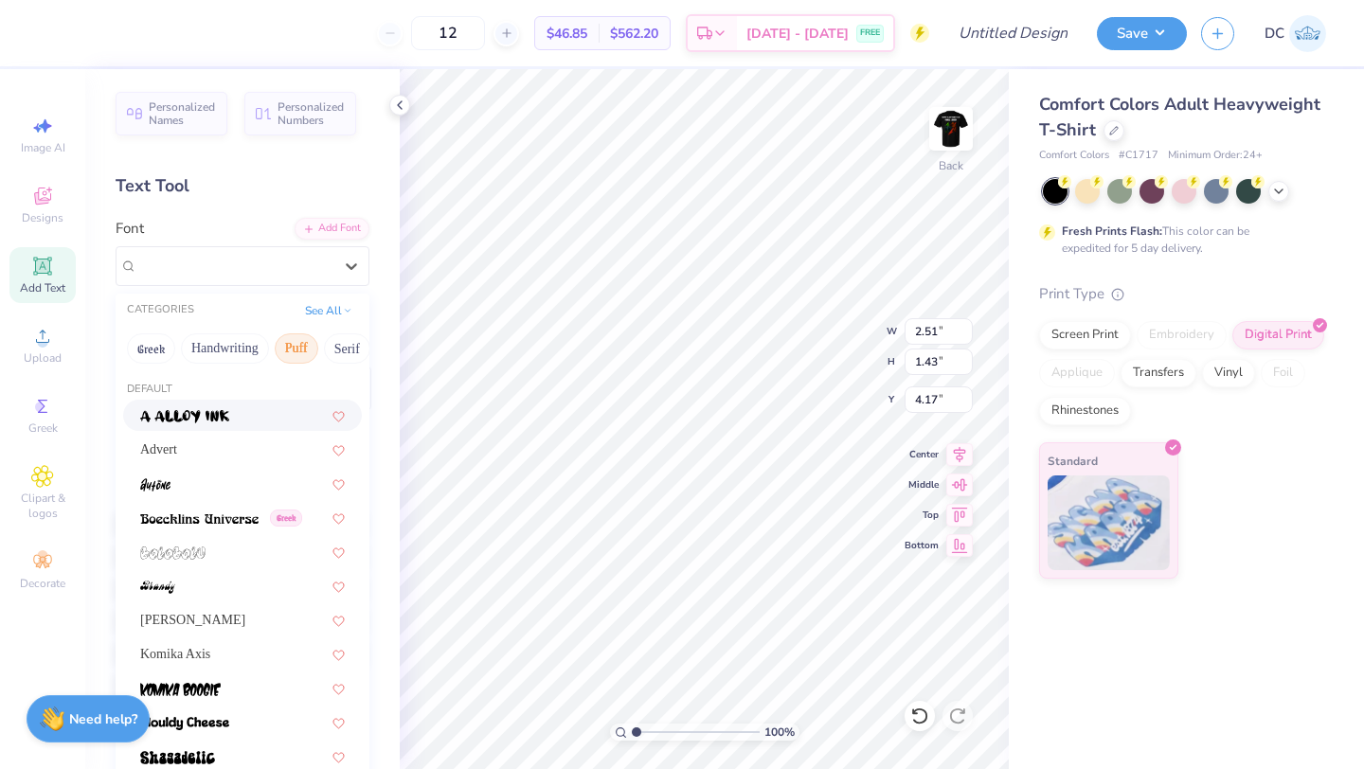
click at [210, 278] on div at bounding box center [234, 266] width 195 height 26
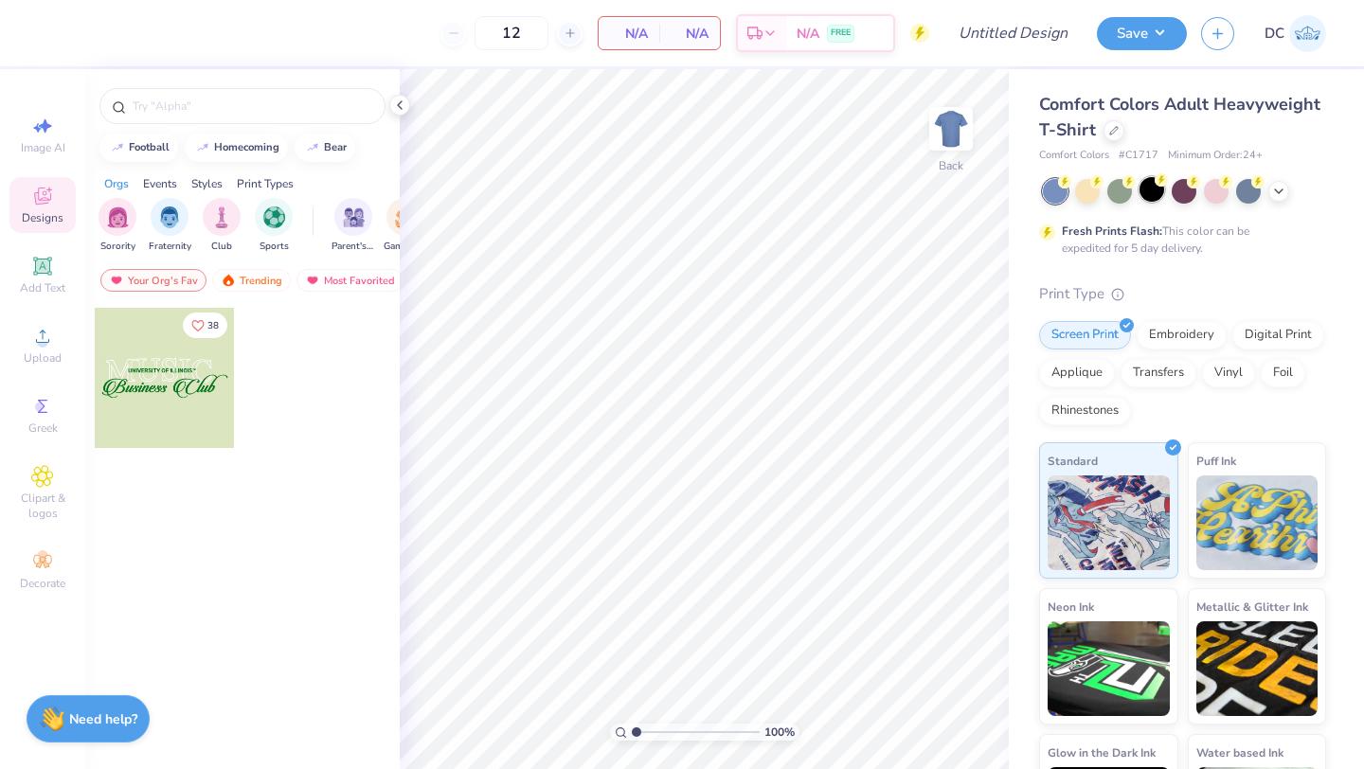
click at [1144, 194] on div at bounding box center [1152, 189] width 25 height 25
click at [58, 142] on span "Image AI" at bounding box center [43, 147] width 45 height 15
select select "4"
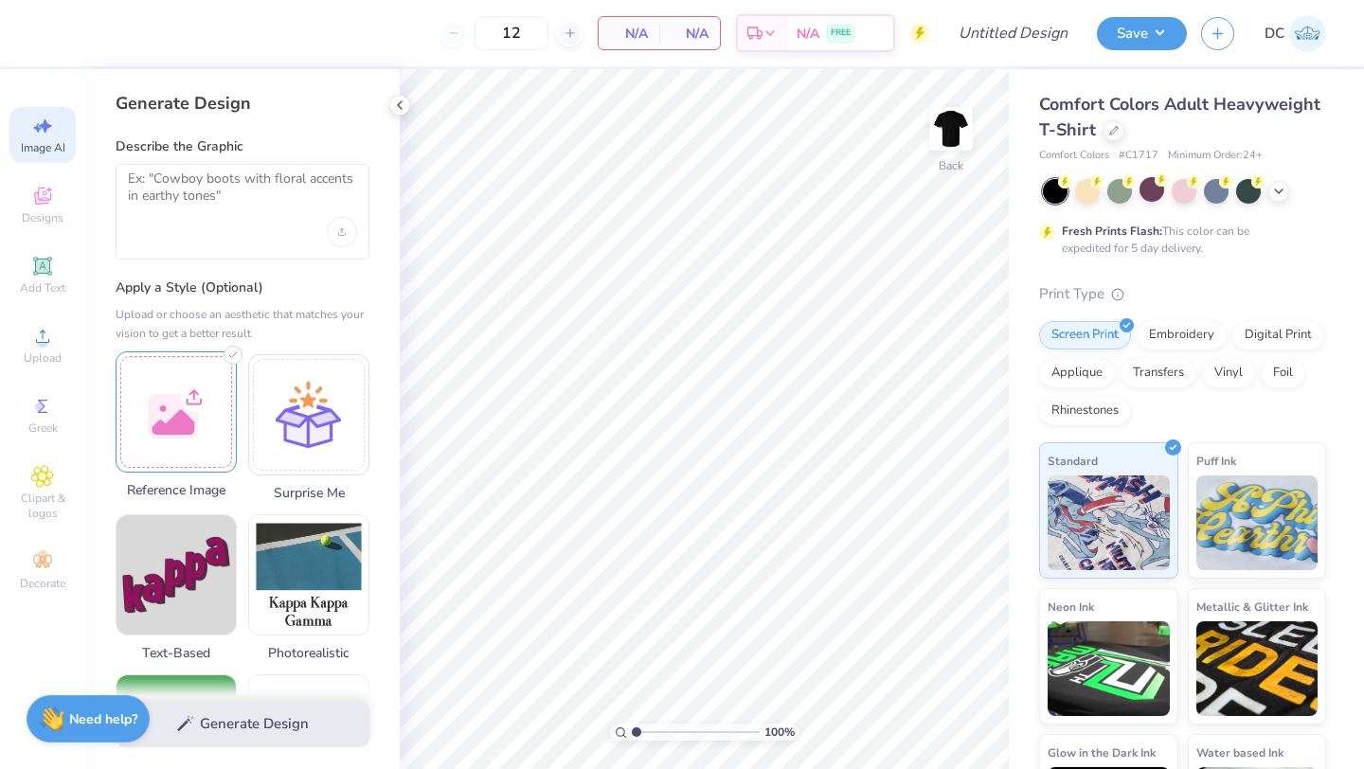
click at [179, 422] on div at bounding box center [176, 412] width 121 height 121
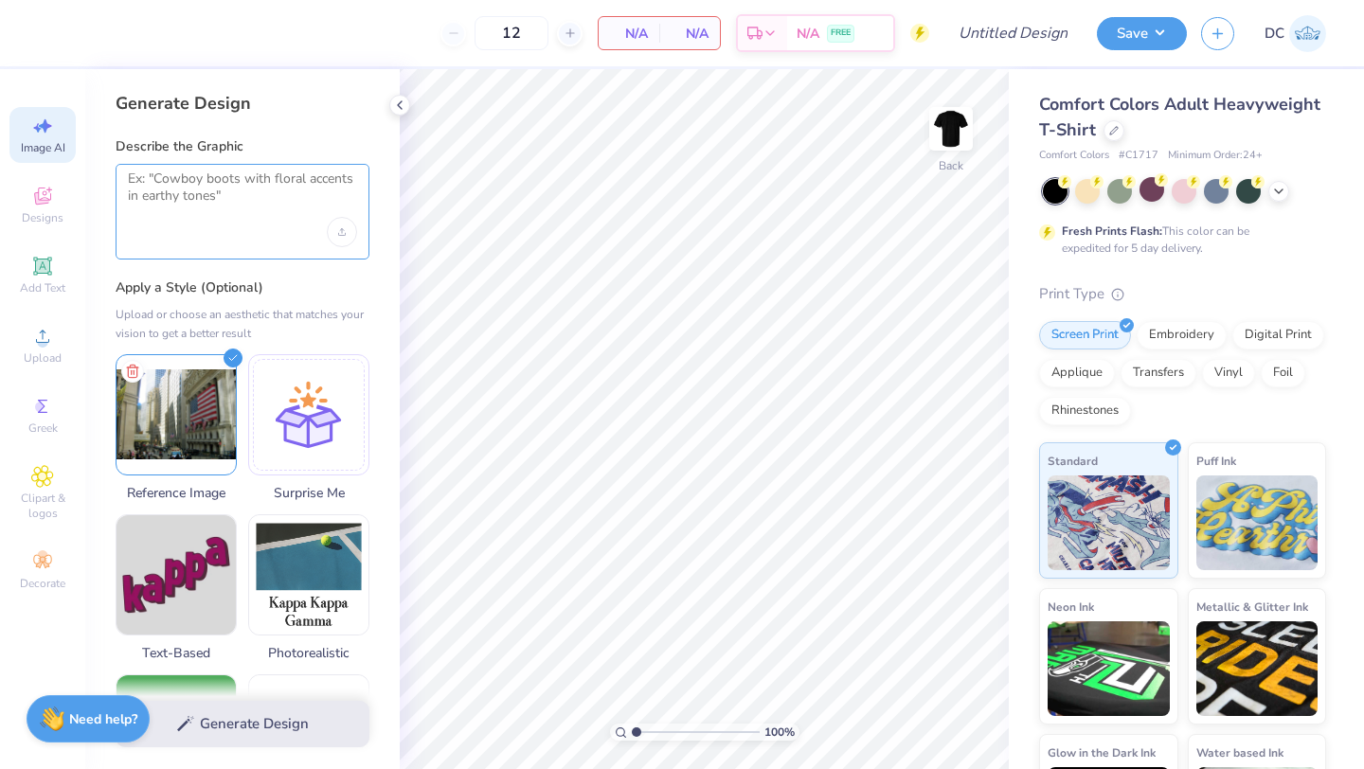
click at [227, 217] on textarea at bounding box center [242, 194] width 229 height 47
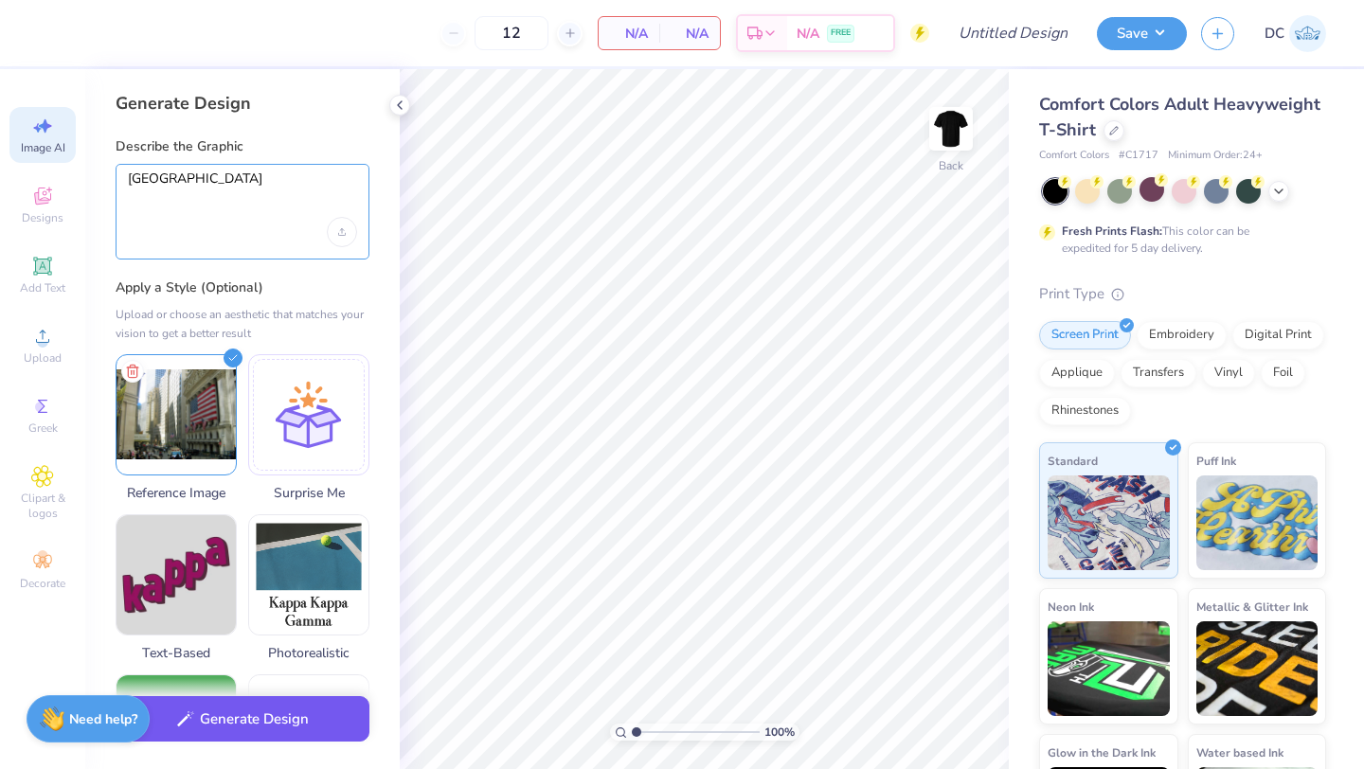
type textarea "Wall street"
click at [275, 721] on button "Generate Design" at bounding box center [243, 719] width 254 height 46
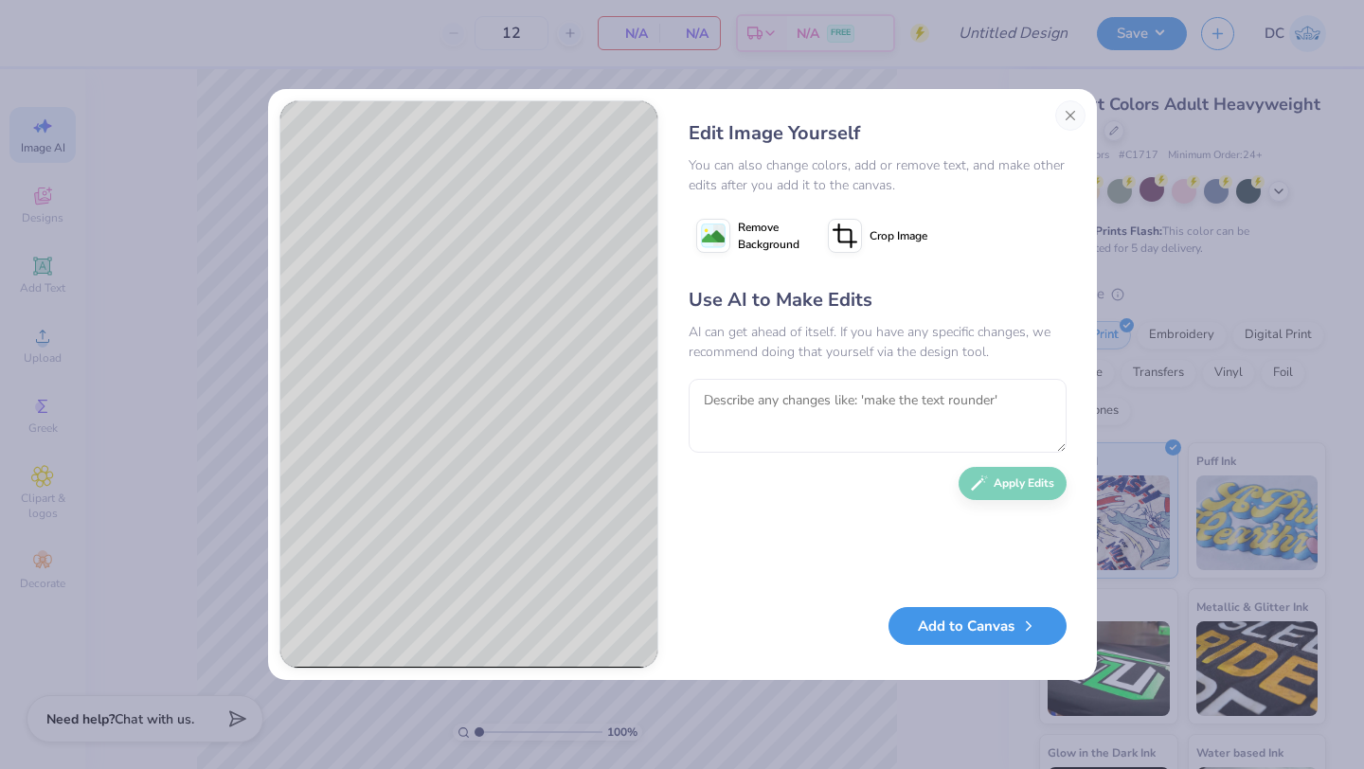
click at [963, 633] on button "Add to Canvas" at bounding box center [978, 626] width 178 height 39
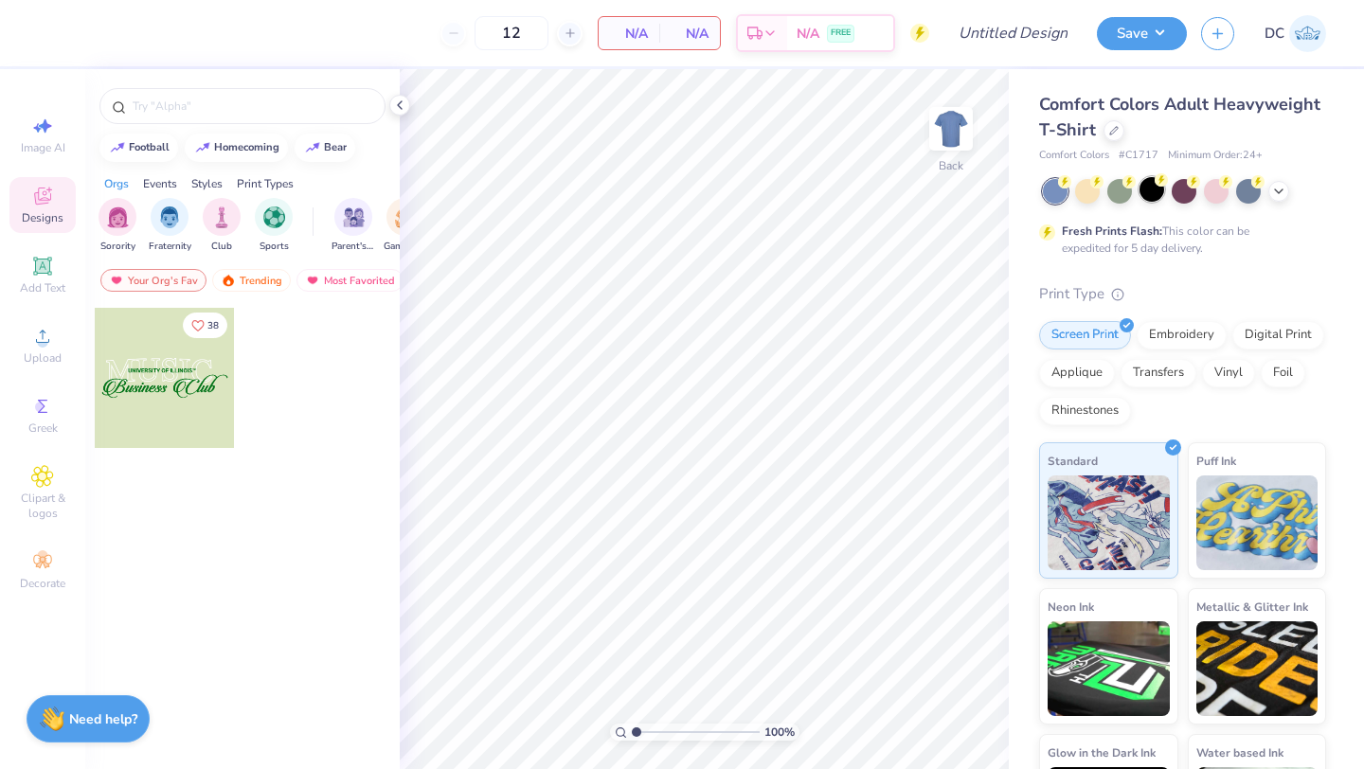
click at [1155, 197] on div at bounding box center [1152, 189] width 25 height 25
click at [1182, 194] on div at bounding box center [1184, 189] width 25 height 25
click at [1208, 201] on div at bounding box center [1216, 189] width 25 height 25
click at [1249, 195] on div at bounding box center [1249, 189] width 25 height 25
click at [32, 271] on icon at bounding box center [42, 266] width 23 height 23
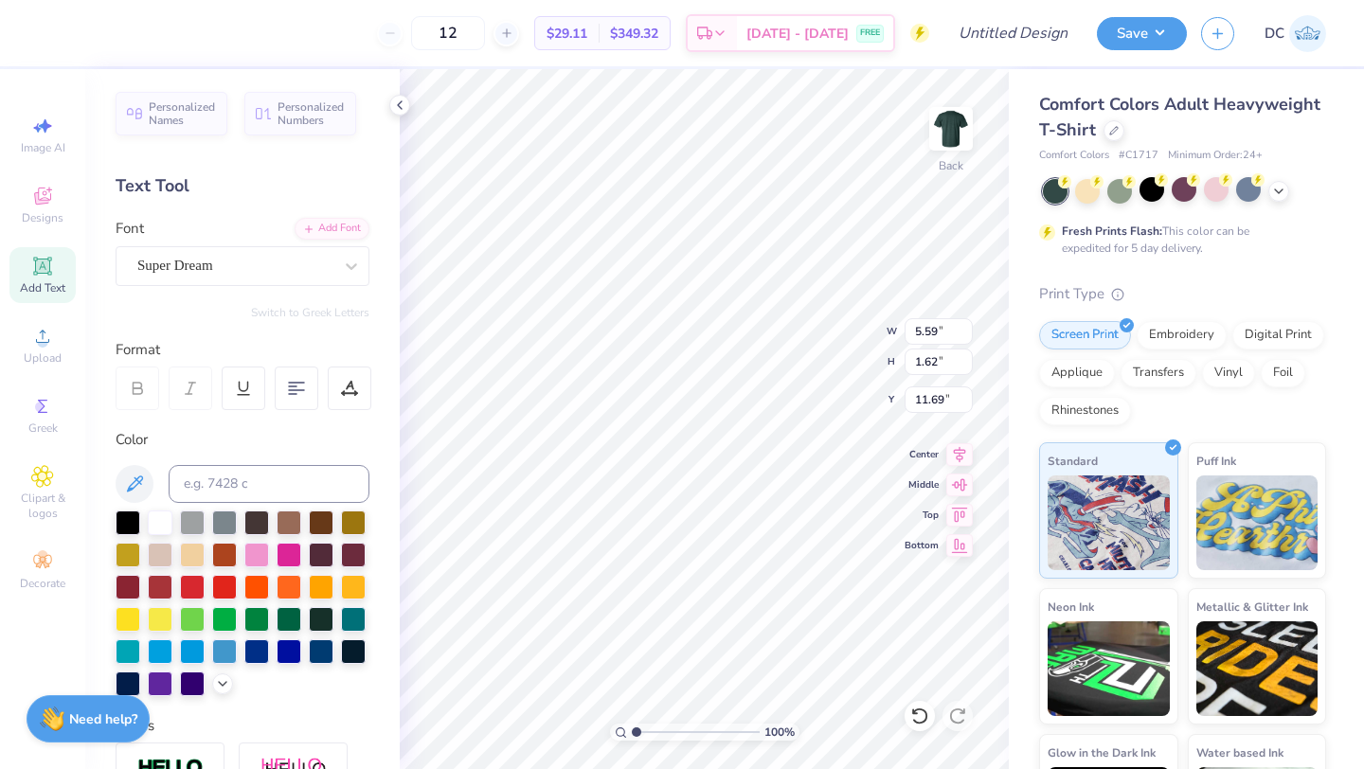
scroll to position [0, 2]
type textarea "Brothers"
click at [270, 234] on div "Font Super Dream" at bounding box center [243, 252] width 254 height 68
click at [265, 272] on div "Super Dream" at bounding box center [234, 265] width 199 height 29
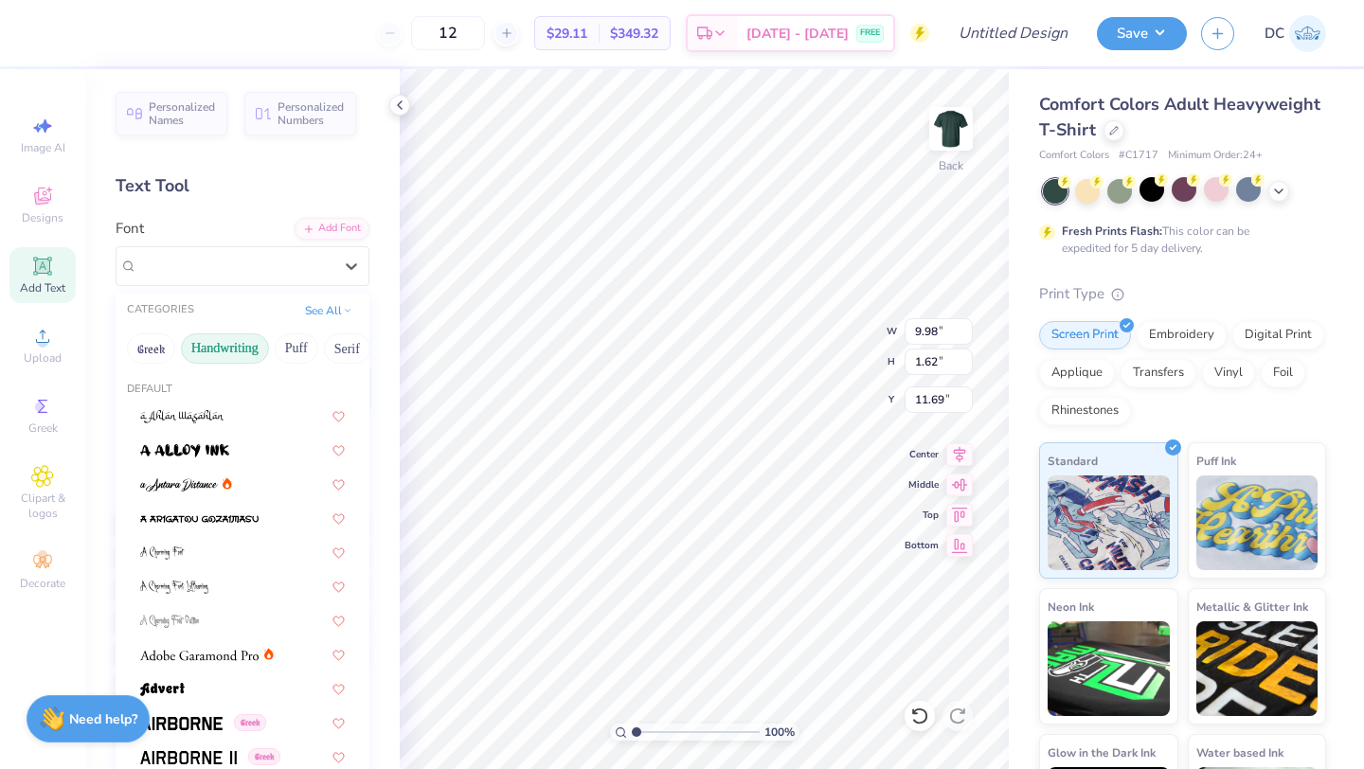
click at [259, 347] on button "Handwriting" at bounding box center [225, 349] width 88 height 30
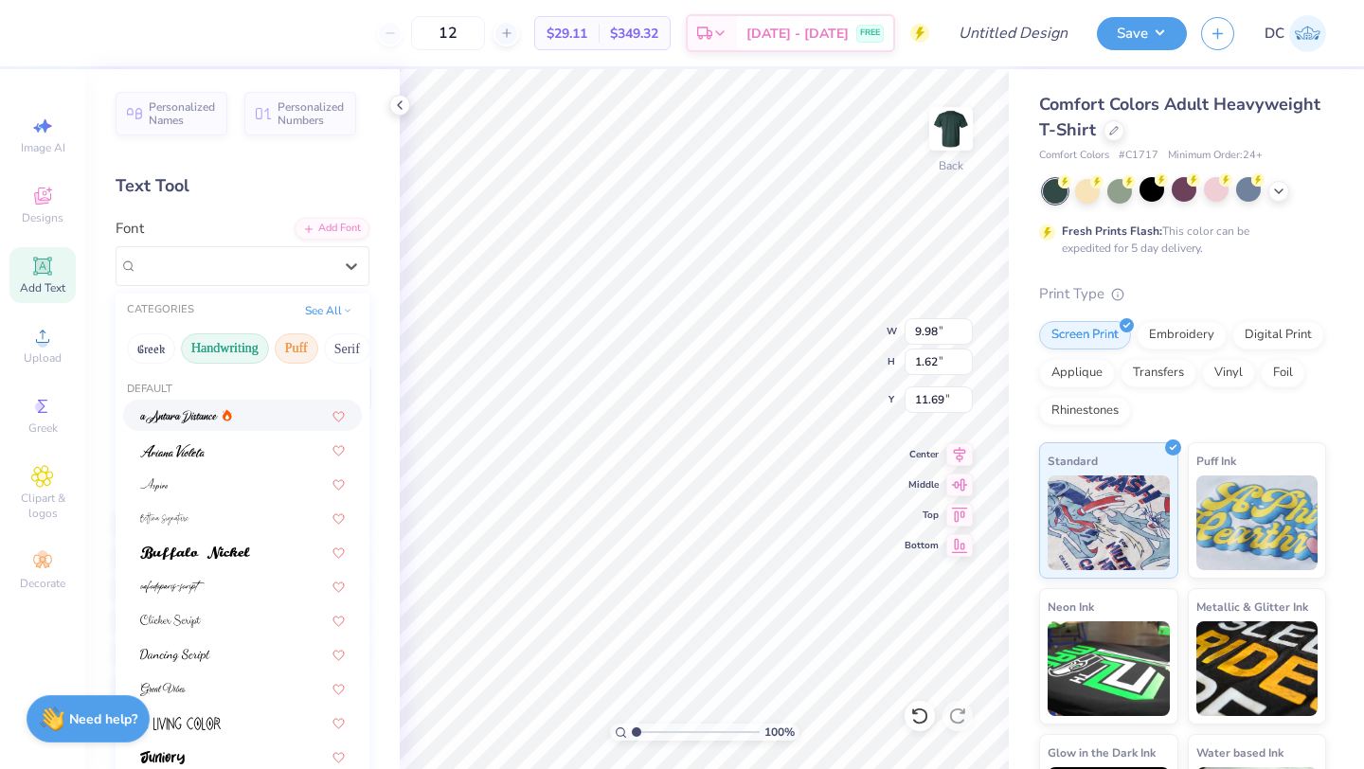
click at [301, 340] on button "Puff" at bounding box center [297, 349] width 44 height 30
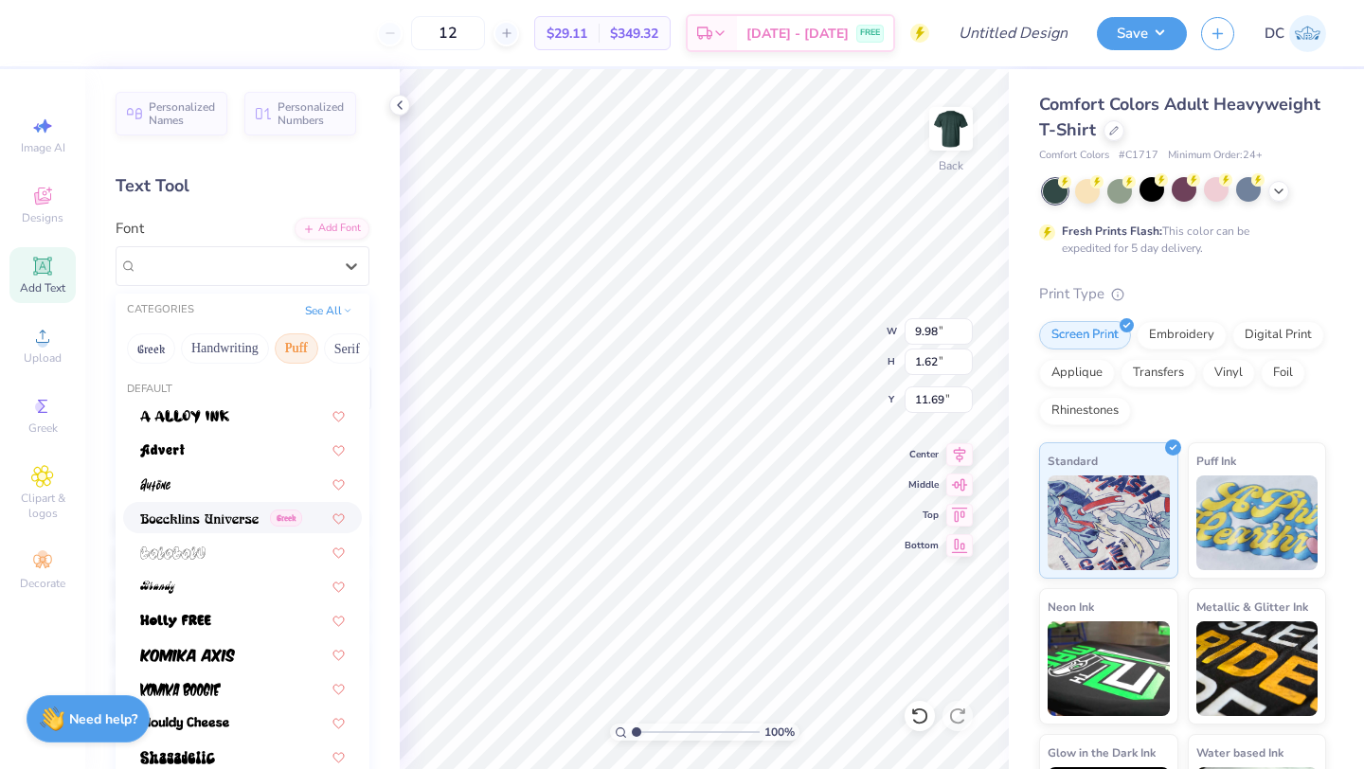
click at [217, 524] on img at bounding box center [199, 519] width 118 height 13
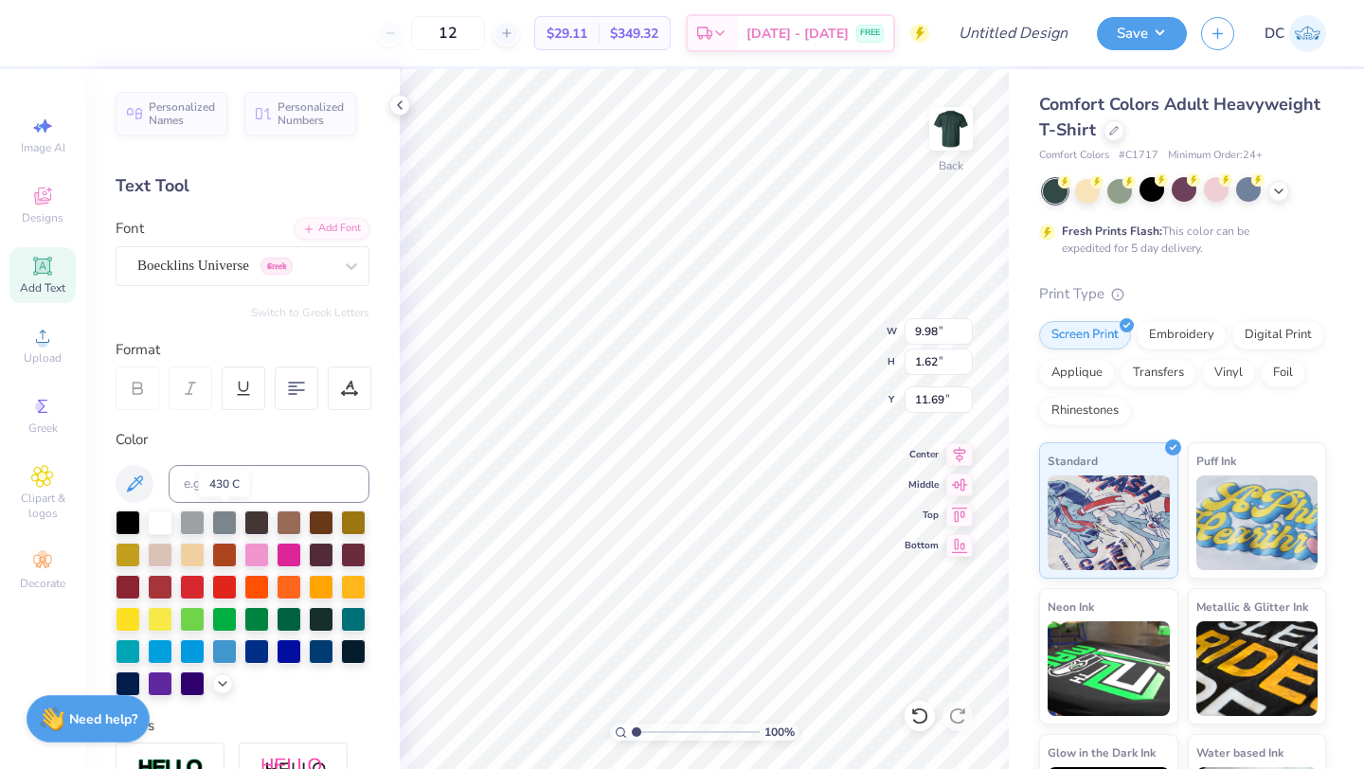
type input "9.46"
type input "1.69"
type input "11.66"
type input "5.81"
type input "1.03"
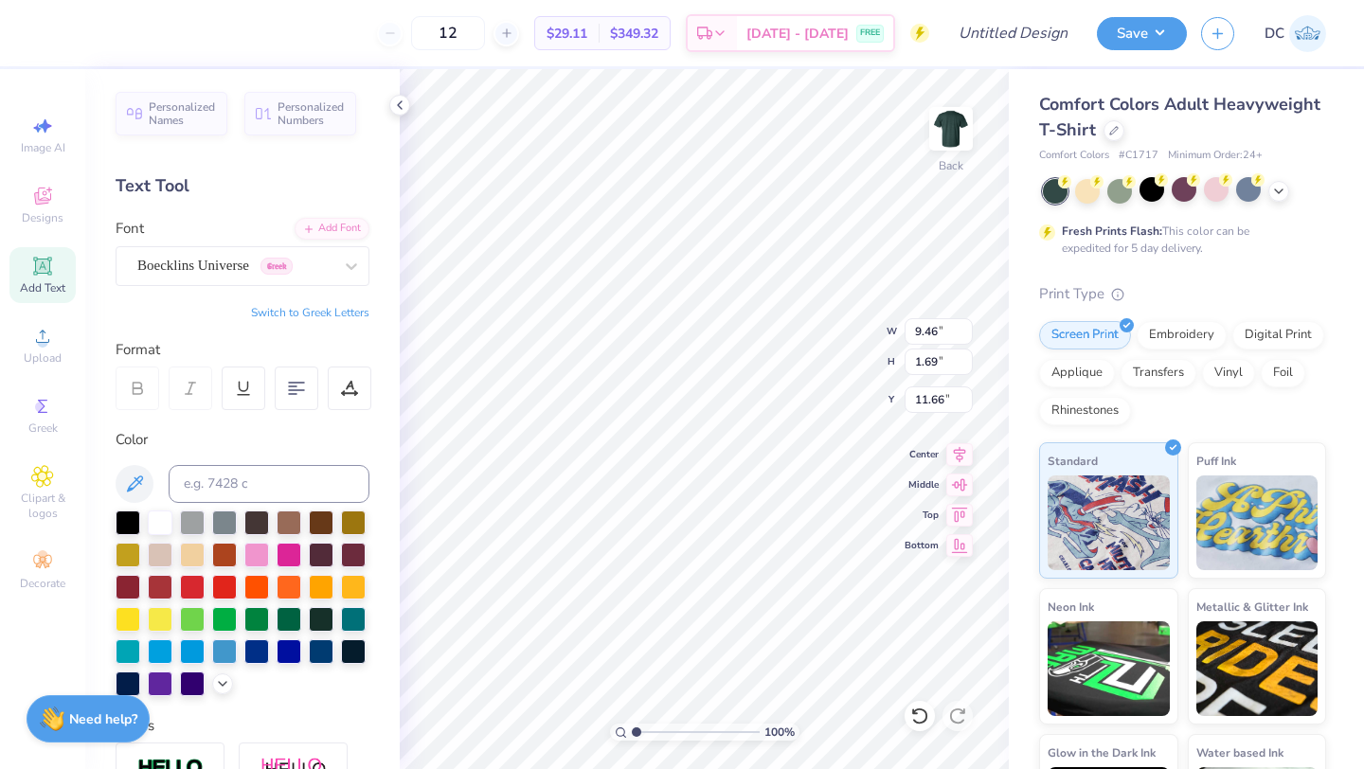
type input "12.31"
click at [265, 308] on button "Switch to Greek Letters" at bounding box center [310, 312] width 118 height 15
type input "6.63"
type input "1.38"
type input "12.14"
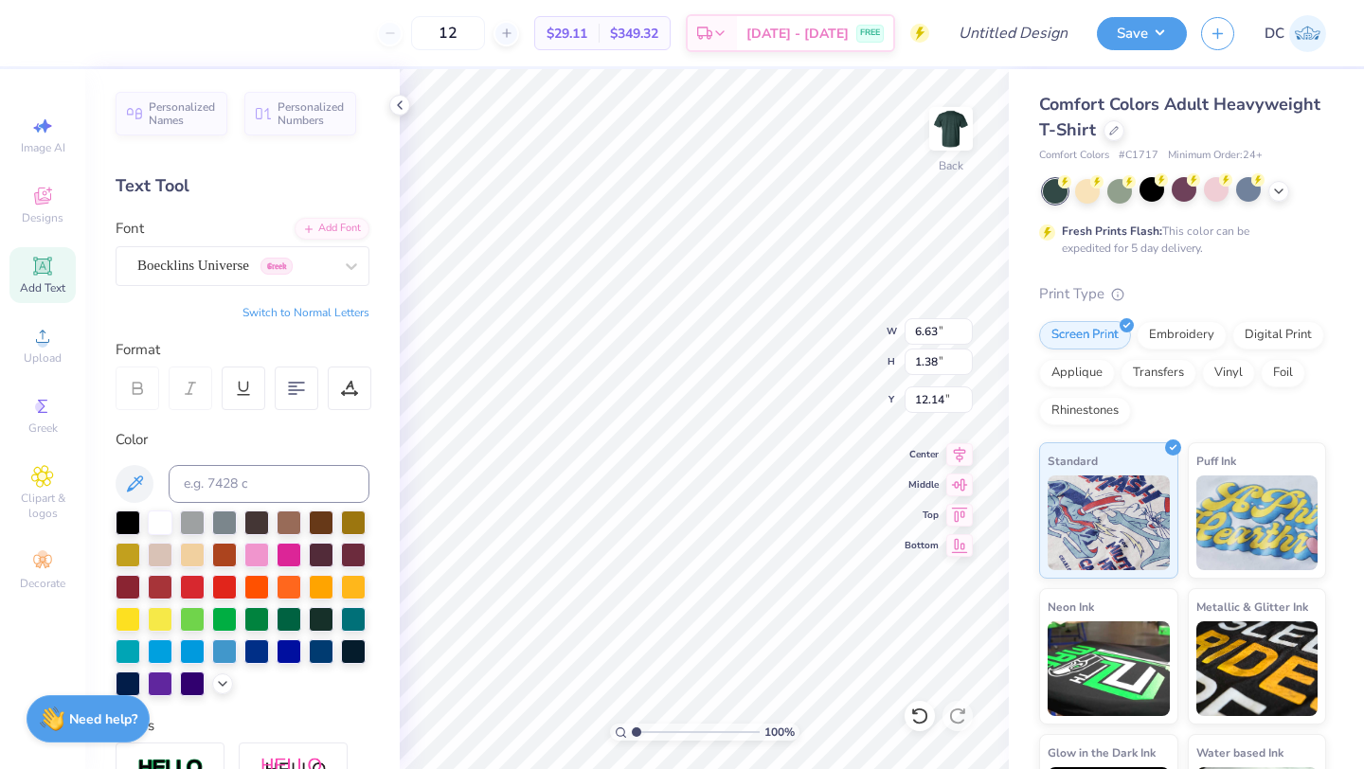
click at [265, 308] on button "Switch to Normal Letters" at bounding box center [306, 312] width 127 height 15
type input "5.81"
type input "1.03"
type input "6.73"
type input "4.59"
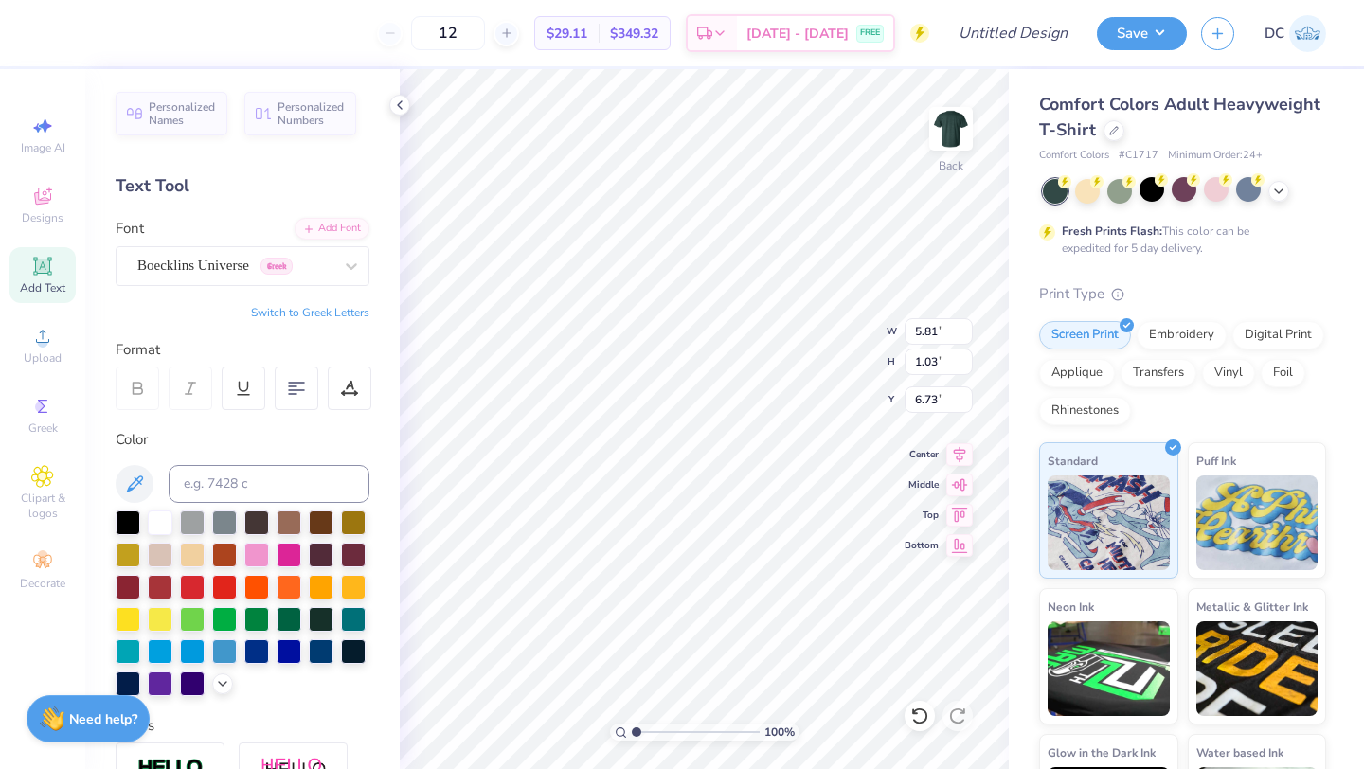
type input "0.82"
type input "6.67"
type input "4.32"
click at [43, 196] on icon at bounding box center [42, 196] width 23 height 23
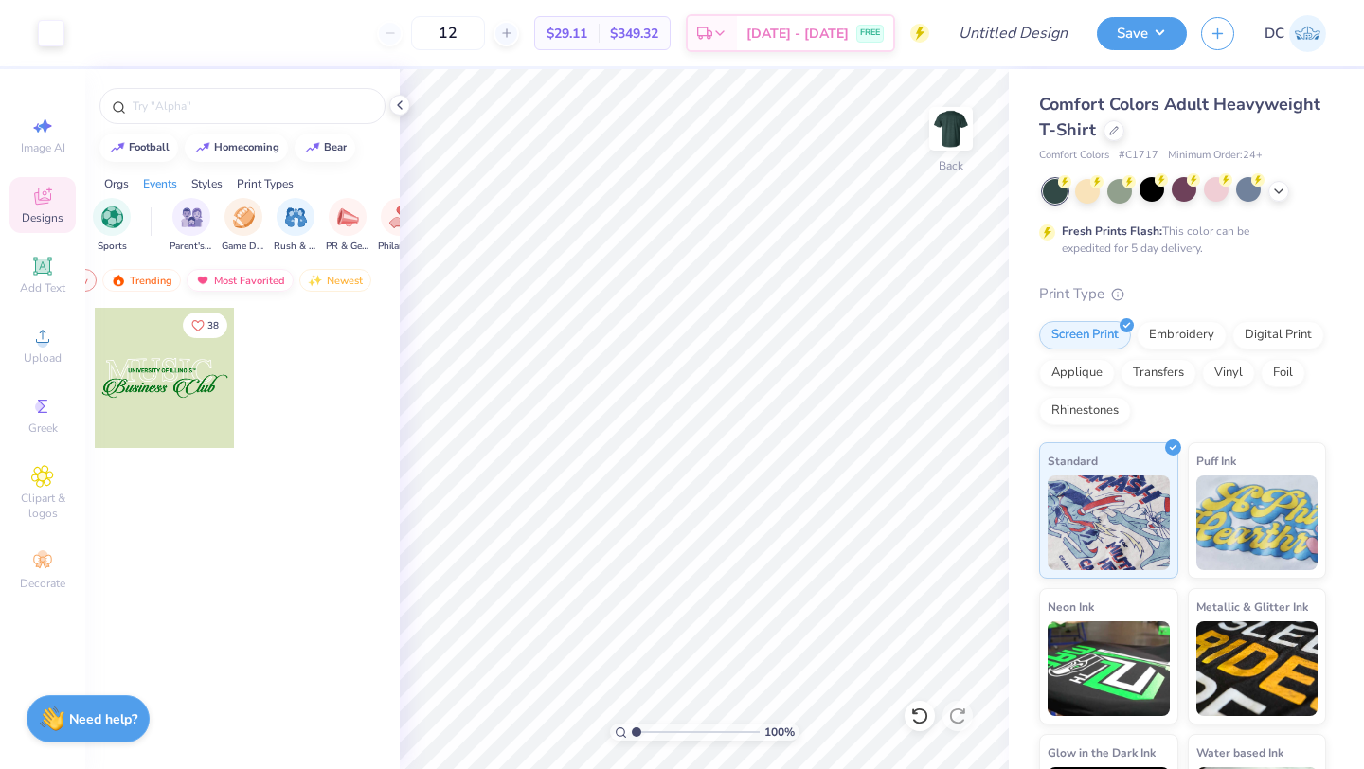
scroll to position [0, 0]
click at [63, 328] on div "Upload" at bounding box center [42, 345] width 66 height 56
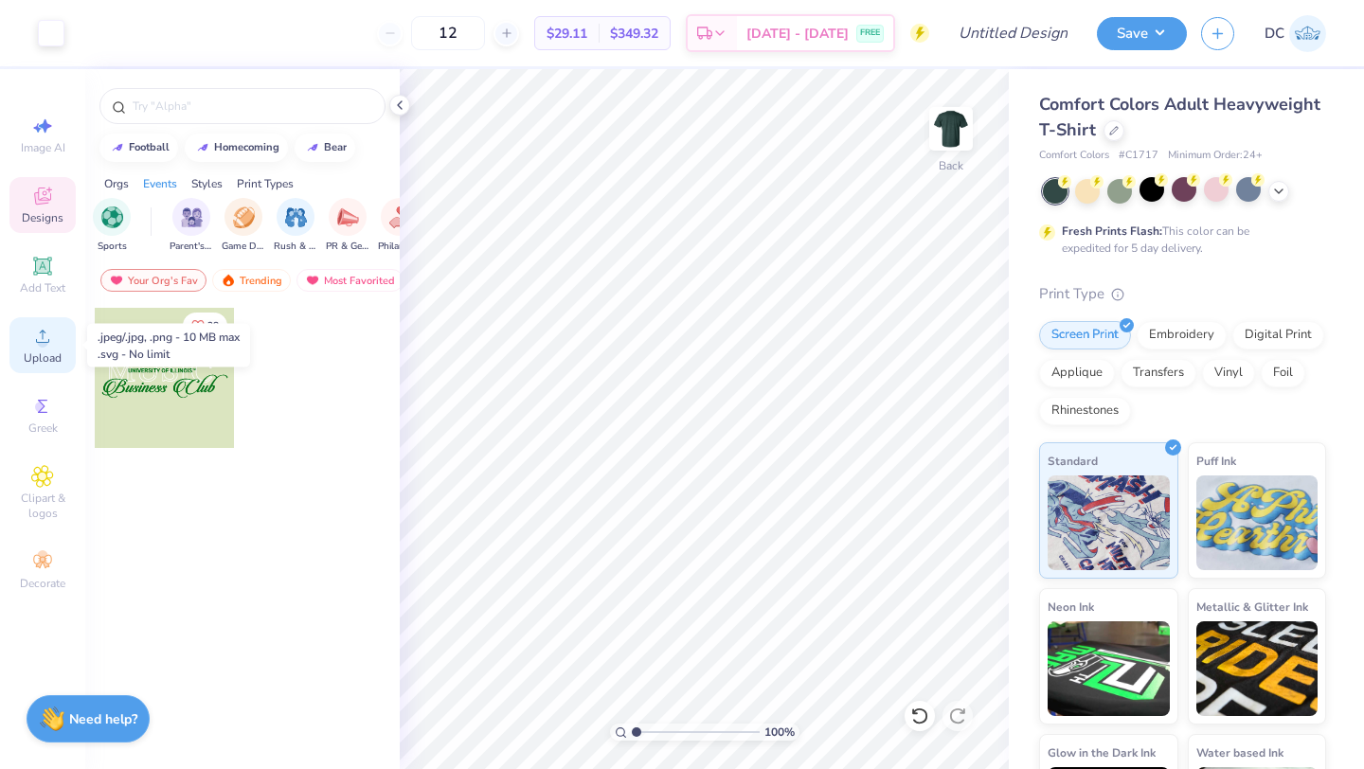
click at [34, 339] on icon at bounding box center [42, 336] width 23 height 23
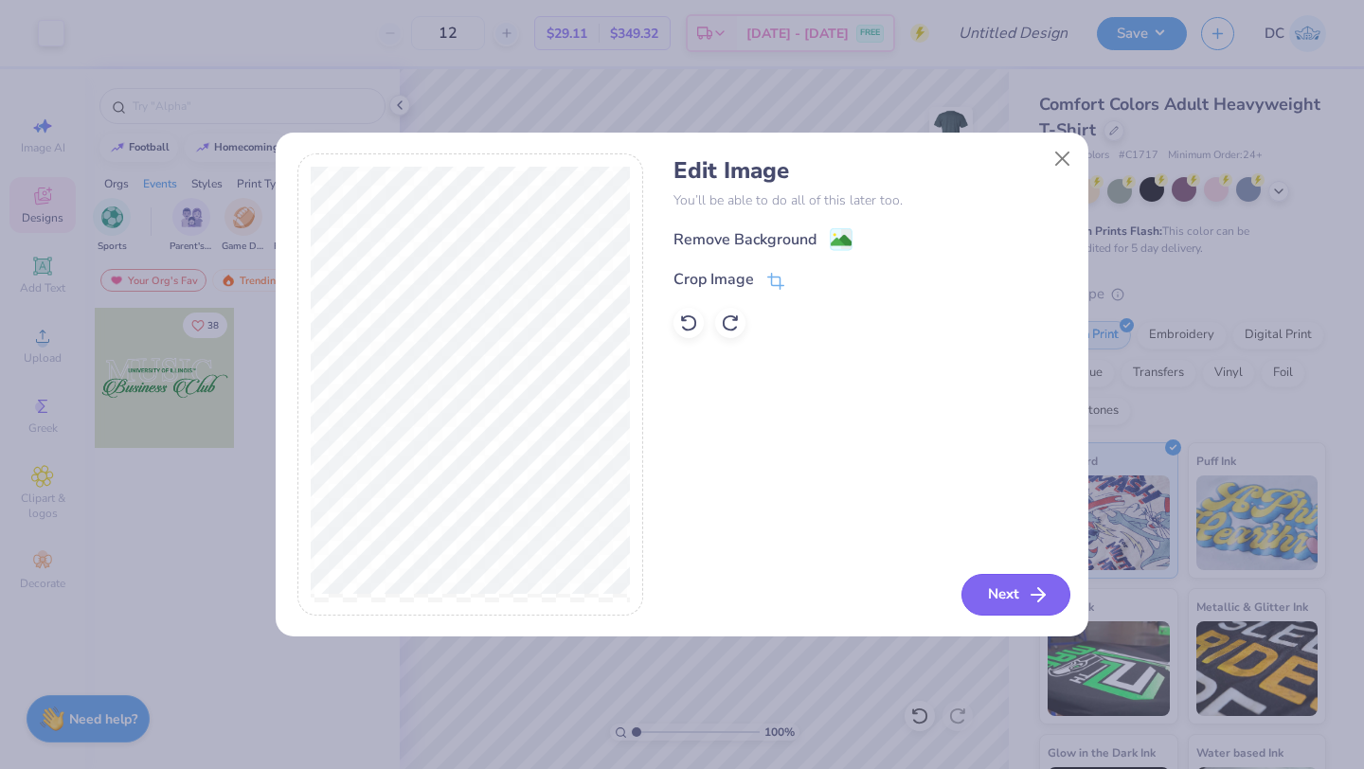
click at [1008, 605] on button "Next" at bounding box center [1016, 595] width 109 height 42
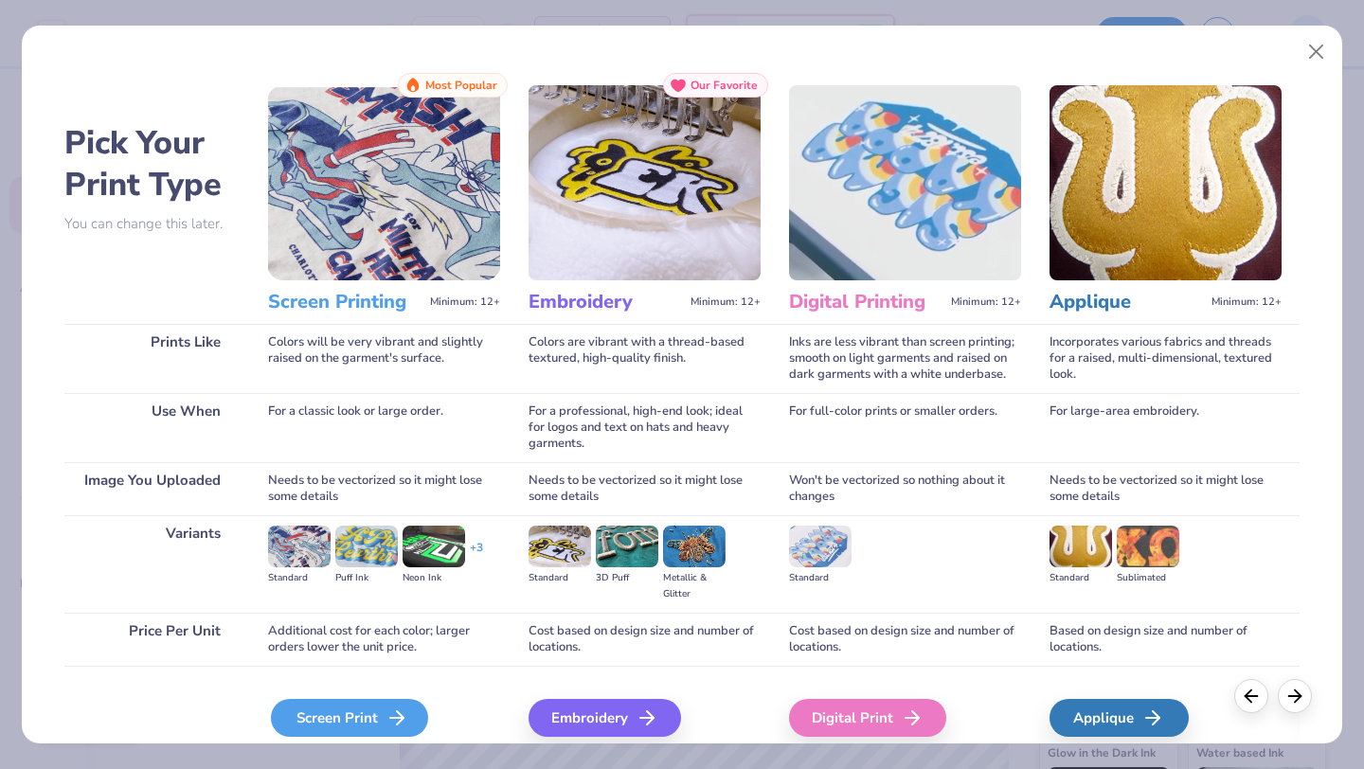
click at [406, 717] on icon at bounding box center [397, 718] width 23 height 23
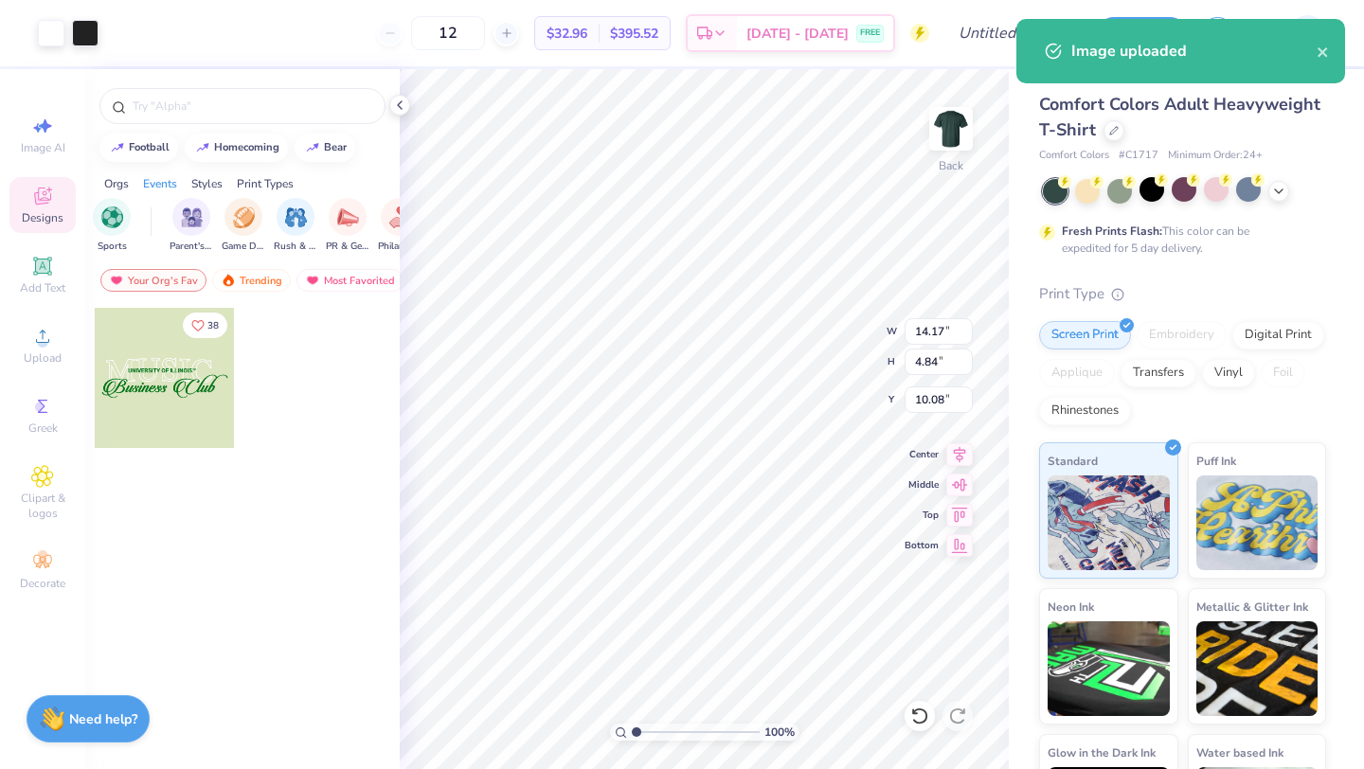
type input "8.03"
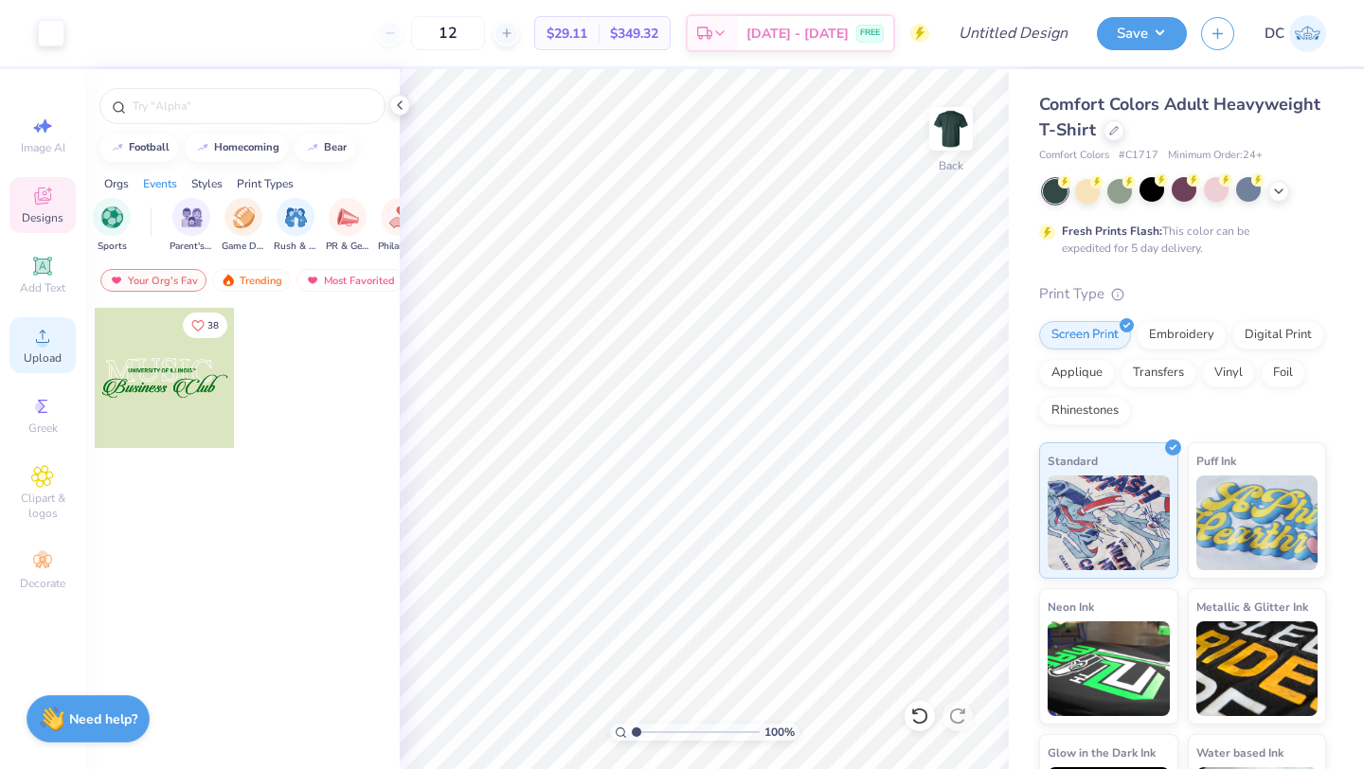
click at [22, 333] on div "Upload" at bounding box center [42, 345] width 66 height 56
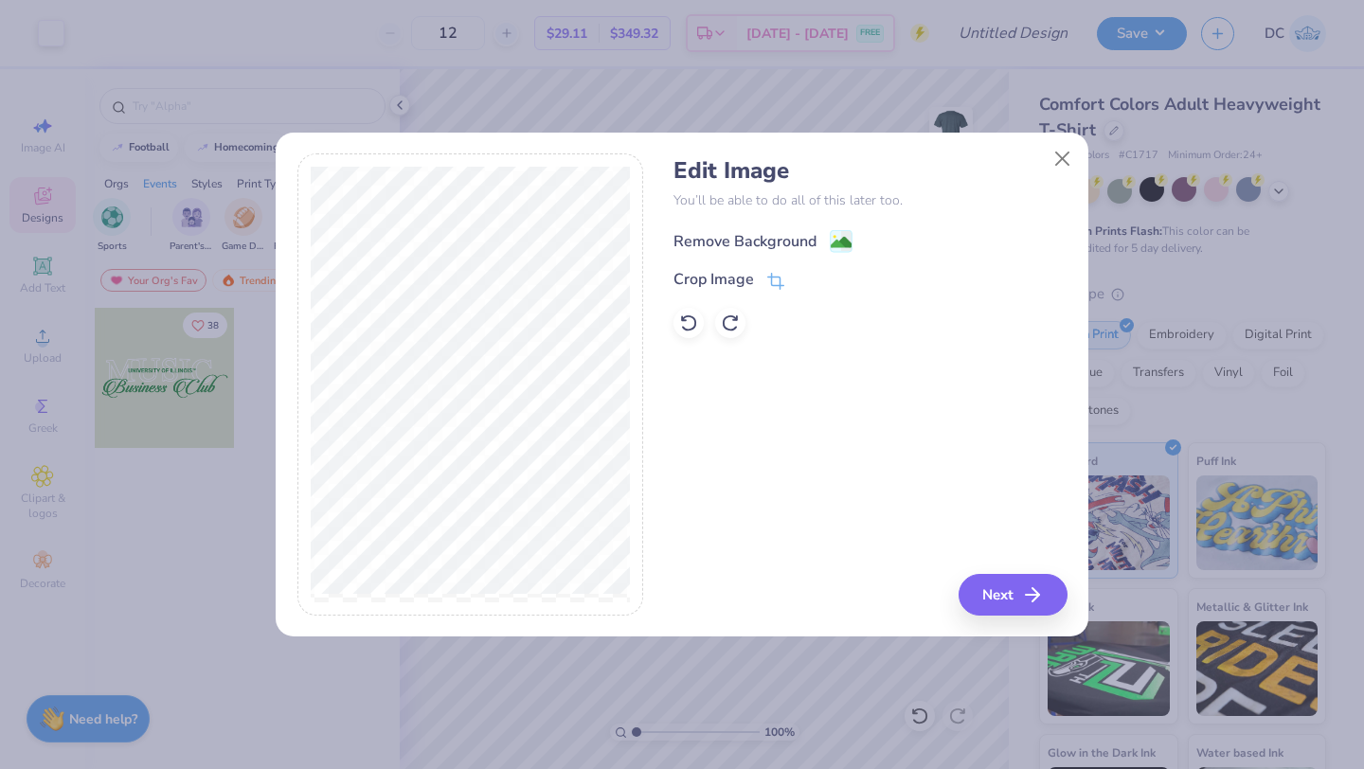
click at [832, 239] on image at bounding box center [841, 242] width 21 height 21
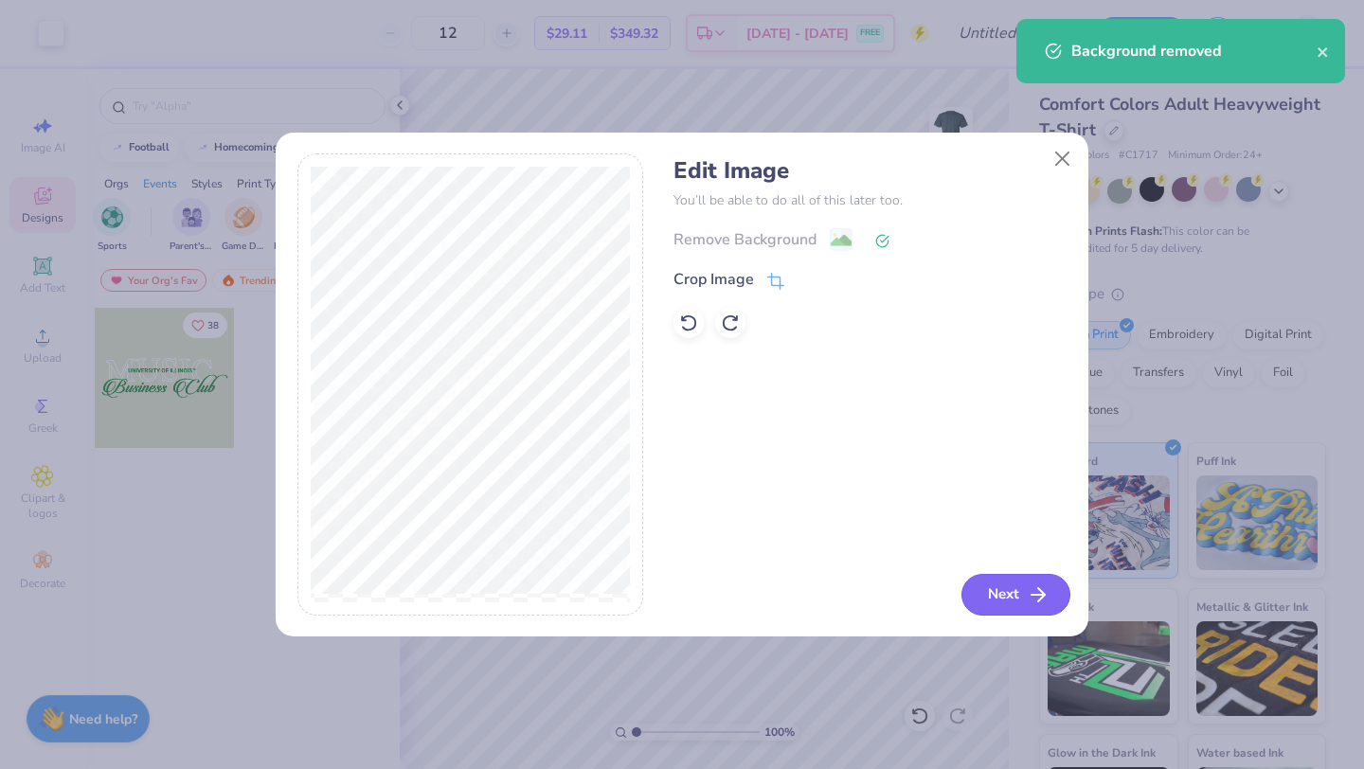
click at [1025, 604] on button "Next" at bounding box center [1016, 595] width 109 height 42
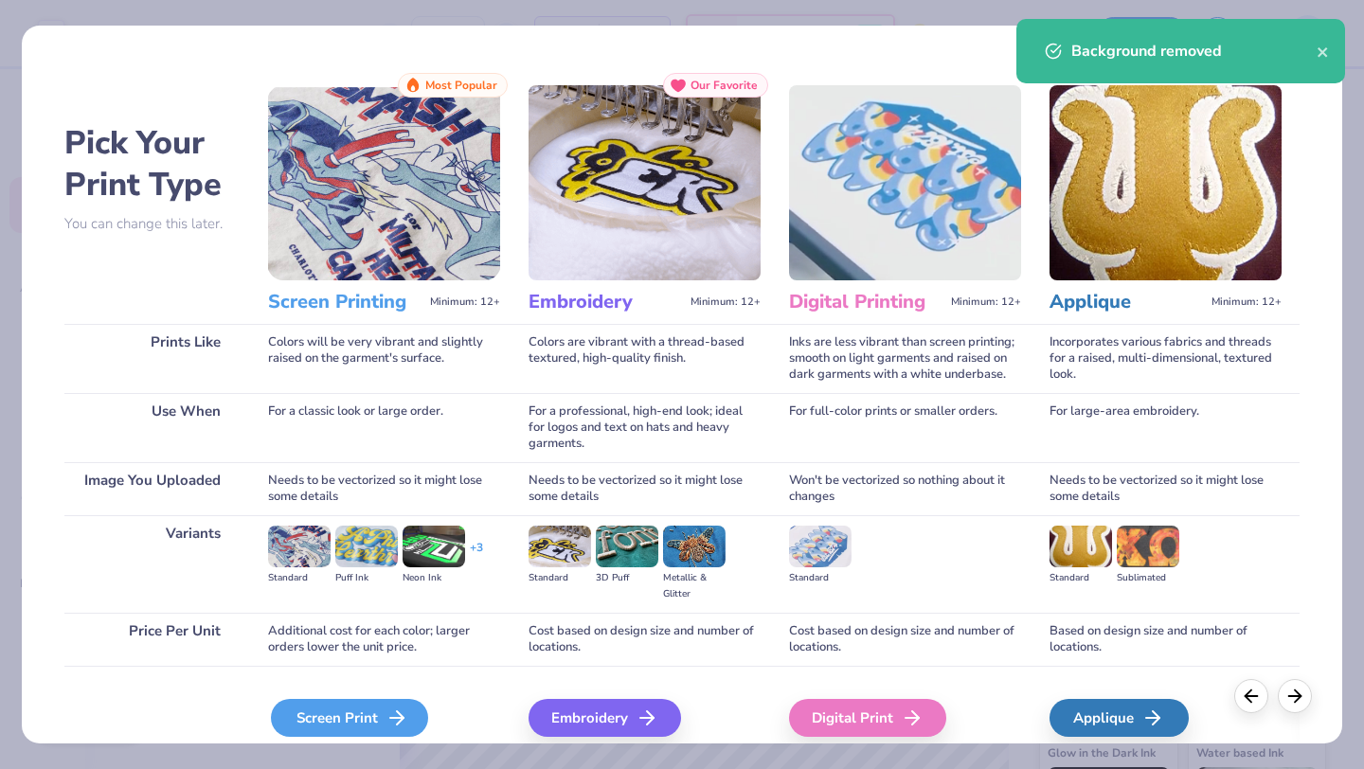
click at [356, 718] on div "Screen Print" at bounding box center [349, 718] width 157 height 38
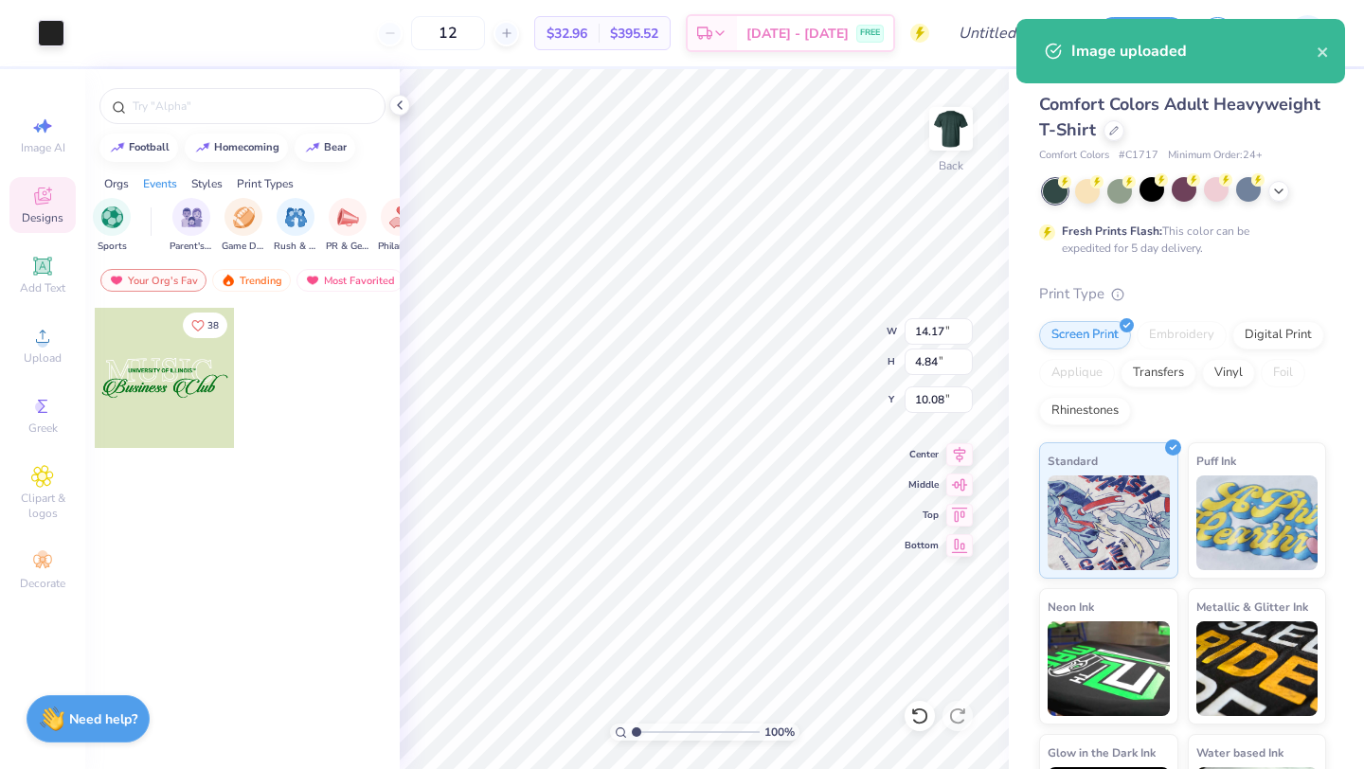
type input "3.99"
type input "1.36"
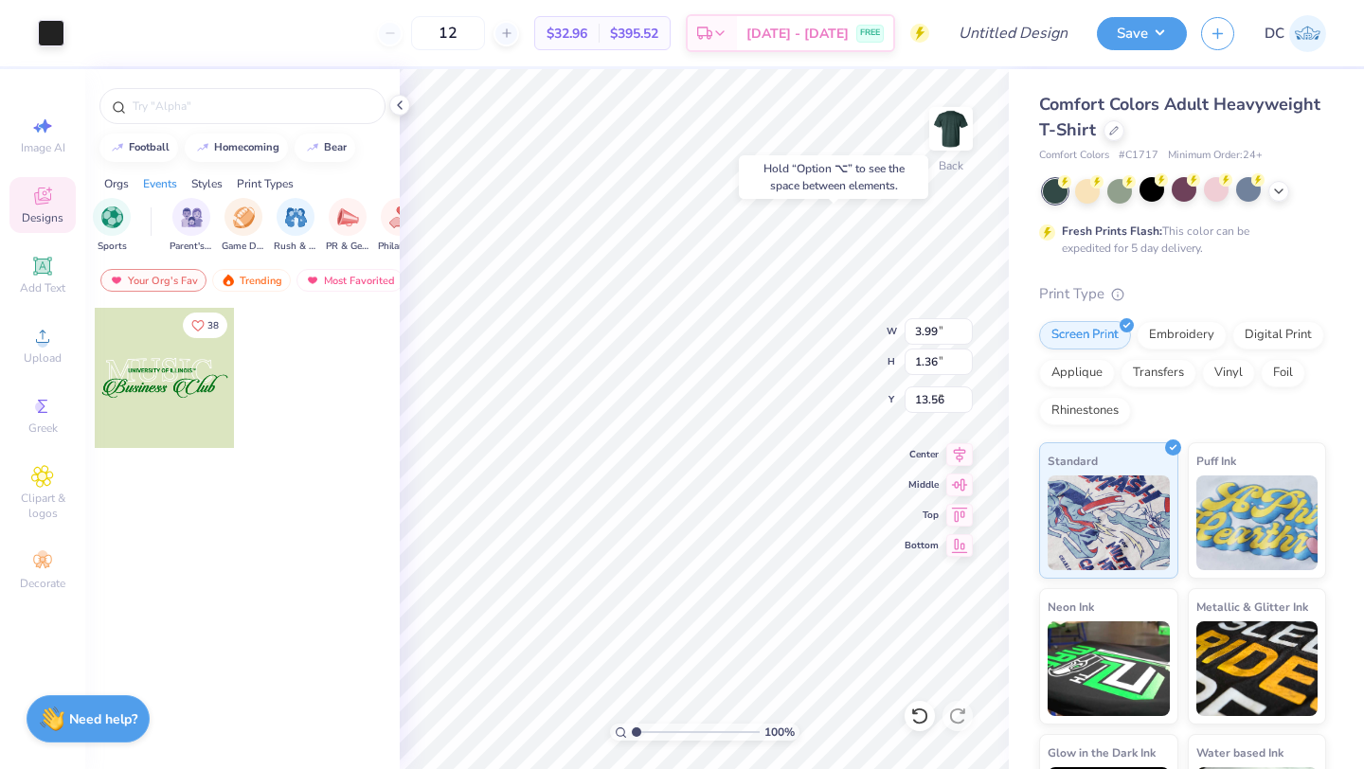
type input "2.73"
click at [1275, 190] on icon at bounding box center [1279, 189] width 15 height 15
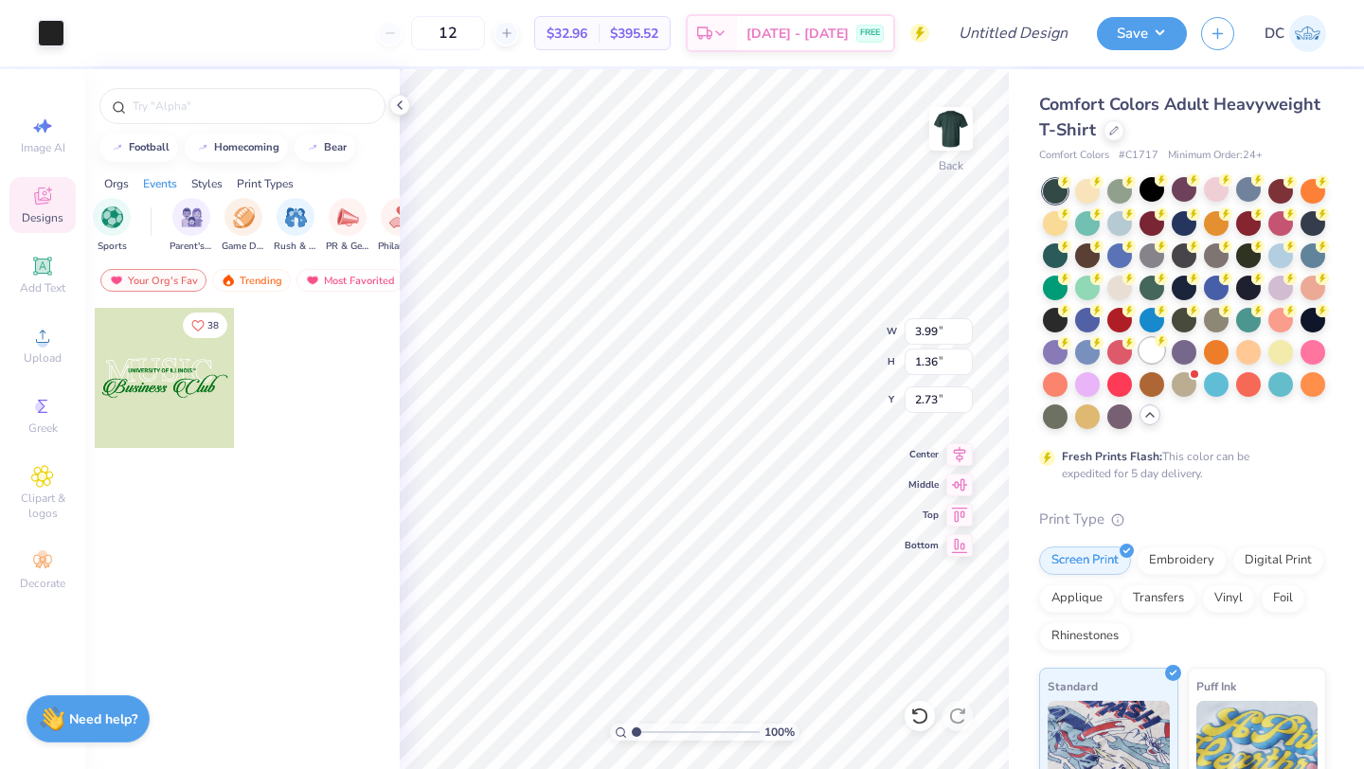
click at [1155, 352] on div at bounding box center [1152, 350] width 25 height 25
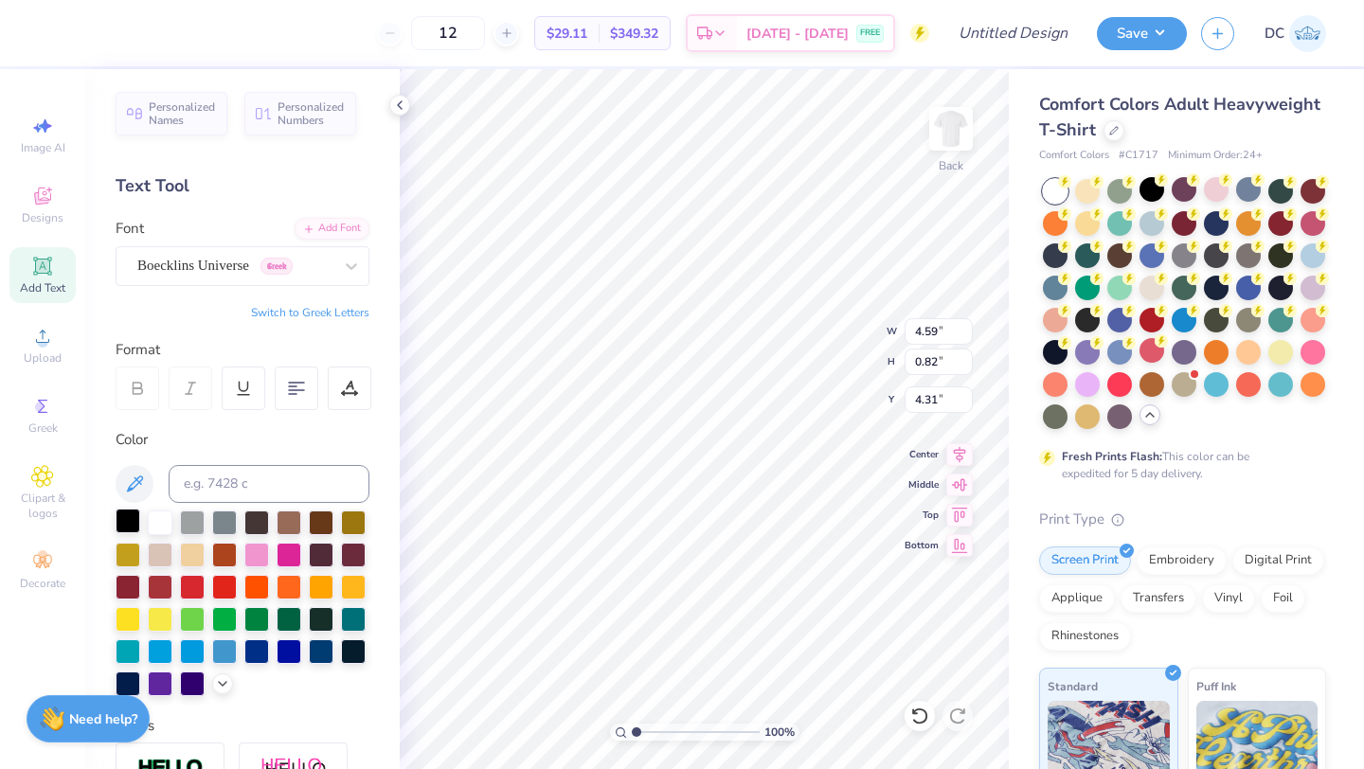
click at [124, 511] on div at bounding box center [128, 521] width 25 height 25
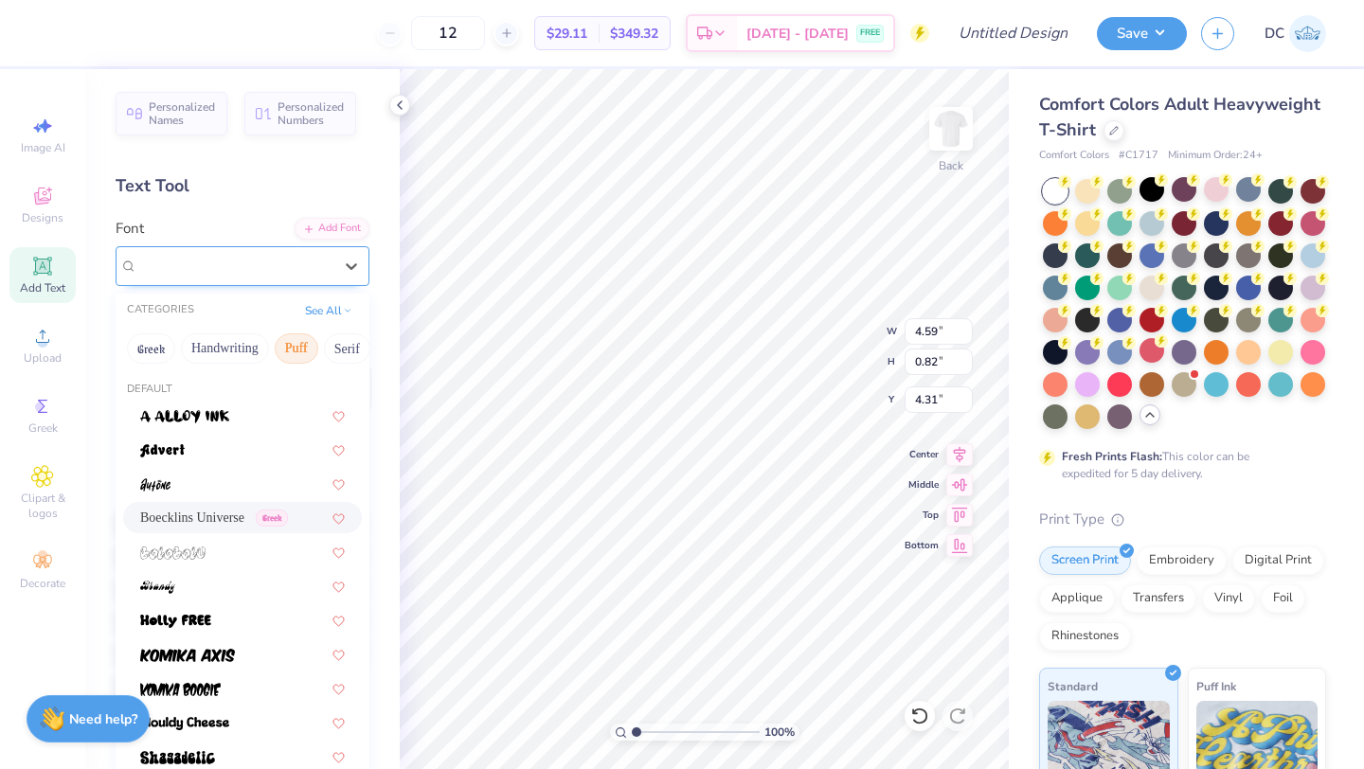
click at [261, 255] on div "Boecklins Universe Greek" at bounding box center [234, 265] width 199 height 29
click at [143, 343] on button "Greek" at bounding box center [151, 349] width 48 height 30
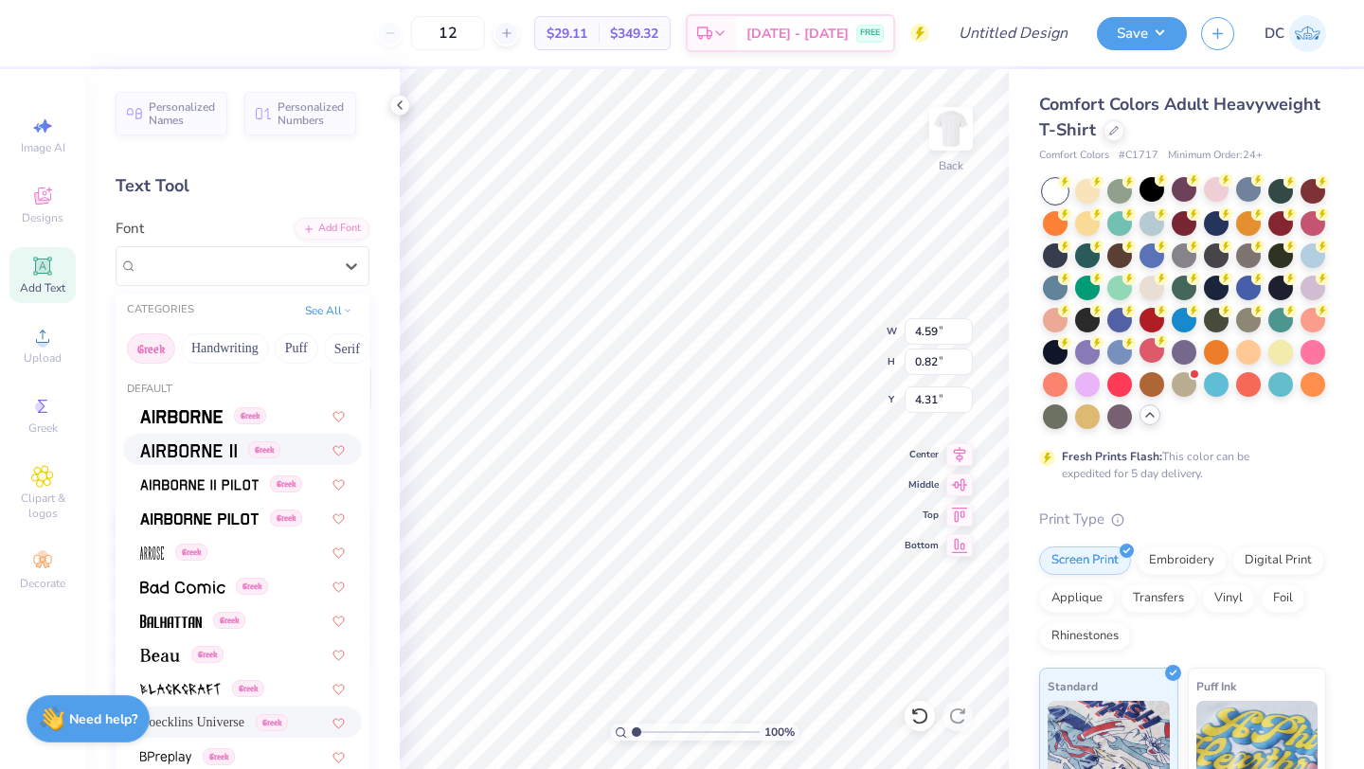
scroll to position [65, 0]
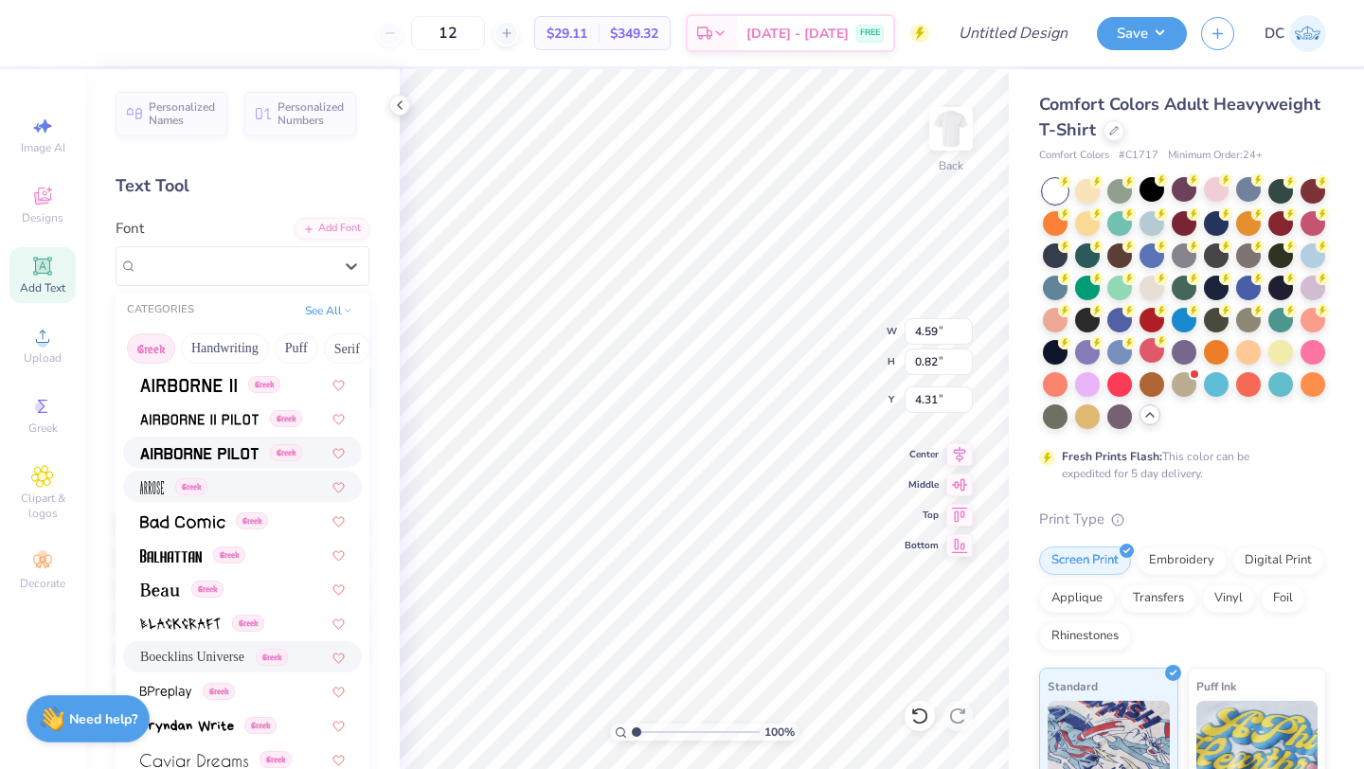
click at [223, 461] on span at bounding box center [199, 452] width 118 height 20
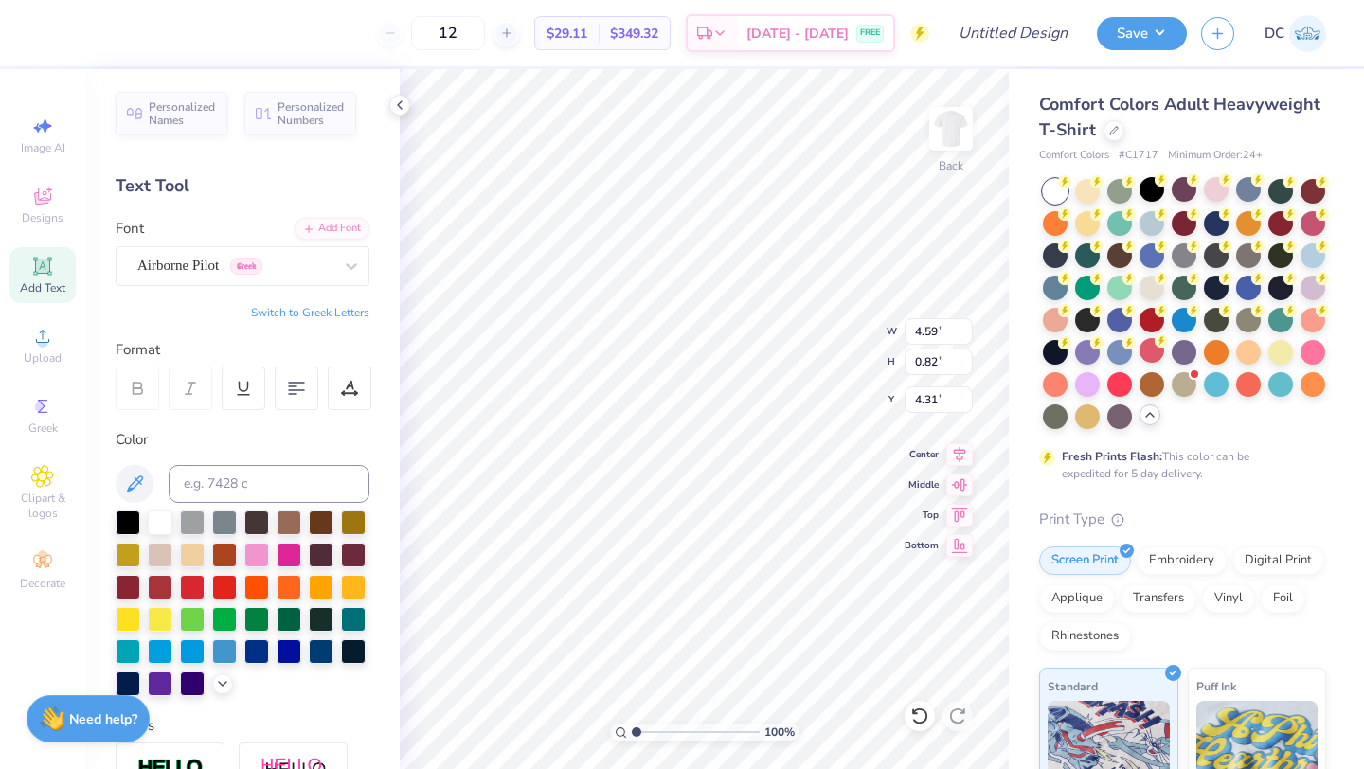
type input "5.49"
click at [938, 138] on img at bounding box center [951, 129] width 76 height 76
click at [41, 267] on icon at bounding box center [42, 266] width 18 height 18
click at [190, 268] on div "Super Dream" at bounding box center [234, 265] width 199 height 29
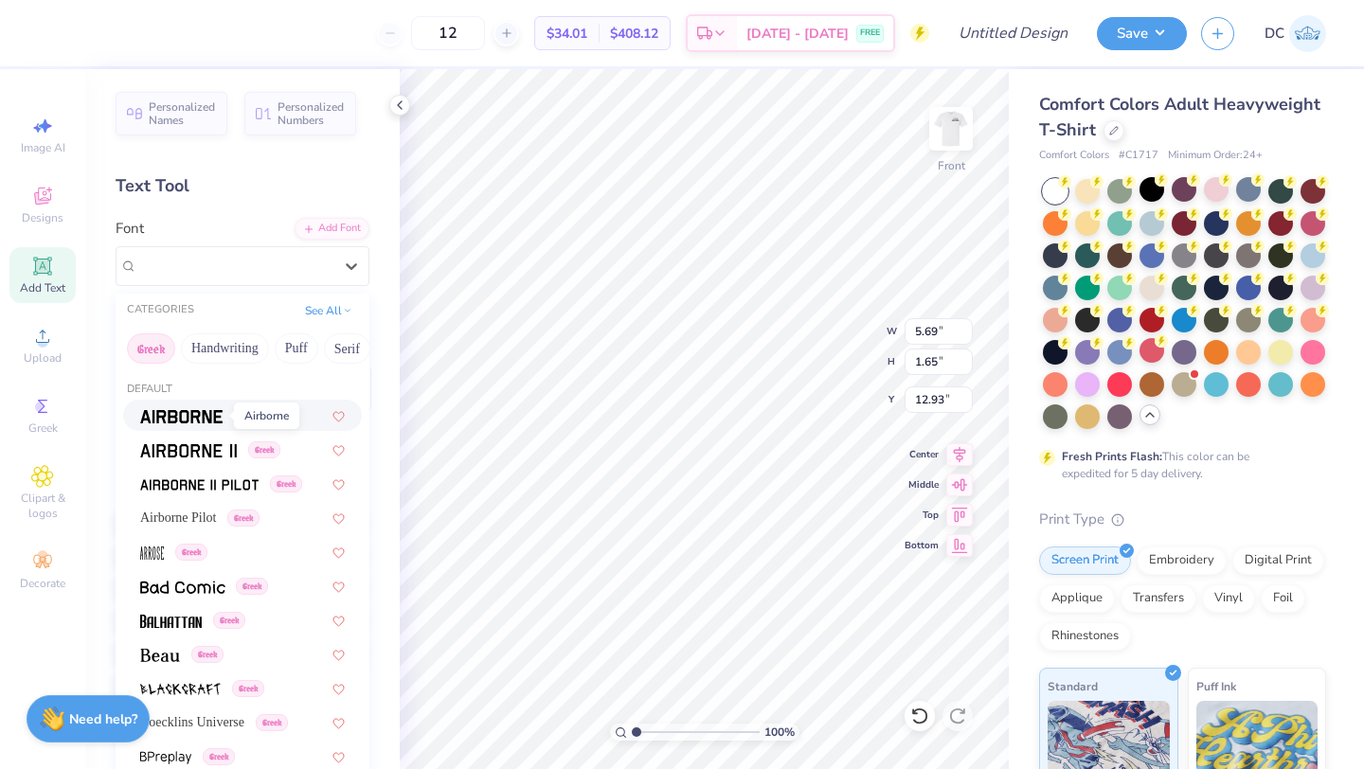
click at [200, 413] on img at bounding box center [181, 416] width 82 height 13
type input "5.44"
type input "1.72"
type input "12.89"
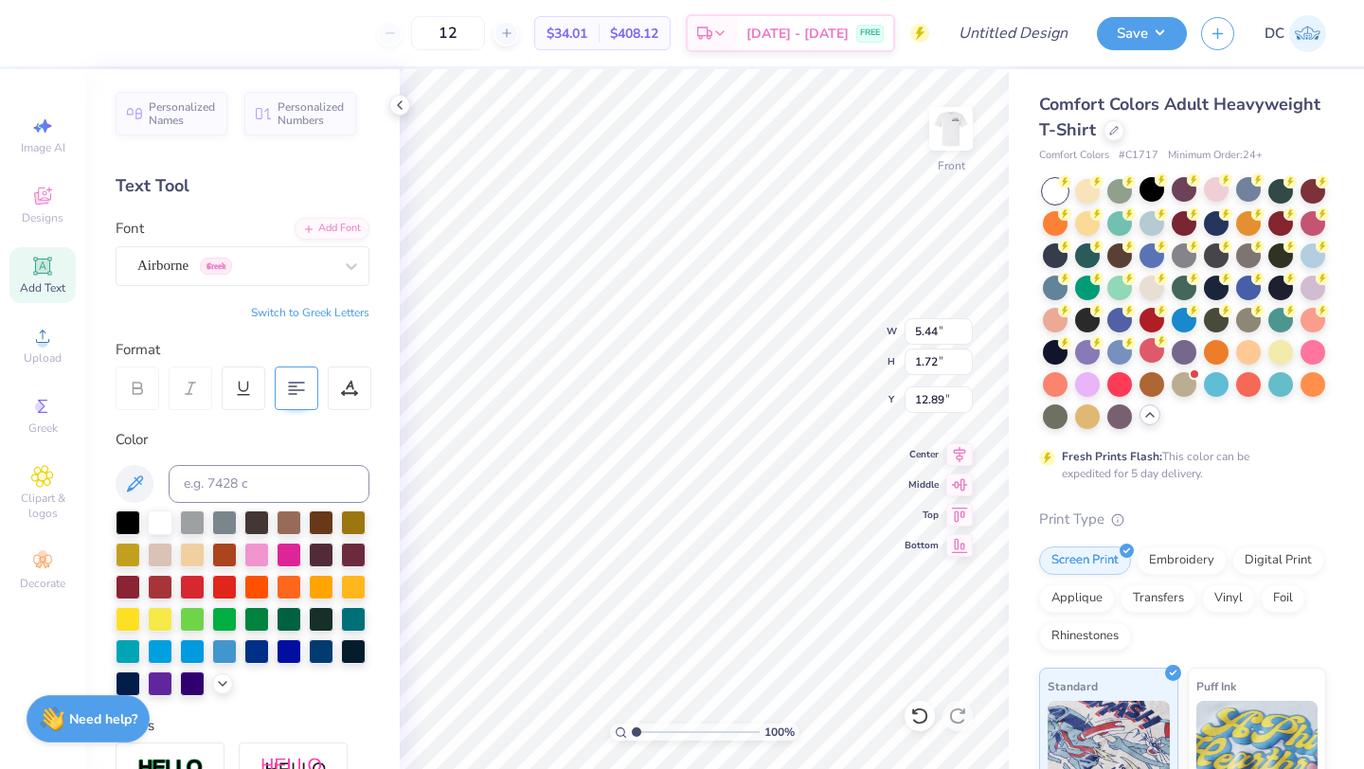
scroll to position [0, 5]
type textarea "DST Charity bash"
click at [129, 525] on div at bounding box center [128, 521] width 25 height 25
type input "3.00"
click at [42, 279] on div "Add Text" at bounding box center [42, 275] width 66 height 56
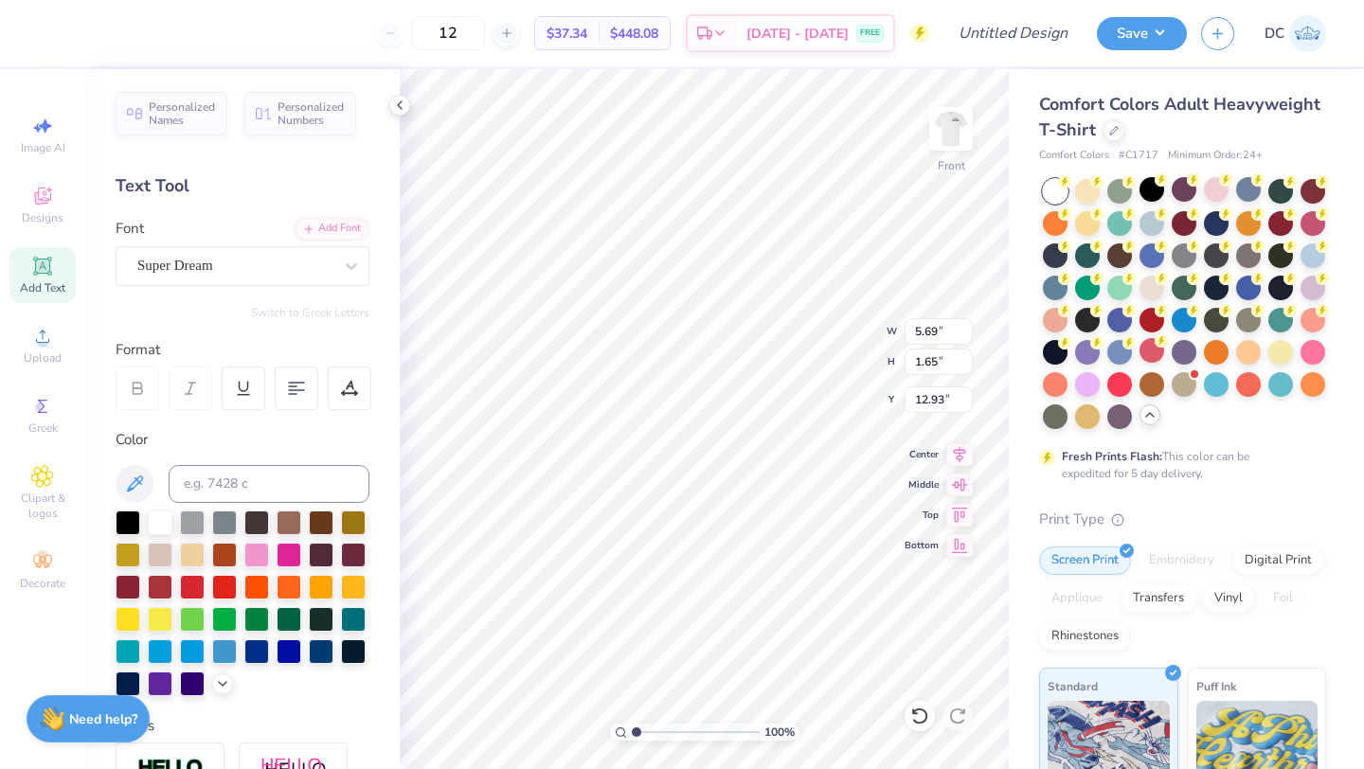
paste textarea "19-01-2022"
type textarea "19-01-2022"
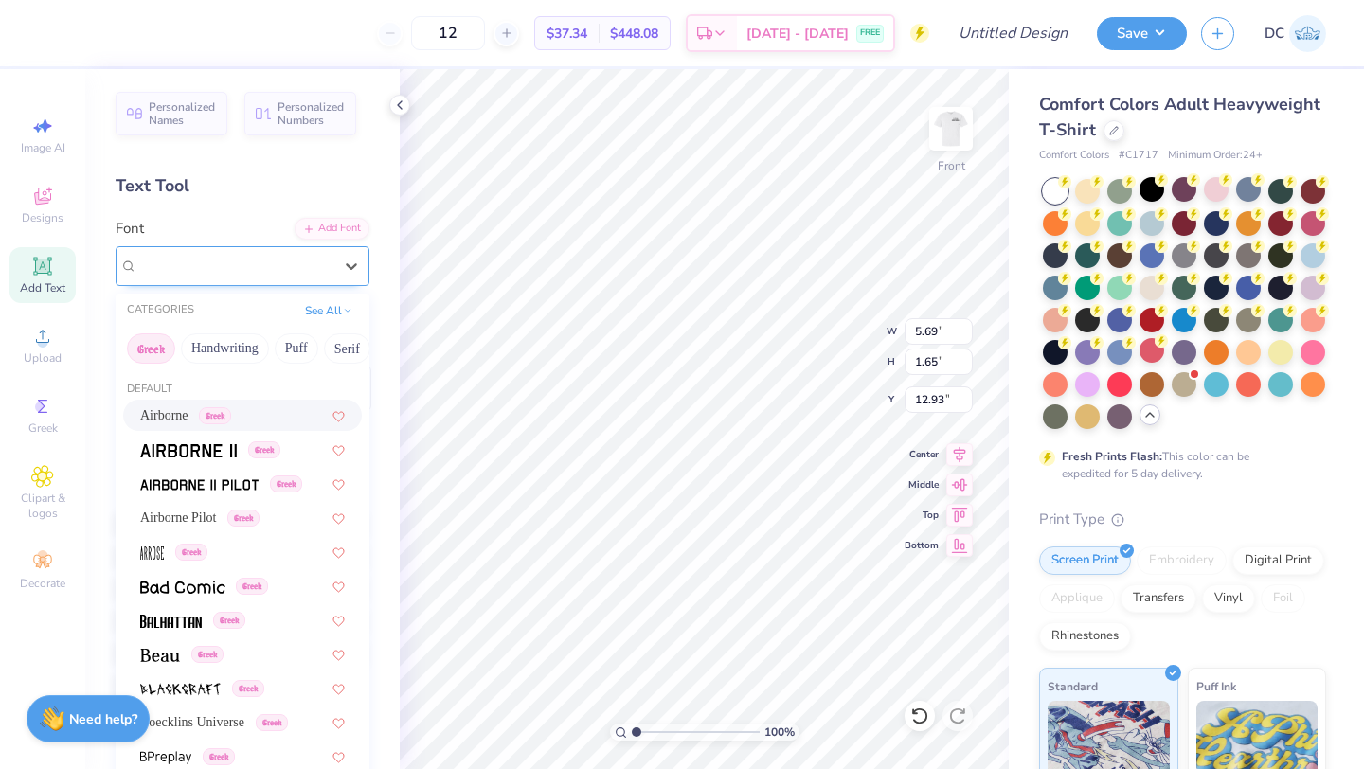
click at [332, 258] on div "Super Dream" at bounding box center [234, 265] width 199 height 29
click at [167, 422] on span "Airborne" at bounding box center [164, 416] width 48 height 20
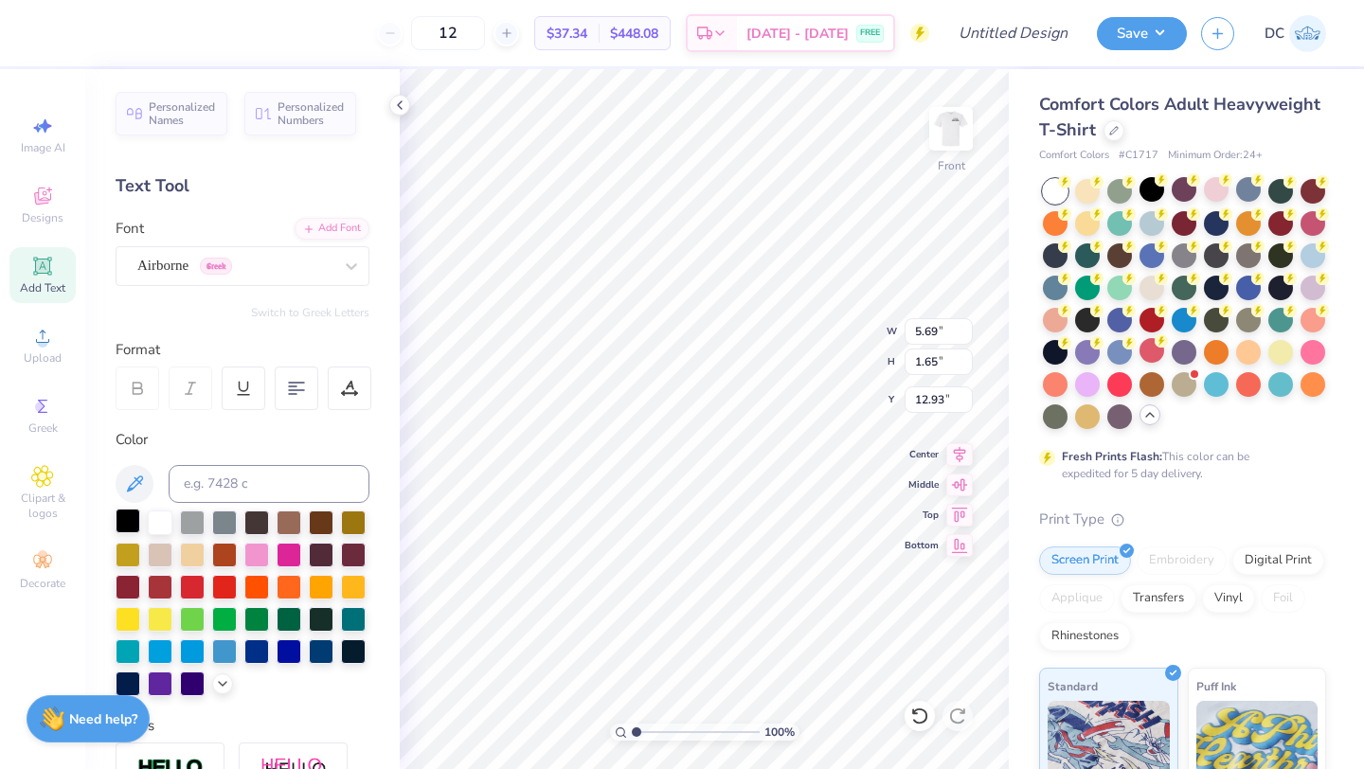
click at [131, 518] on div at bounding box center [128, 521] width 25 height 25
type input "4.76"
type input "6.23"
type input "0.91"
type input "4.75"
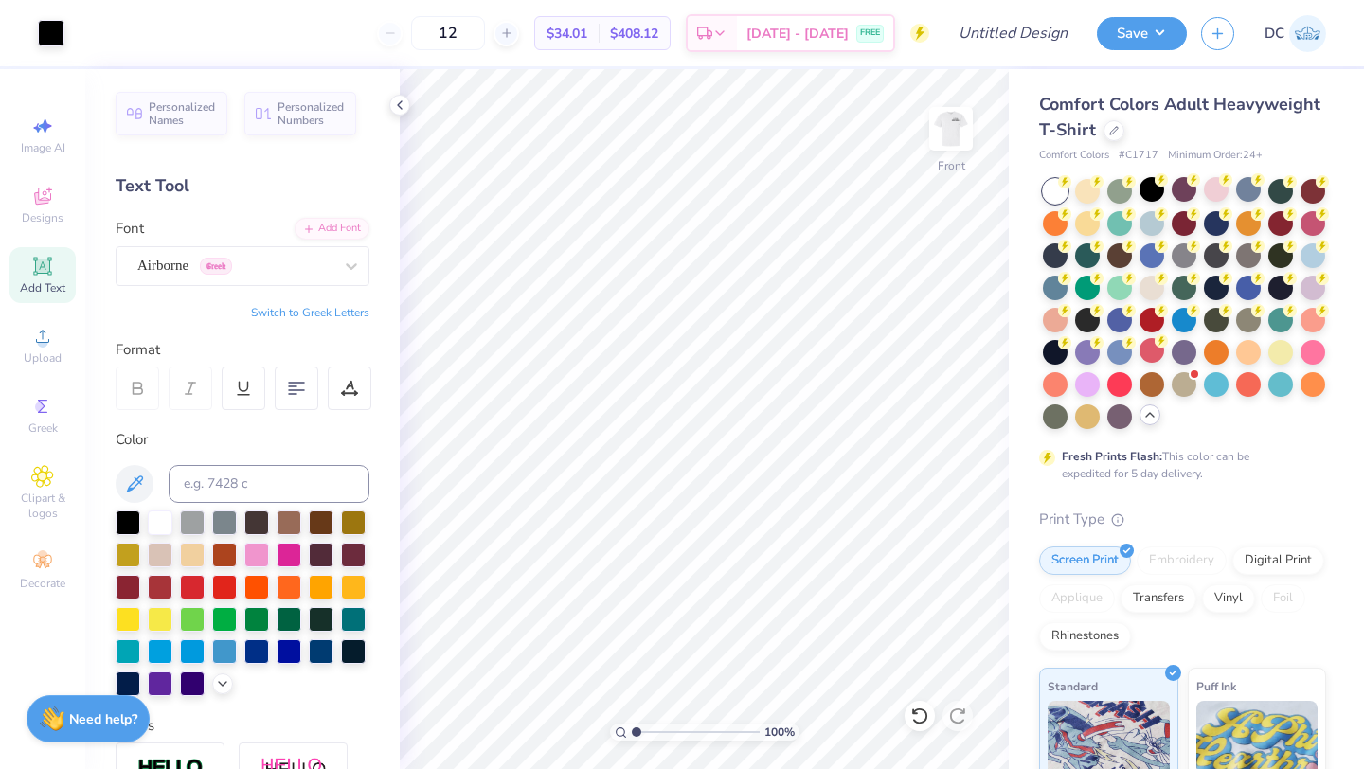
click at [47, 279] on div "Add Text" at bounding box center [42, 275] width 66 height 56
type textarea "New York"
click at [133, 527] on div at bounding box center [128, 521] width 25 height 25
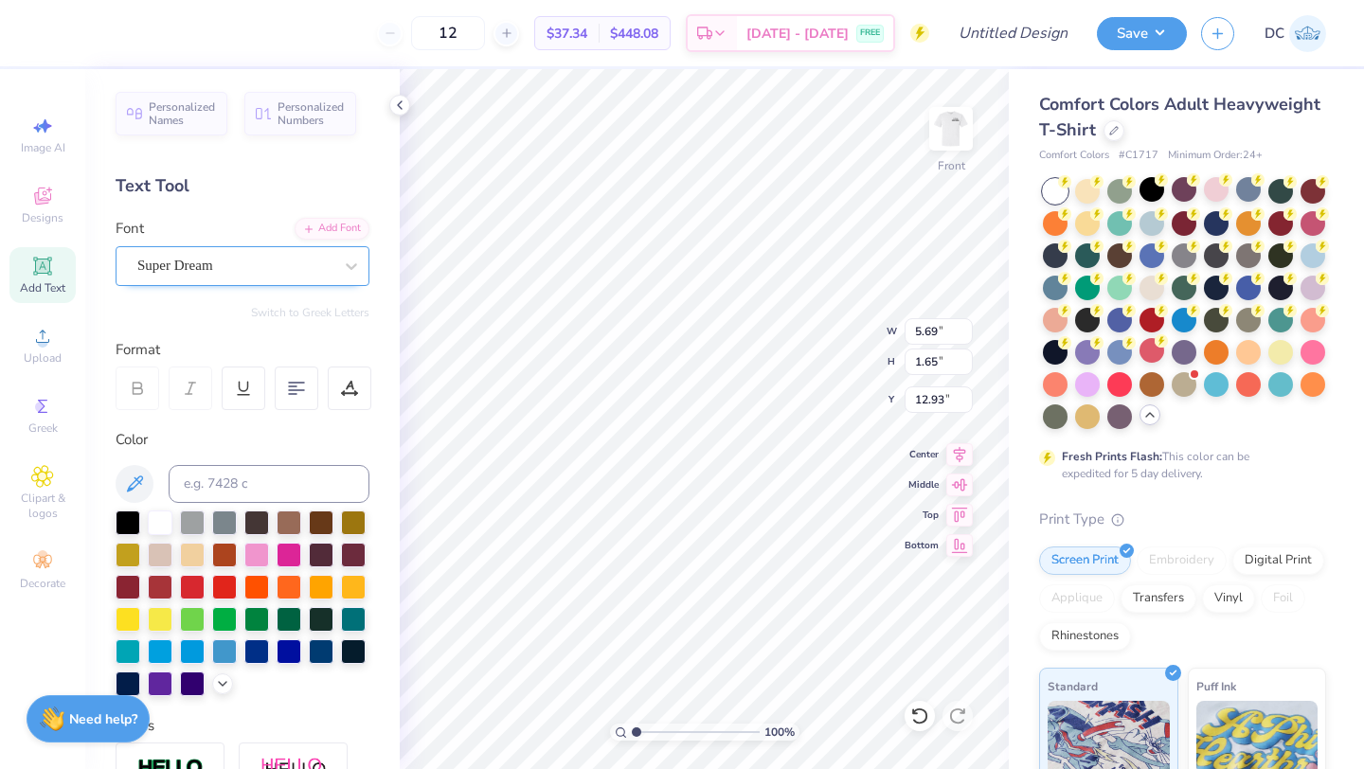
click at [206, 263] on div "Super Dream" at bounding box center [234, 265] width 199 height 29
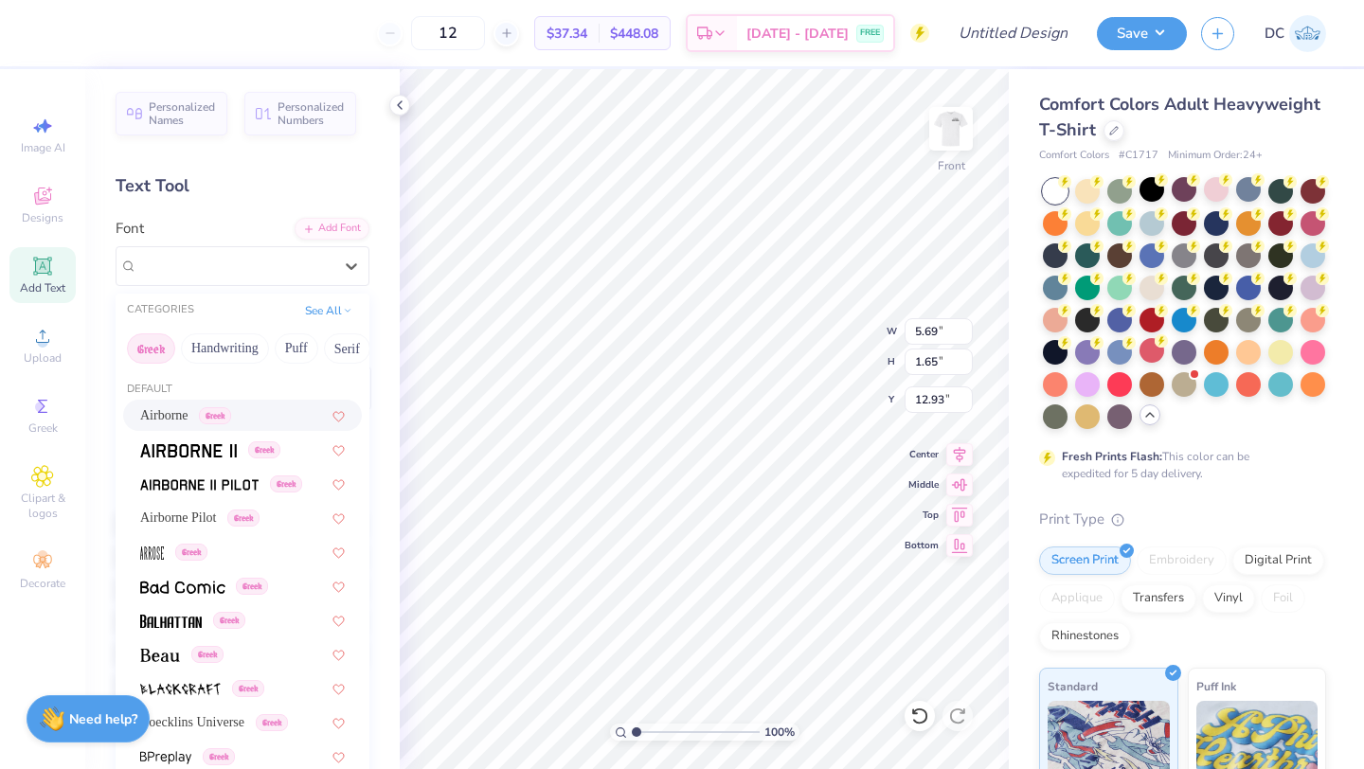
click at [173, 417] on span "Airborne" at bounding box center [164, 416] width 48 height 20
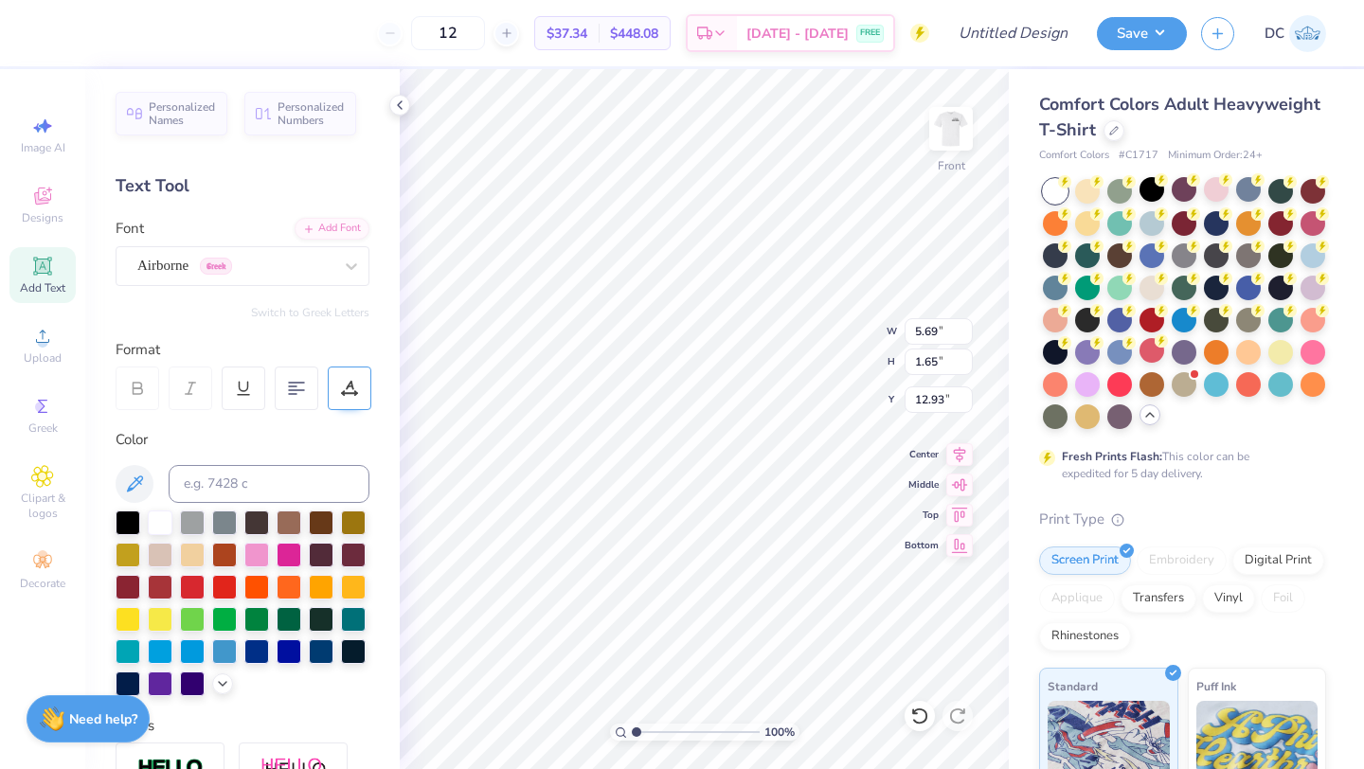
scroll to position [0, 1]
type input "11.53"
type input "1.72"
type input "6.39"
type input "2.21"
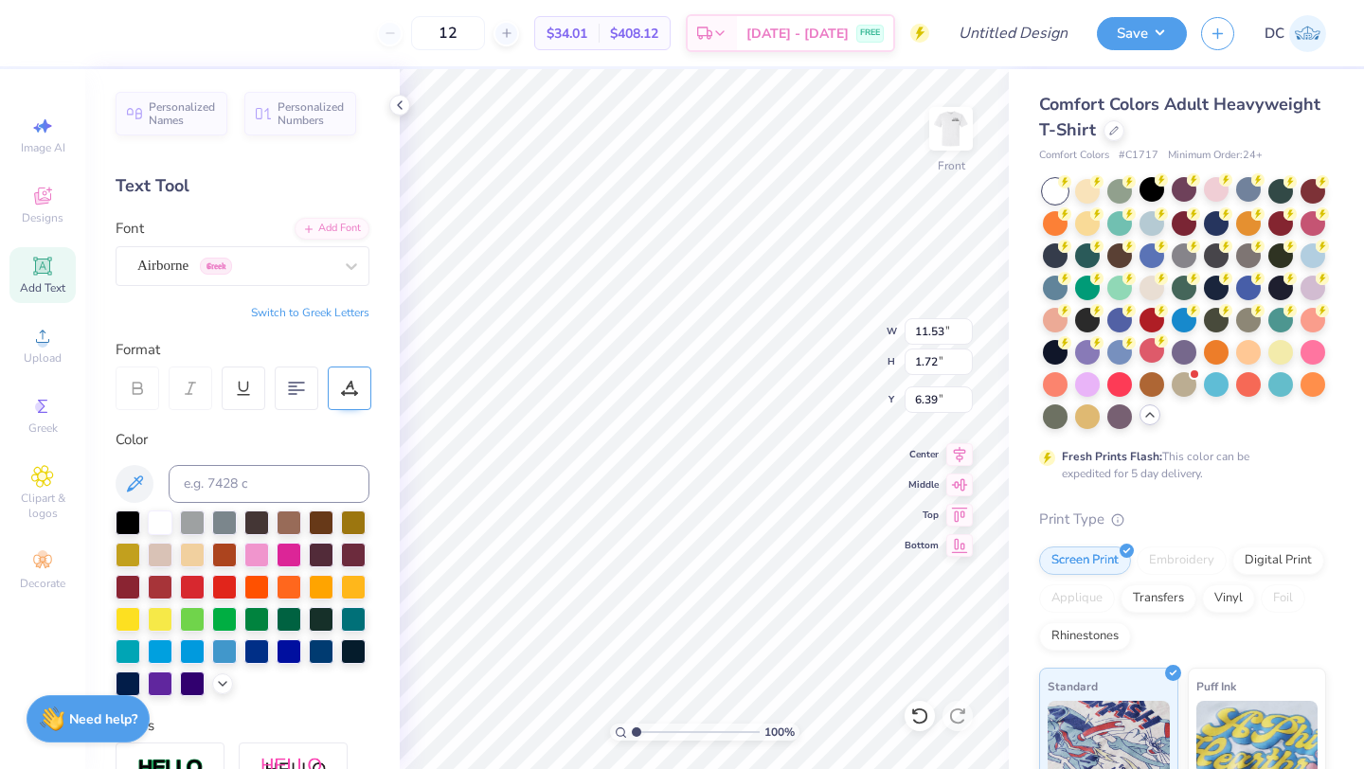
type input "0.33"
type input "3.57"
type input "0.53"
type input "6.19"
click at [159, 649] on div at bounding box center [160, 650] width 25 height 25
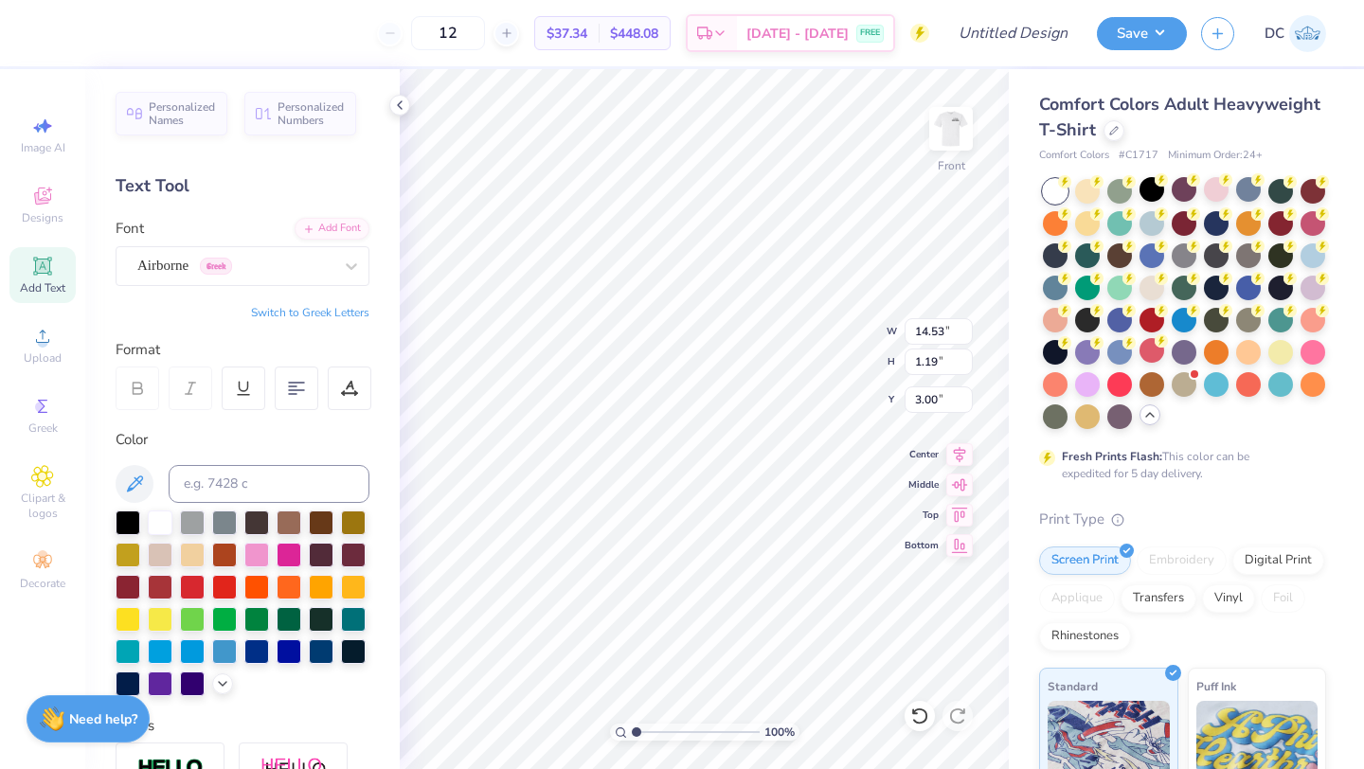
type input "6.23"
type input "0.91"
type input "4.75"
click at [156, 653] on div at bounding box center [160, 650] width 25 height 25
click at [166, 647] on div at bounding box center [160, 650] width 25 height 25
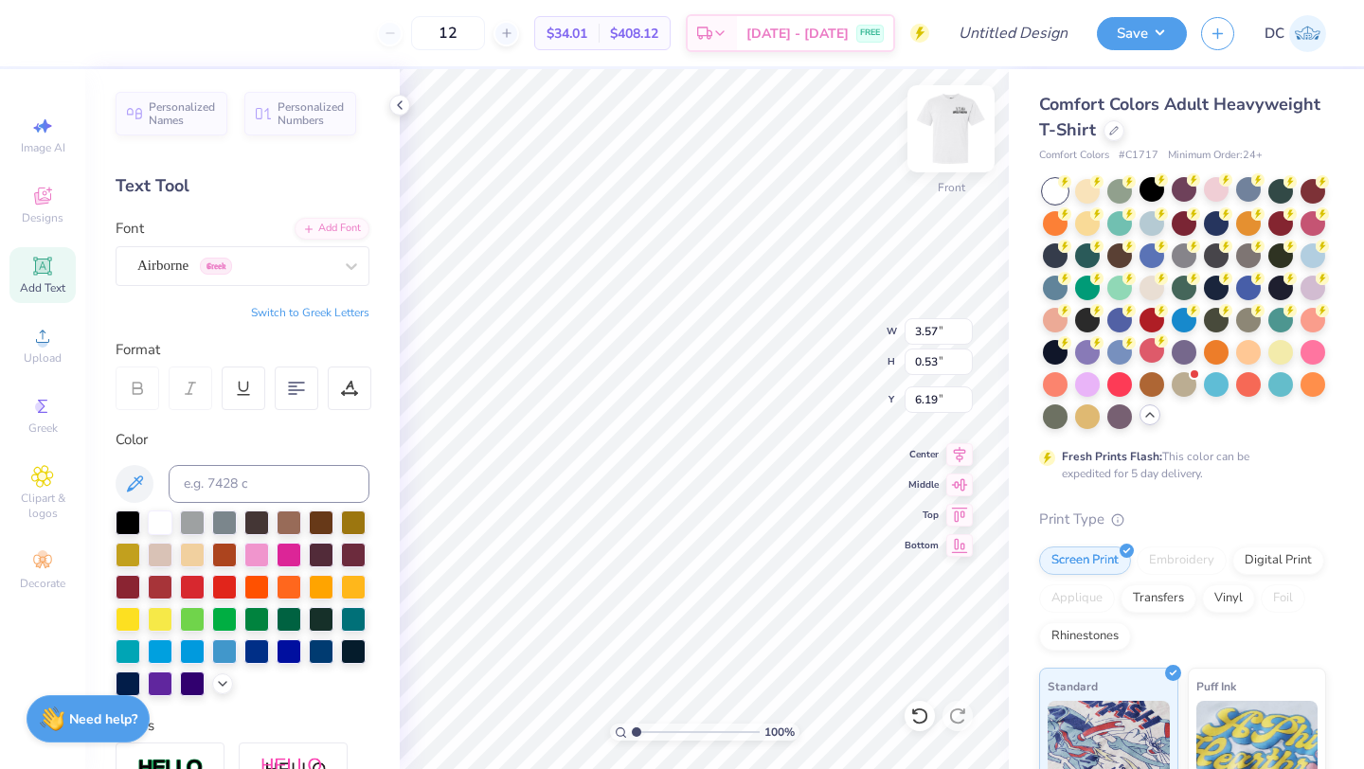
click at [958, 135] on img at bounding box center [951, 129] width 76 height 76
click at [175, 650] on div at bounding box center [243, 604] width 254 height 186
click at [153, 651] on div at bounding box center [160, 650] width 25 height 25
click at [825, 325] on div "100 % Back W 5.49 5.49 " H 0.82 0.82 " Y 4.32 4.32 " Center Middle Top Bottom" at bounding box center [704, 419] width 609 height 700
click at [159, 650] on div at bounding box center [160, 650] width 25 height 25
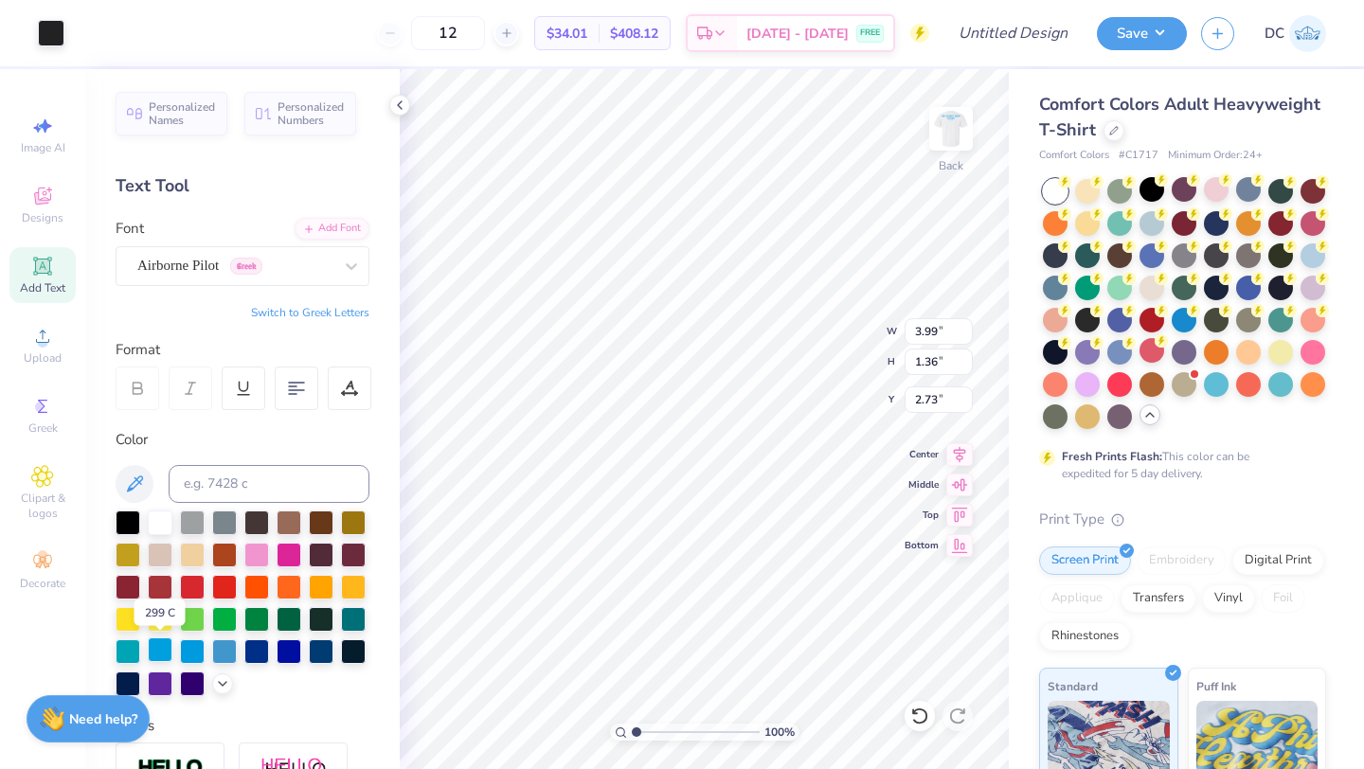
click at [160, 645] on div at bounding box center [160, 650] width 25 height 25
click at [160, 644] on div at bounding box center [160, 650] width 25 height 25
click at [954, 122] on img at bounding box center [951, 129] width 76 height 76
